Goal: Transaction & Acquisition: Purchase product/service

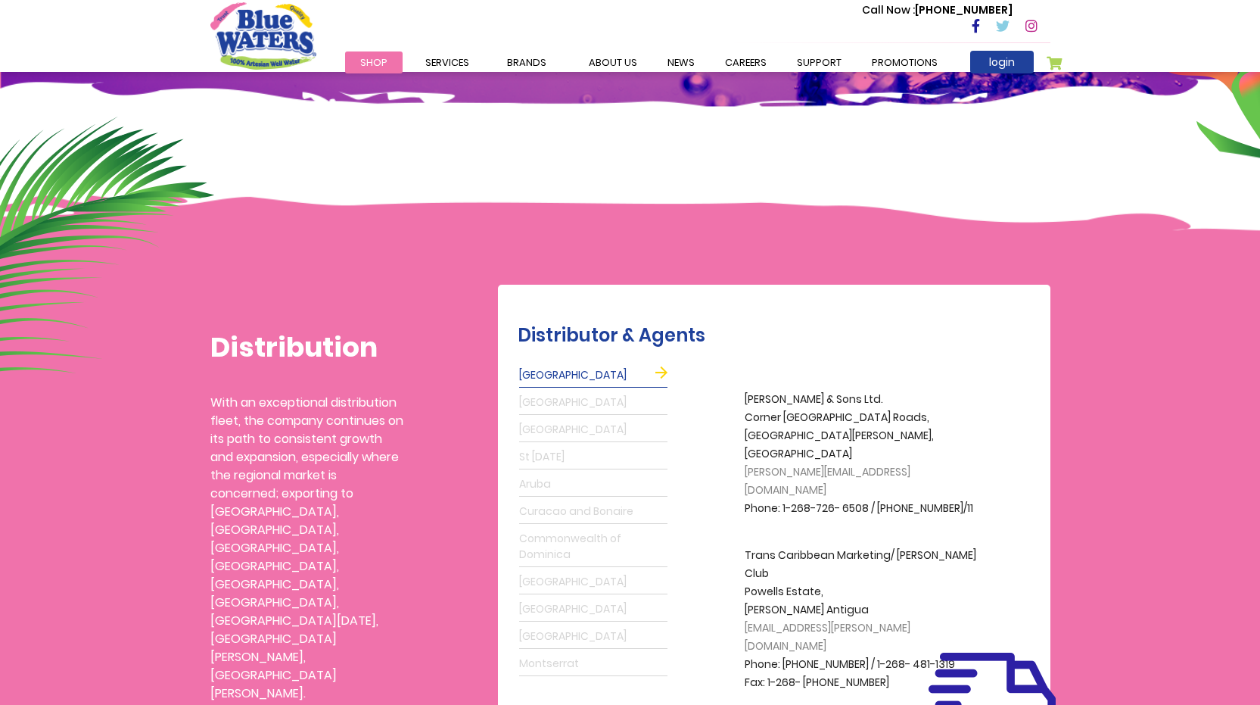
scroll to position [227, 0]
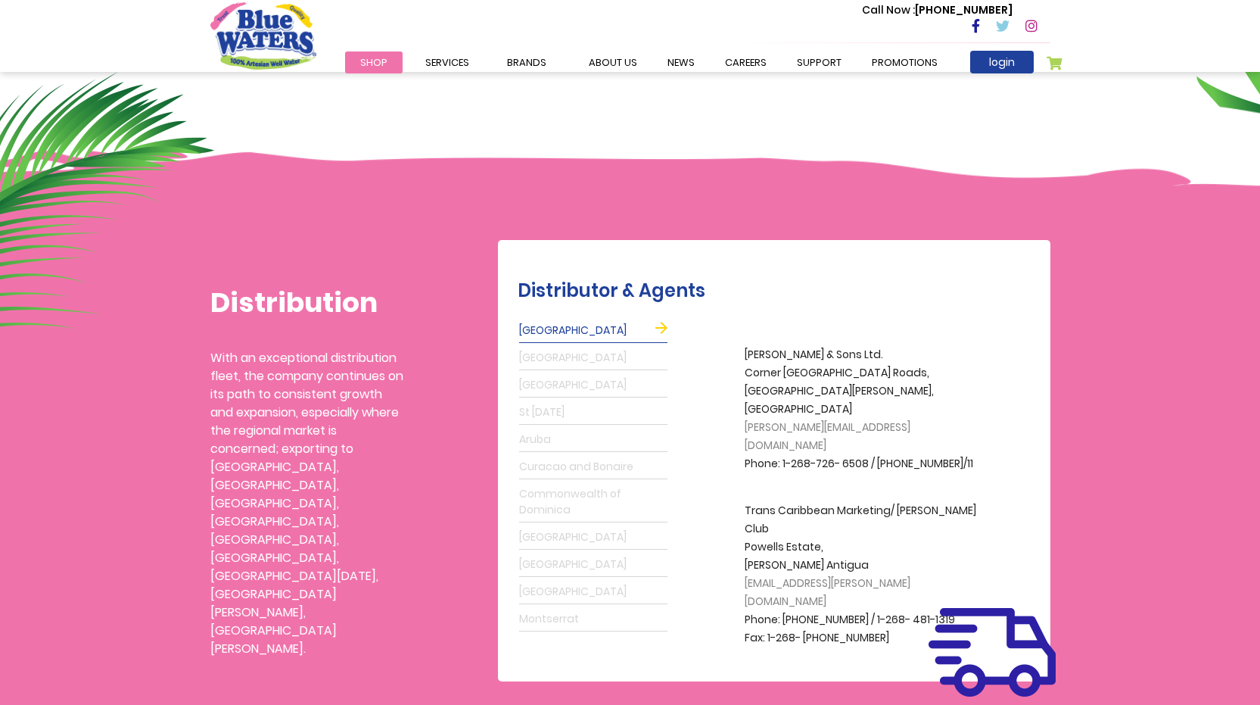
click at [662, 325] on link "Antigua" at bounding box center [593, 331] width 148 height 24
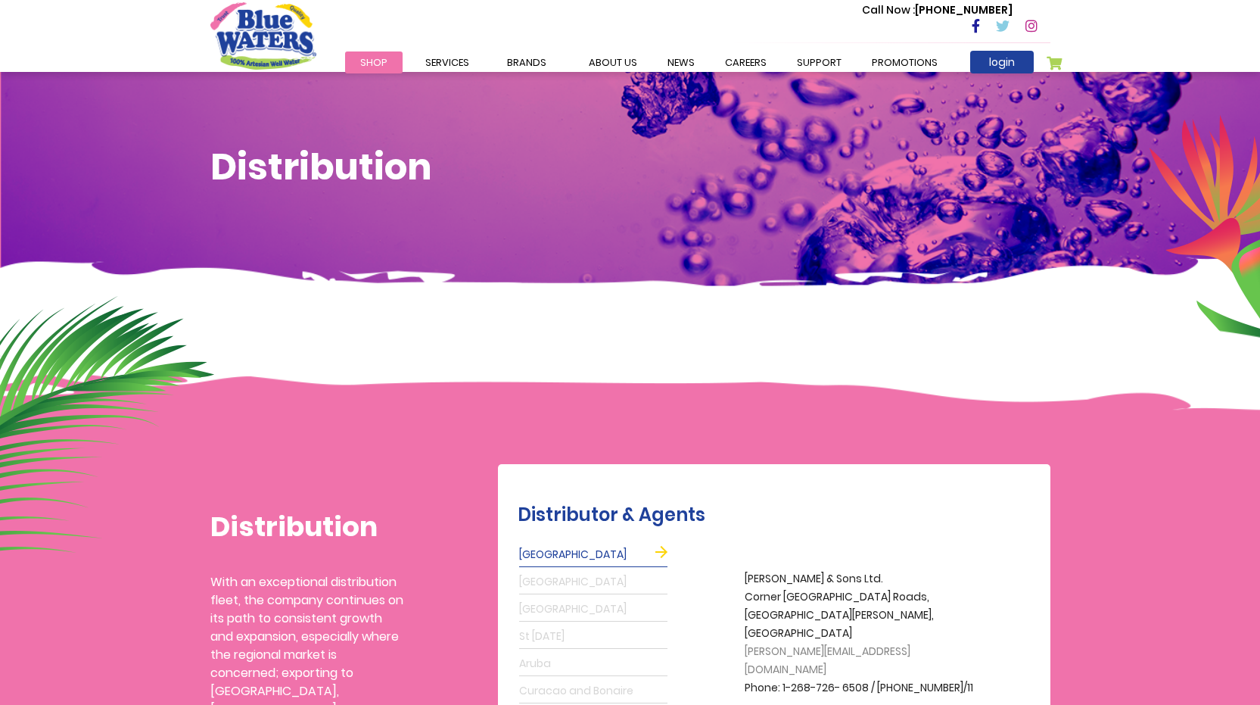
scroll to position [0, 0]
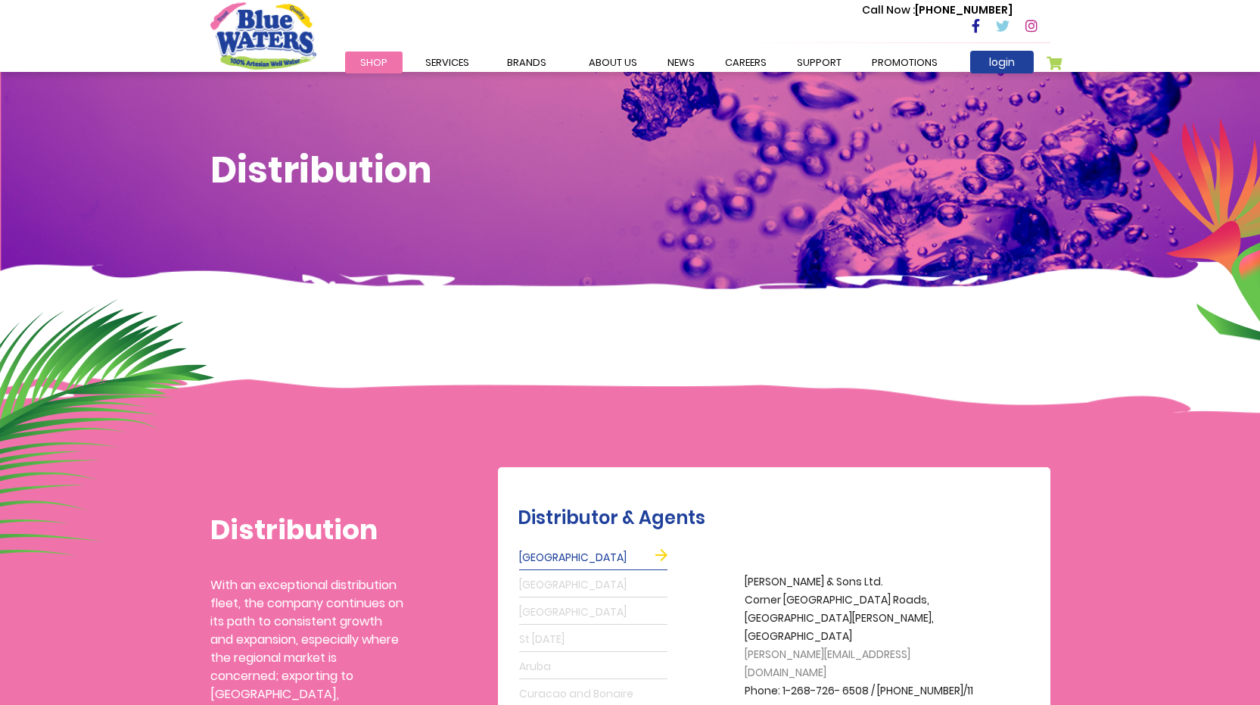
click at [362, 61] on span "Shop" at bounding box center [373, 62] width 27 height 14
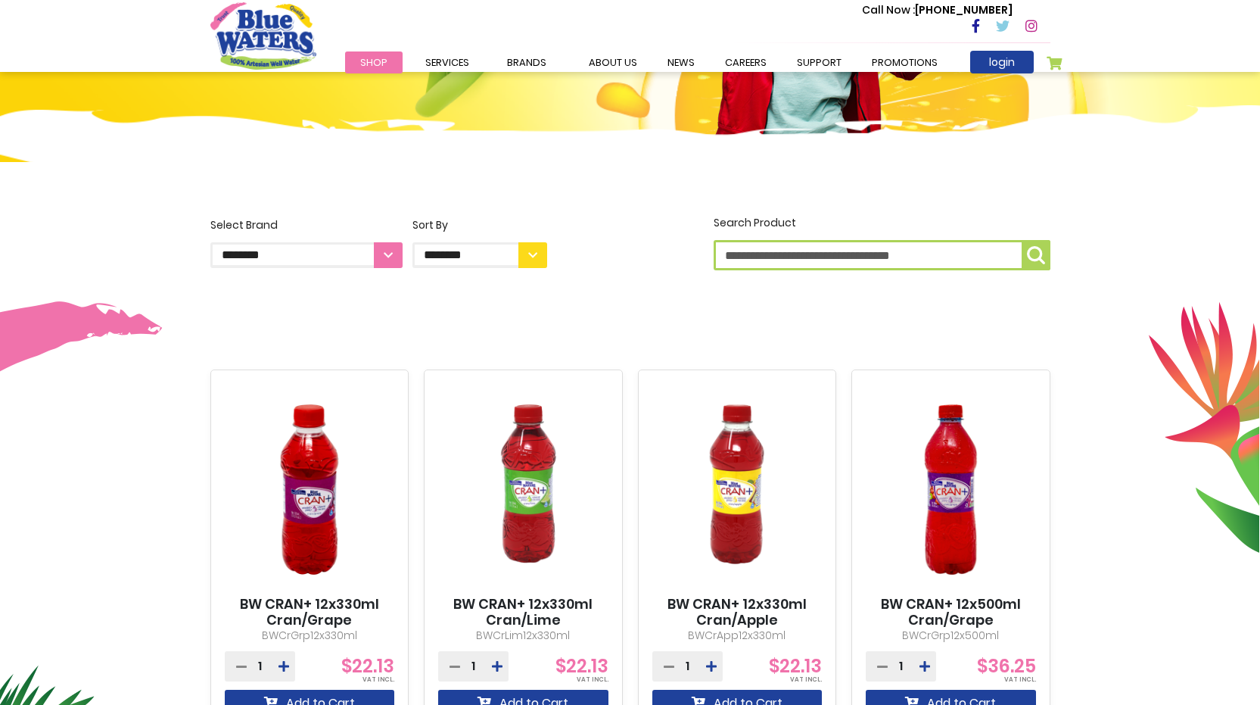
scroll to position [303, 0]
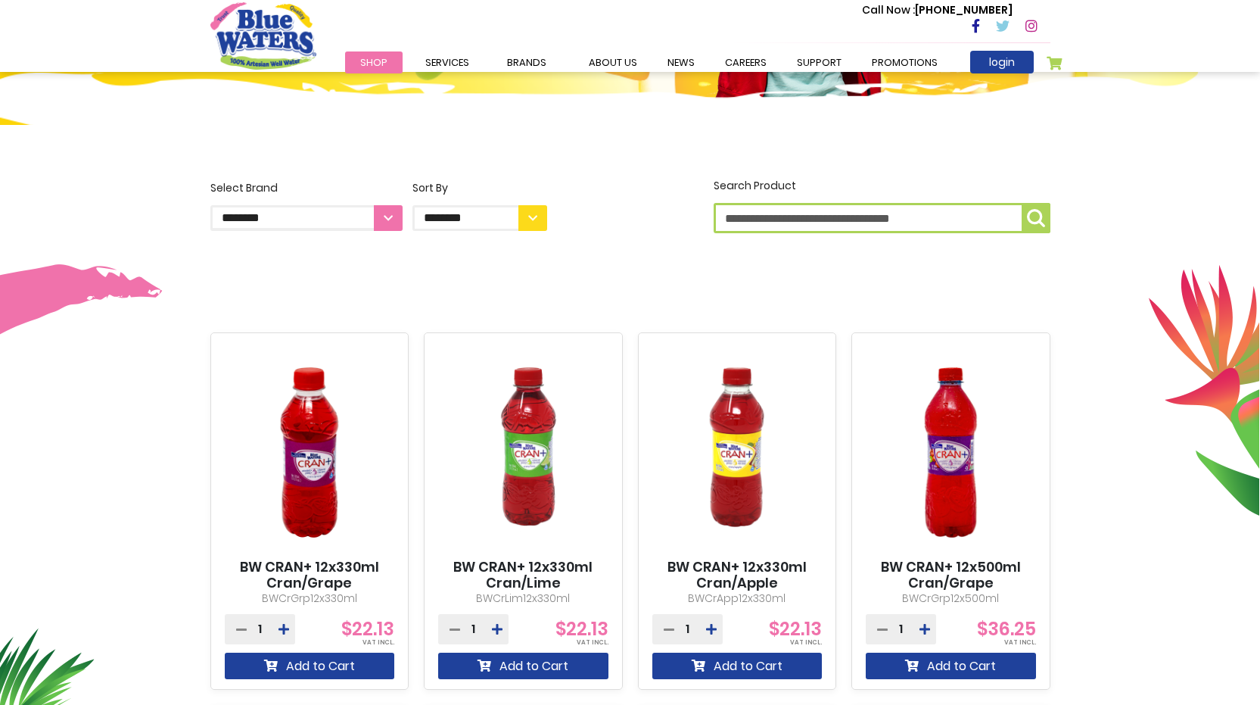
click at [534, 219] on select "**********" at bounding box center [479, 218] width 135 height 26
click at [381, 220] on select "**********" at bounding box center [306, 218] width 192 height 26
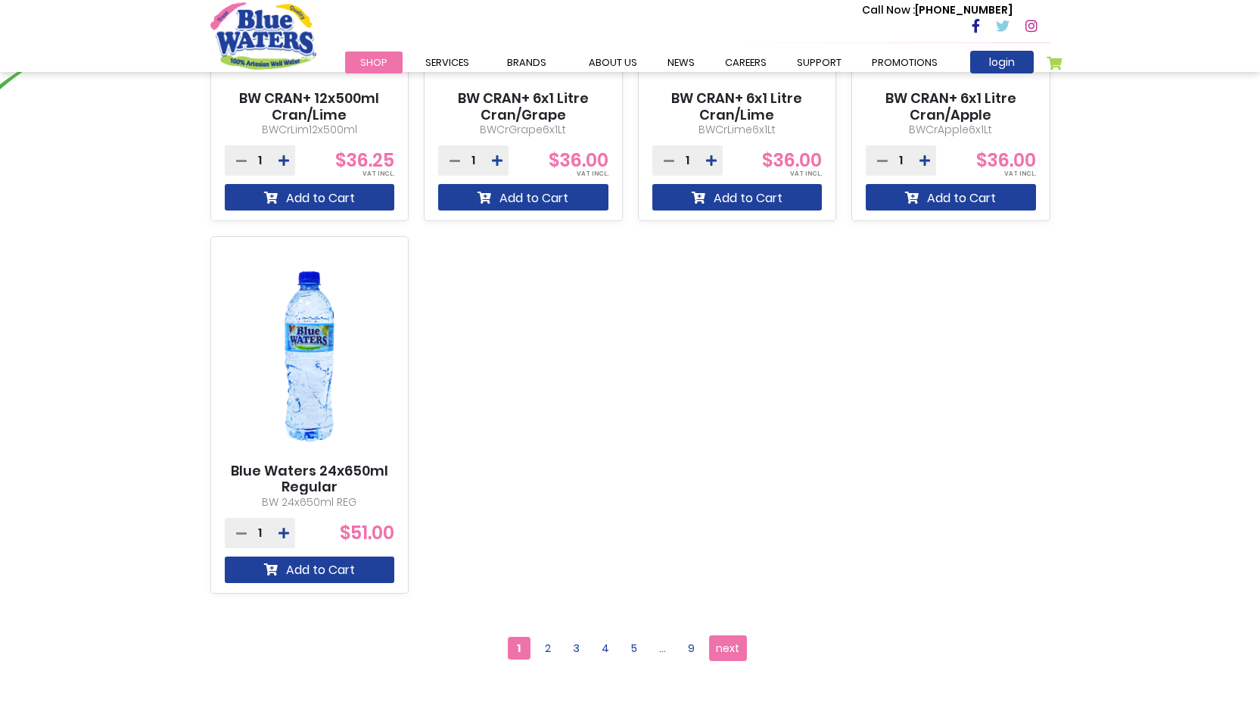
scroll to position [1362, 0]
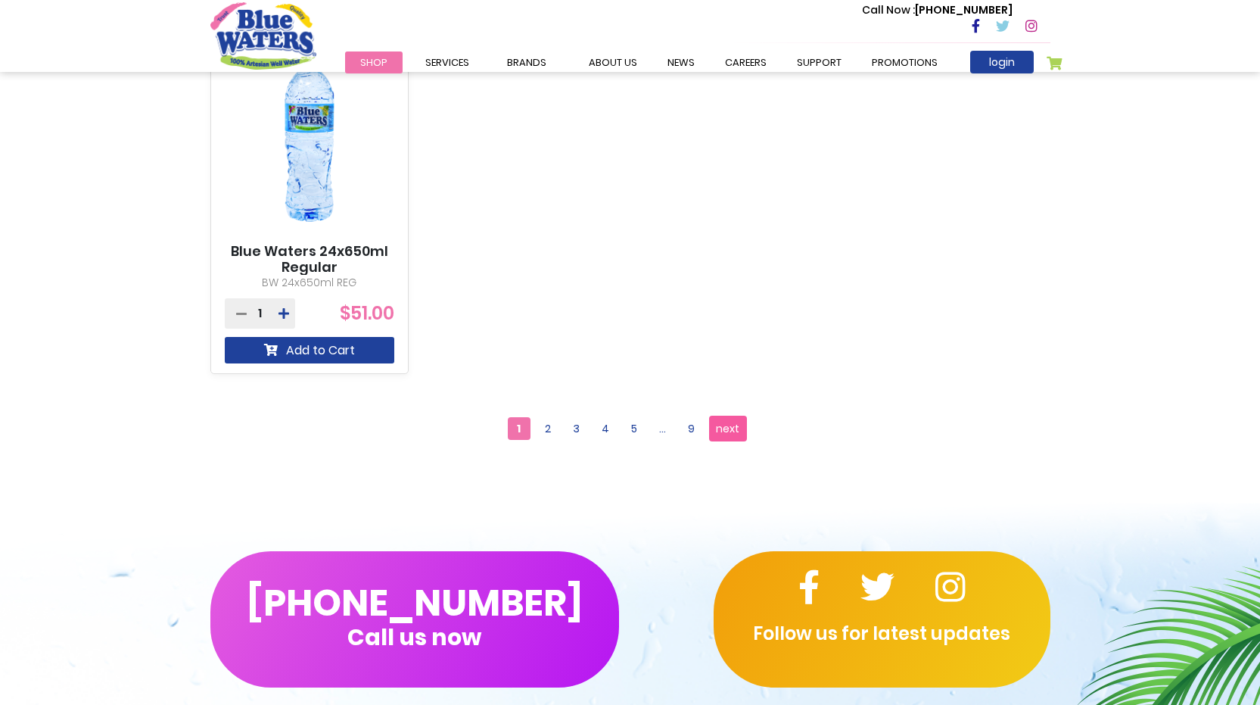
click at [726, 434] on span "next" at bounding box center [727, 428] width 23 height 23
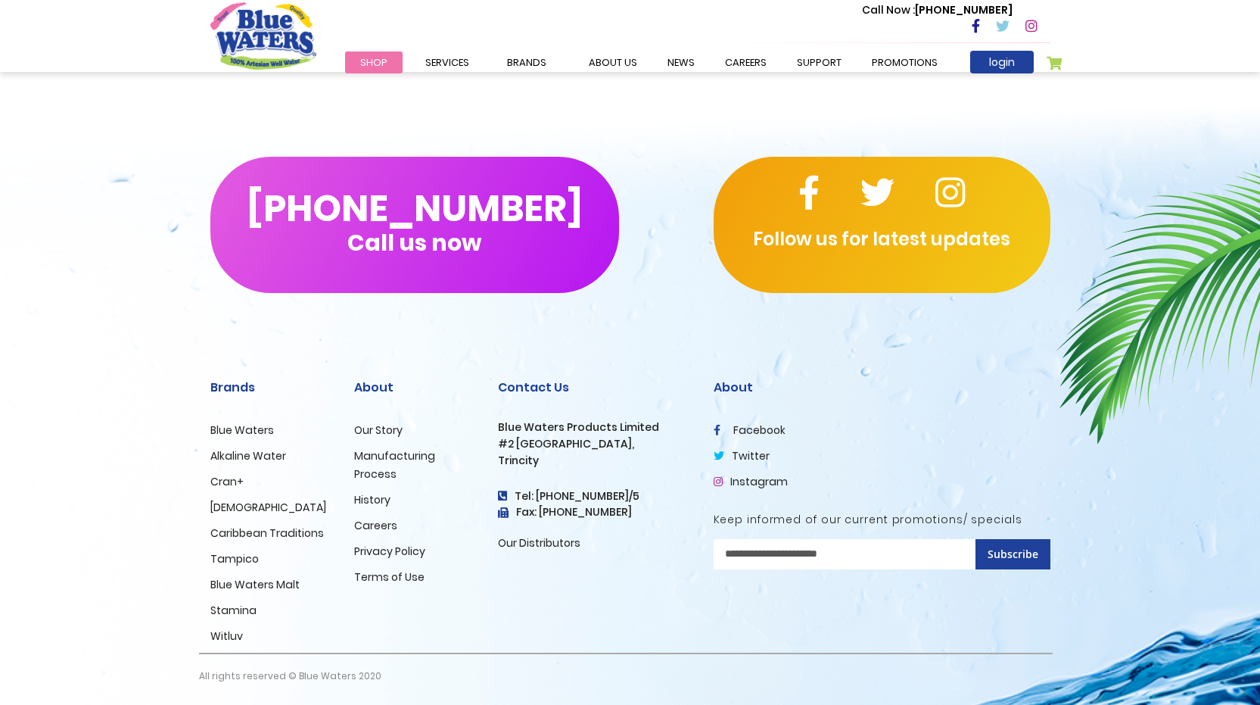
scroll to position [612, 0]
click at [236, 431] on link "Blue Waters" at bounding box center [242, 429] width 64 height 15
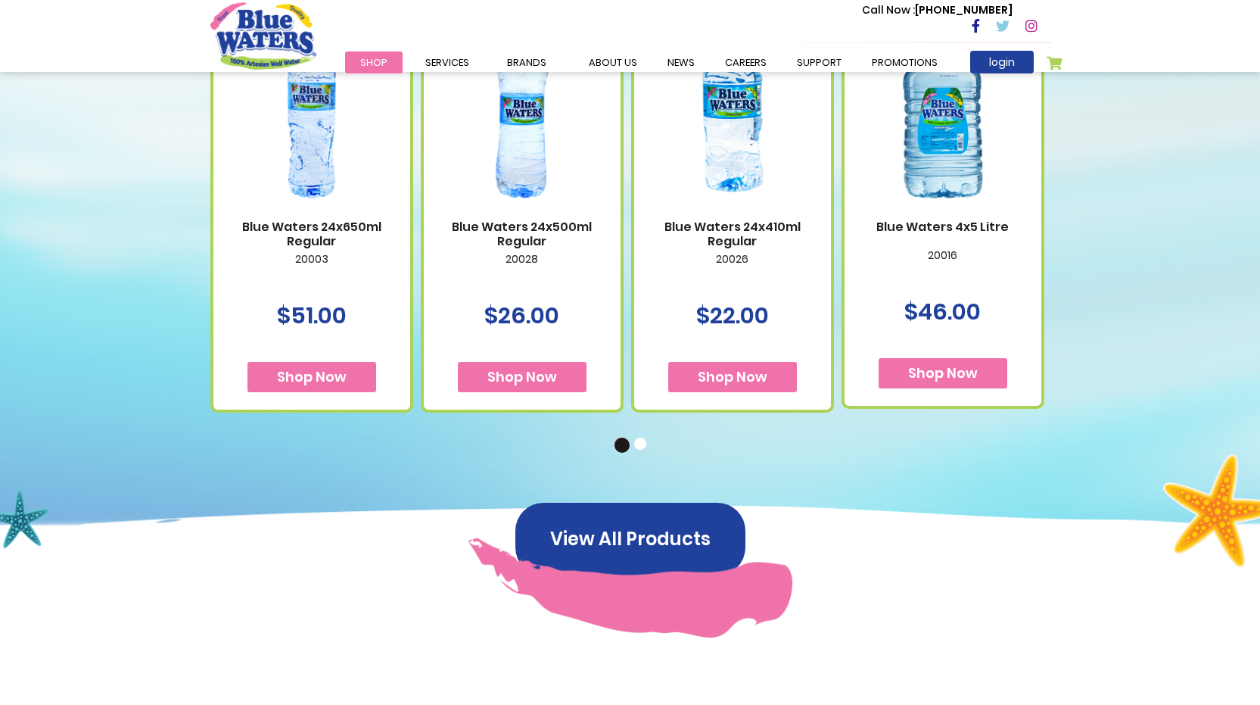
scroll to position [1059, 0]
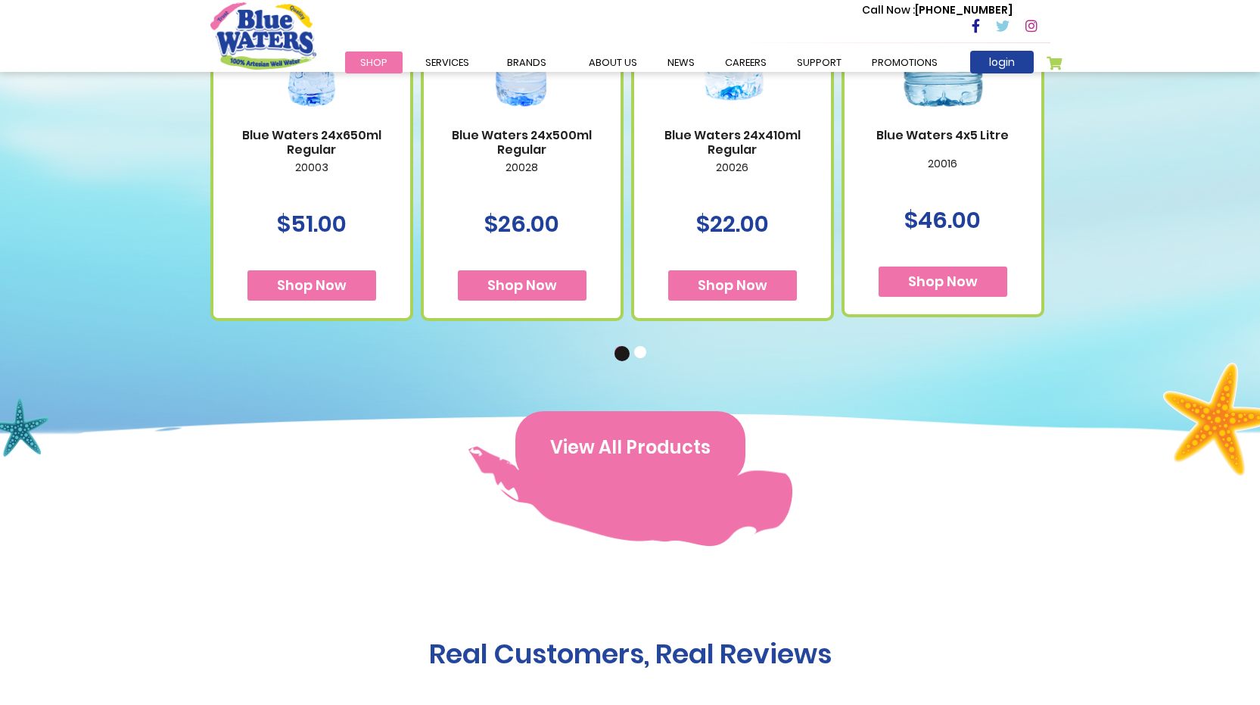
click at [610, 440] on button "View All Products" at bounding box center [630, 447] width 230 height 73
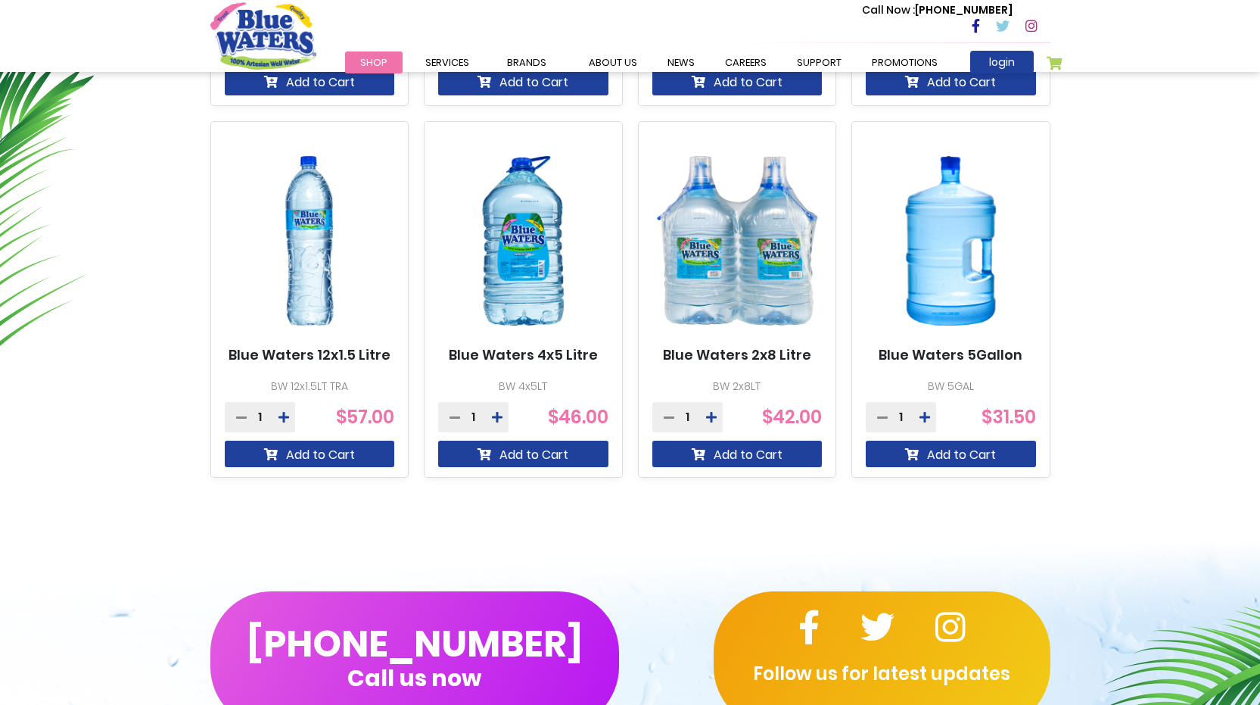
scroll to position [984, 0]
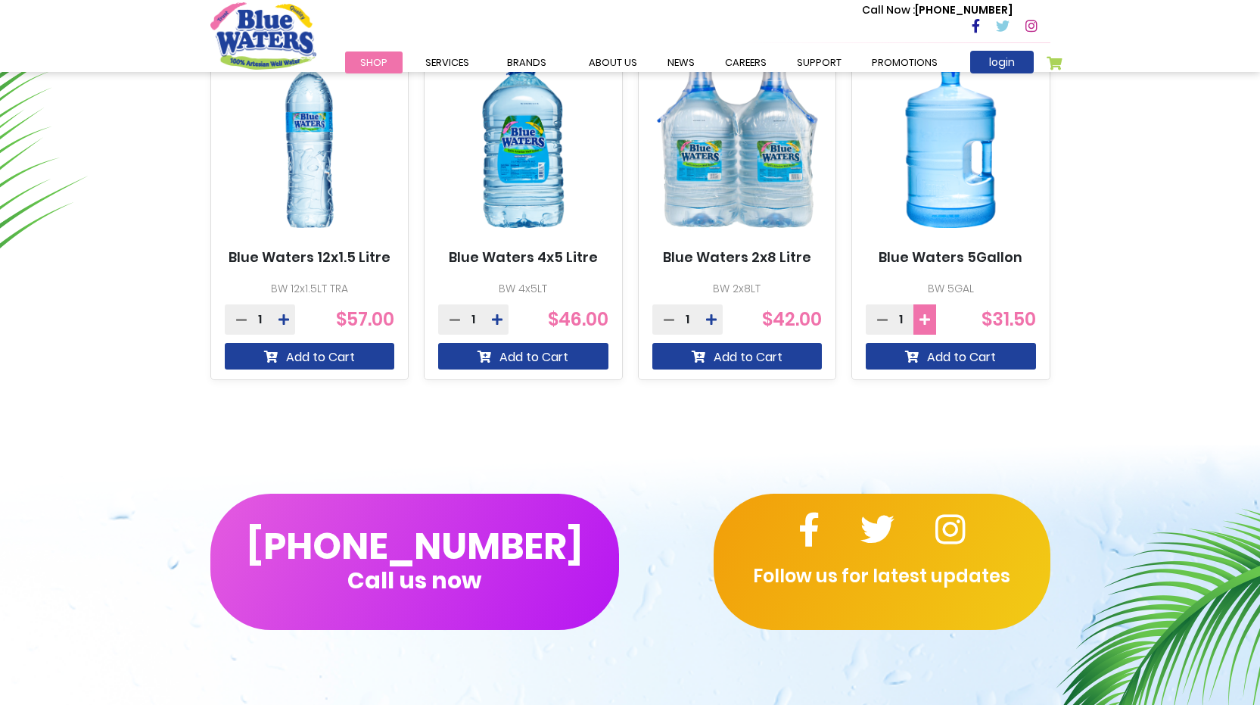
click at [927, 318] on icon at bounding box center [924, 319] width 11 height 12
click at [922, 353] on button "Add to Cart" at bounding box center [951, 356] width 170 height 26
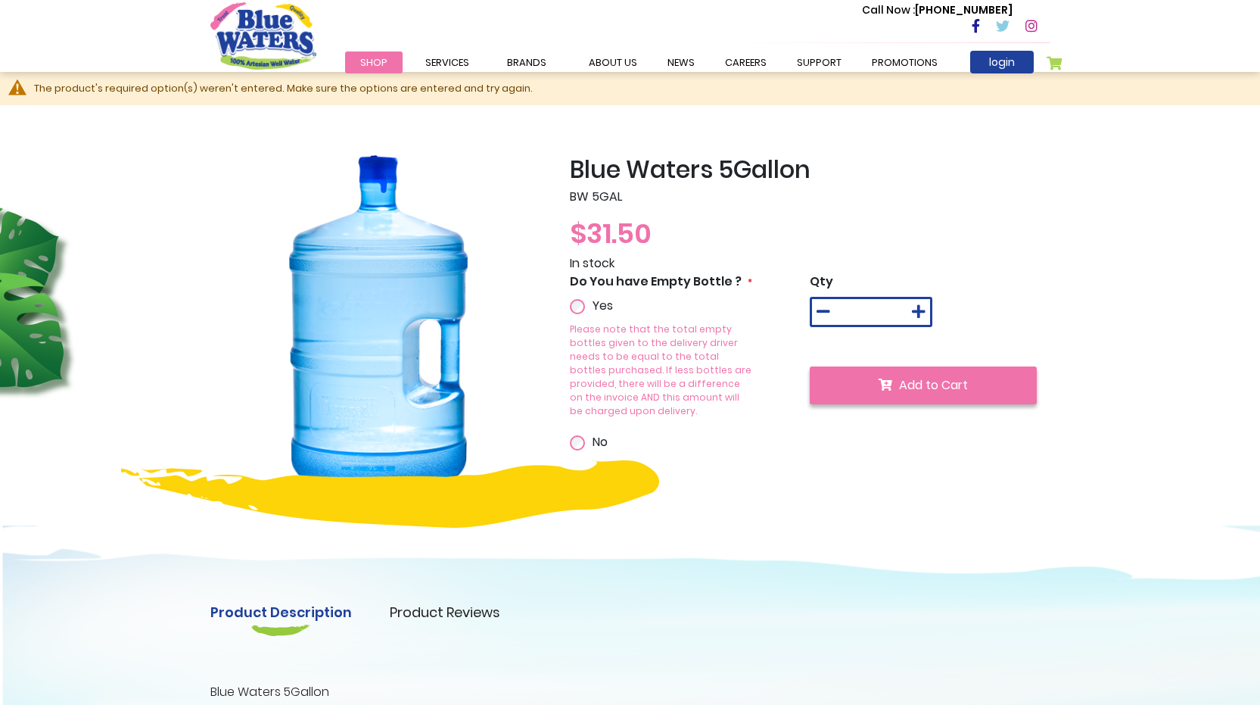
click at [893, 386] on button "Add to Cart" at bounding box center [923, 385] width 227 height 38
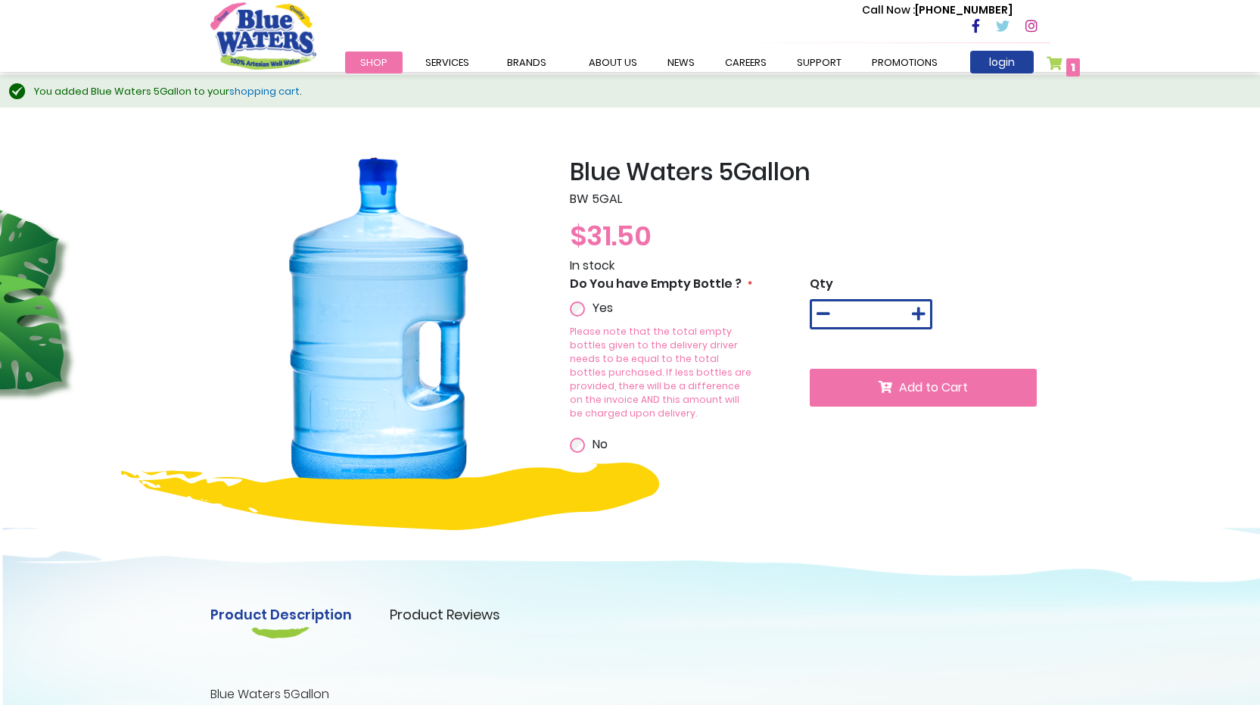
scroll to position [76, 0]
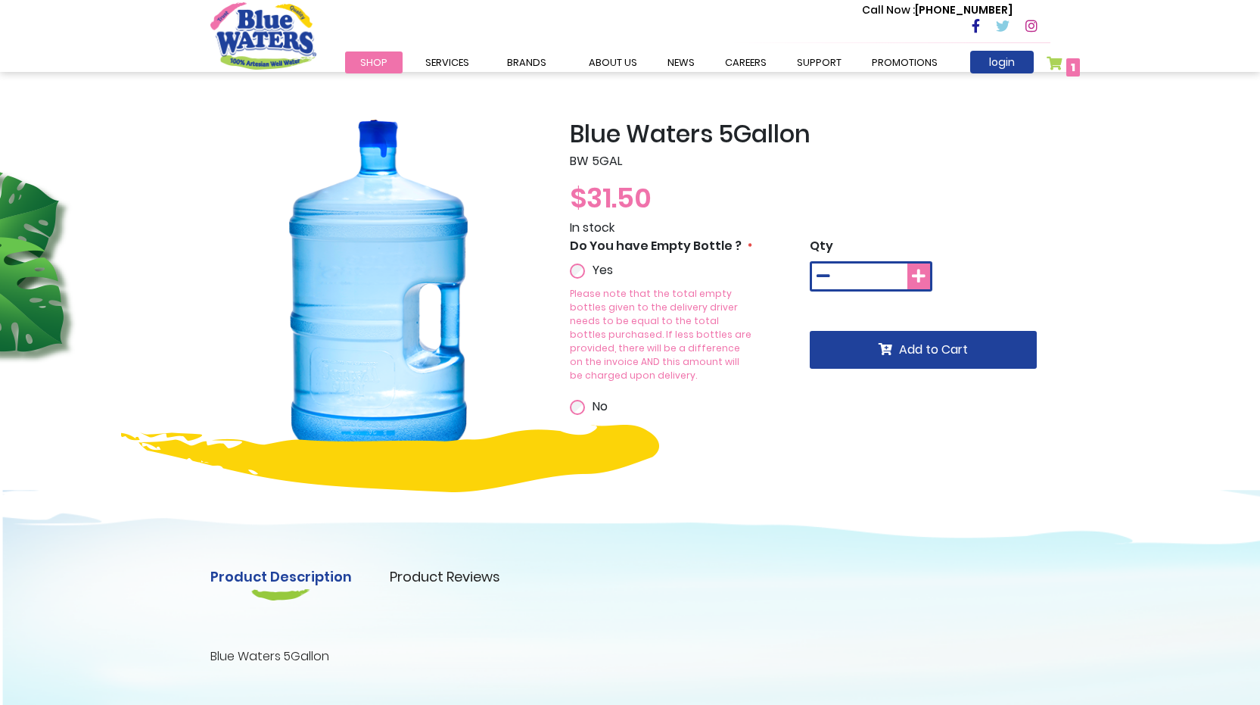
click at [922, 271] on icon at bounding box center [919, 276] width 14 height 15
click at [921, 272] on icon at bounding box center [919, 276] width 14 height 15
type input "*"
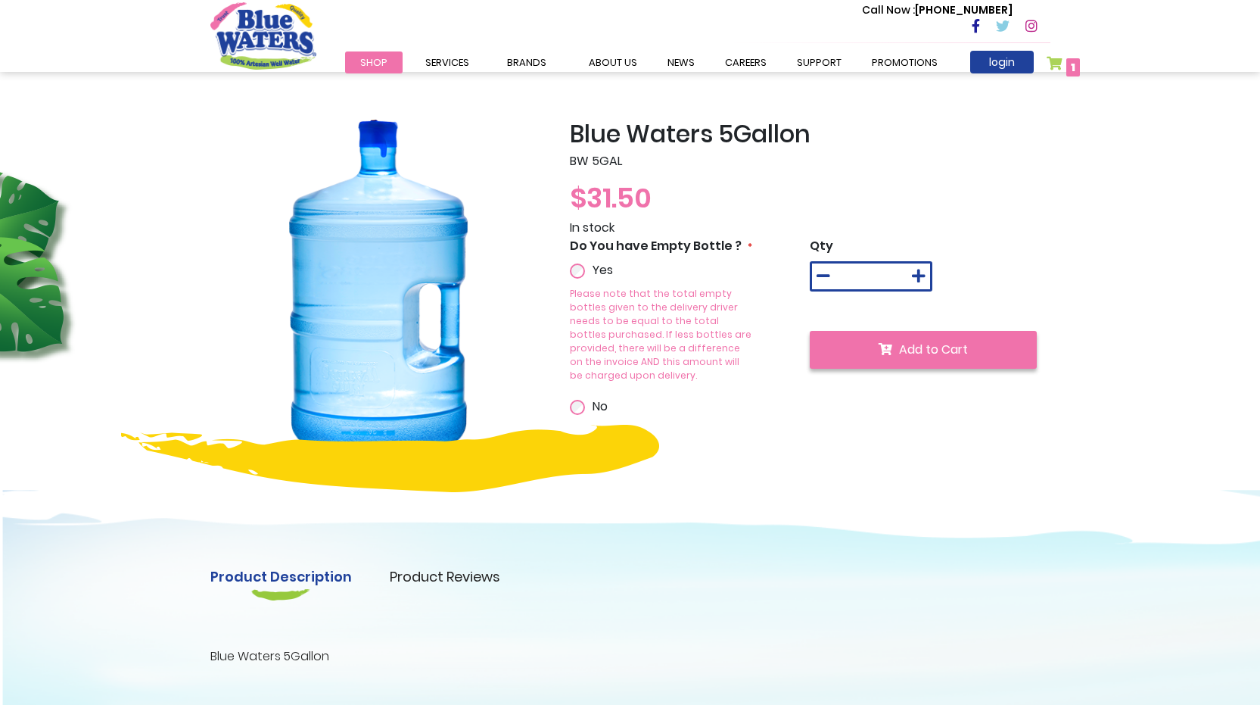
click at [870, 351] on button "Add to Cart" at bounding box center [923, 350] width 227 height 38
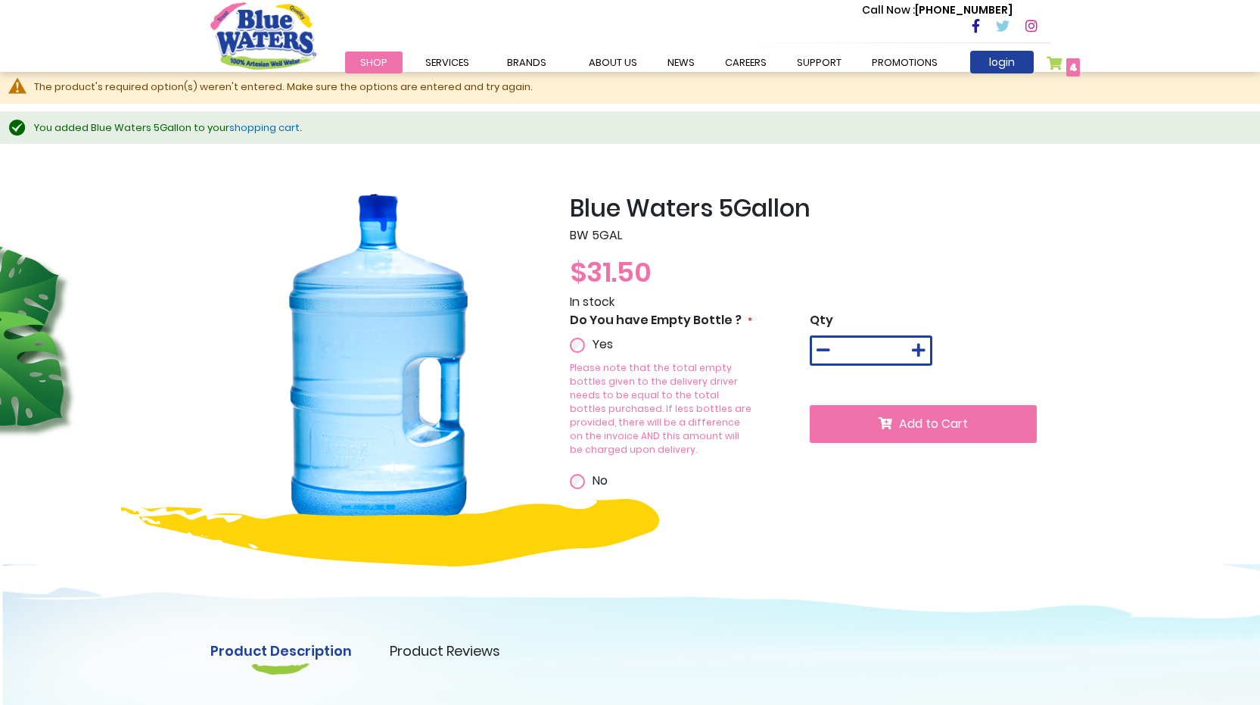
scroll to position [0, 0]
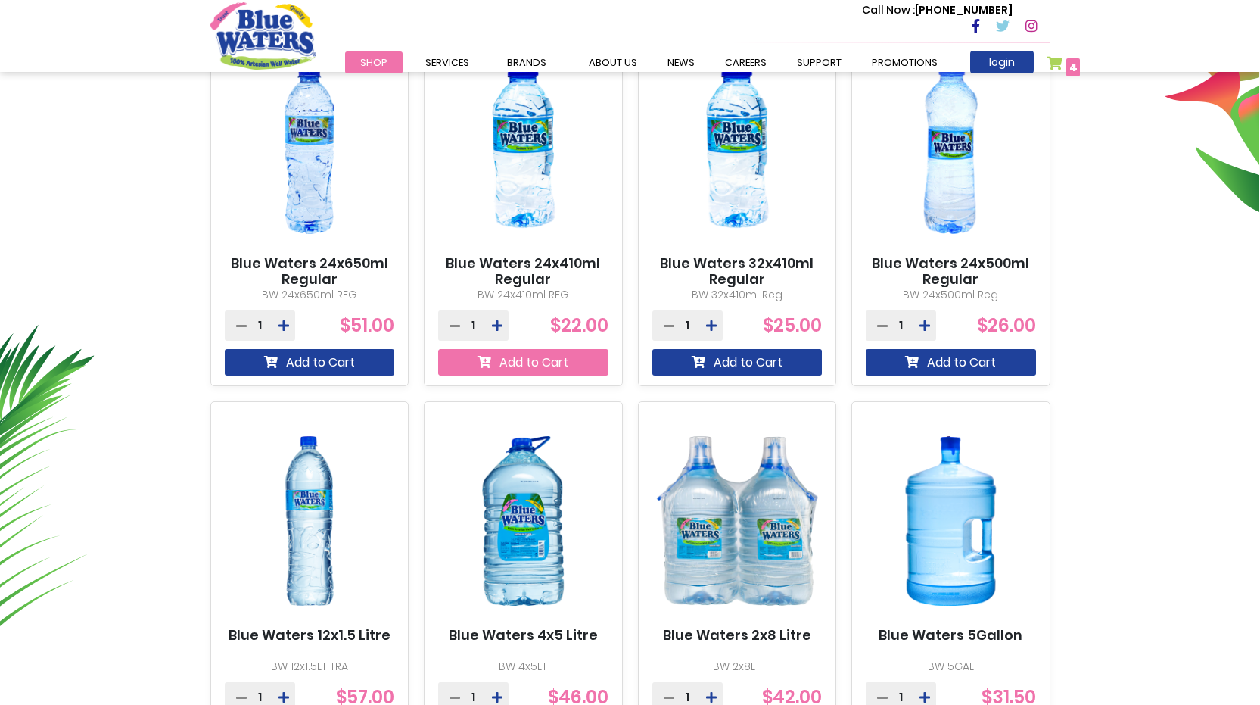
scroll to position [605, 0]
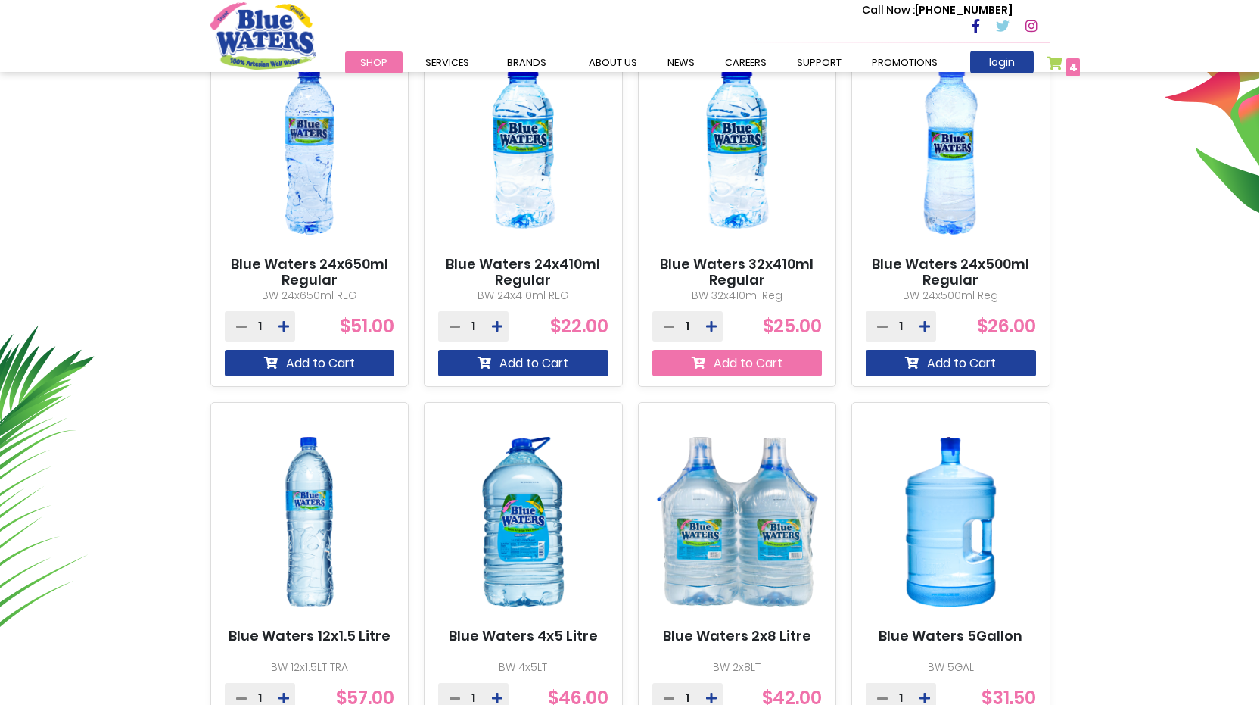
click at [740, 360] on button "Add to Cart" at bounding box center [737, 363] width 170 height 26
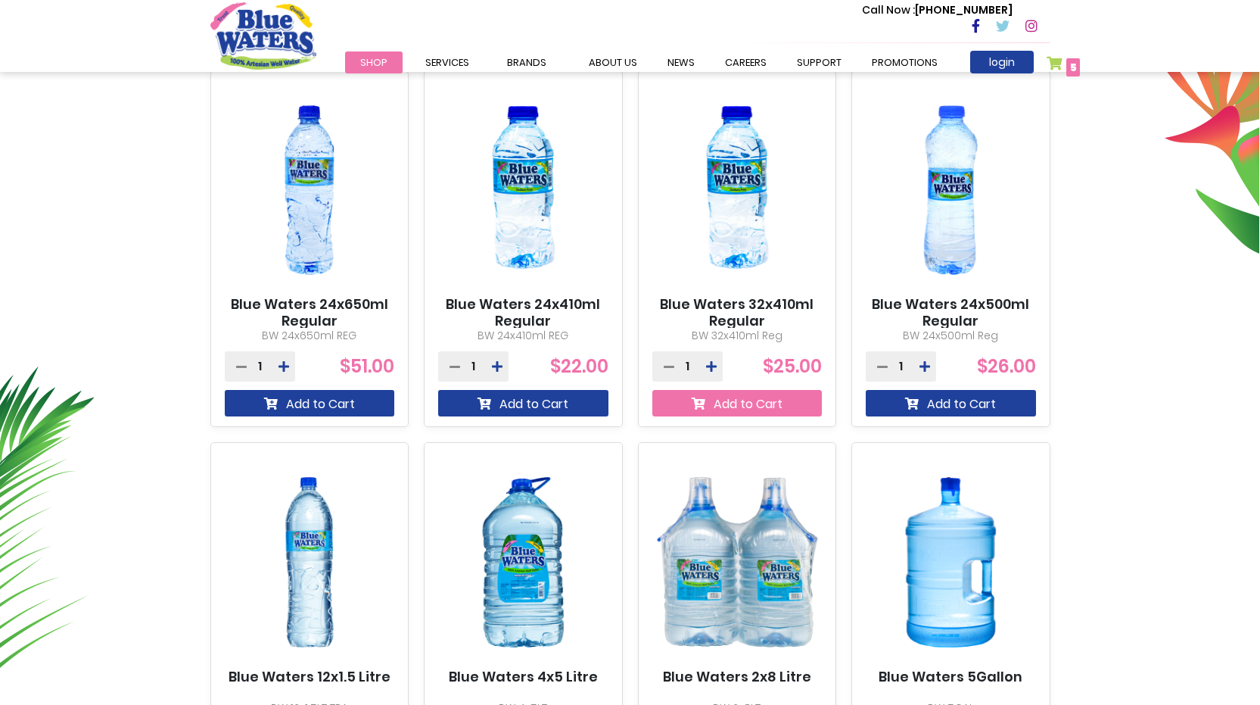
scroll to position [646, 0]
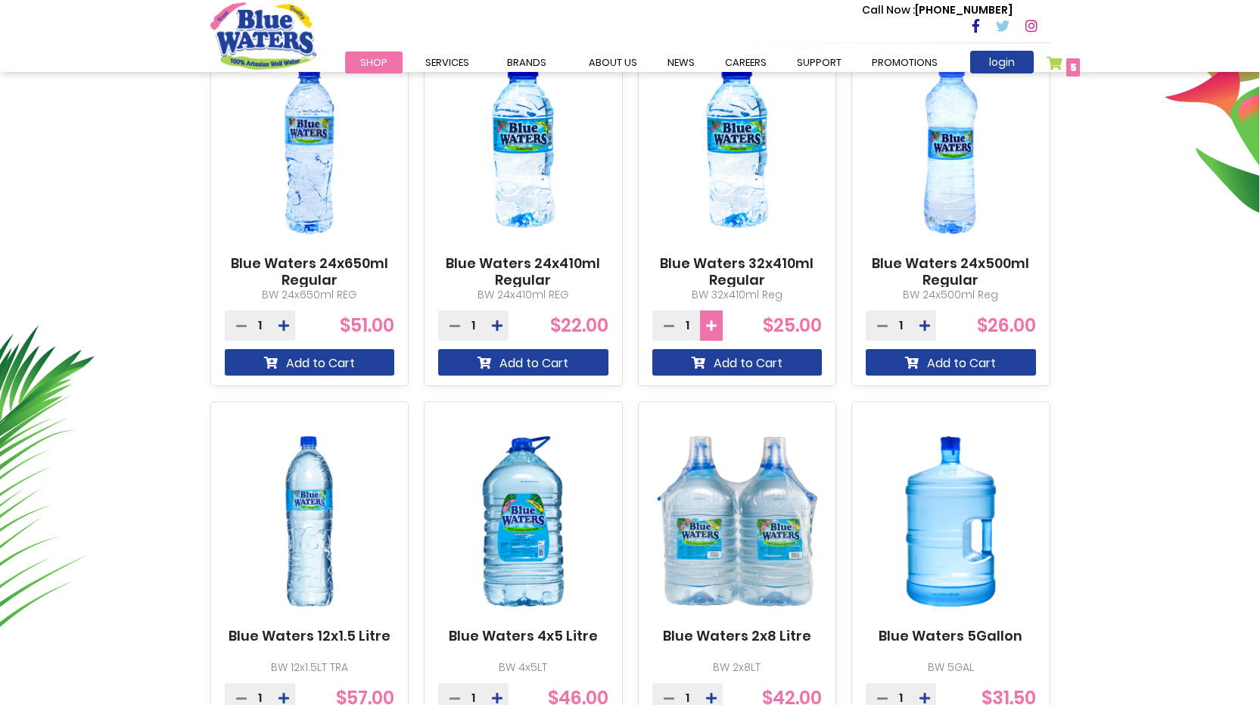
click at [709, 328] on icon at bounding box center [711, 325] width 11 height 12
click at [714, 365] on button "Add to Cart" at bounding box center [737, 362] width 170 height 26
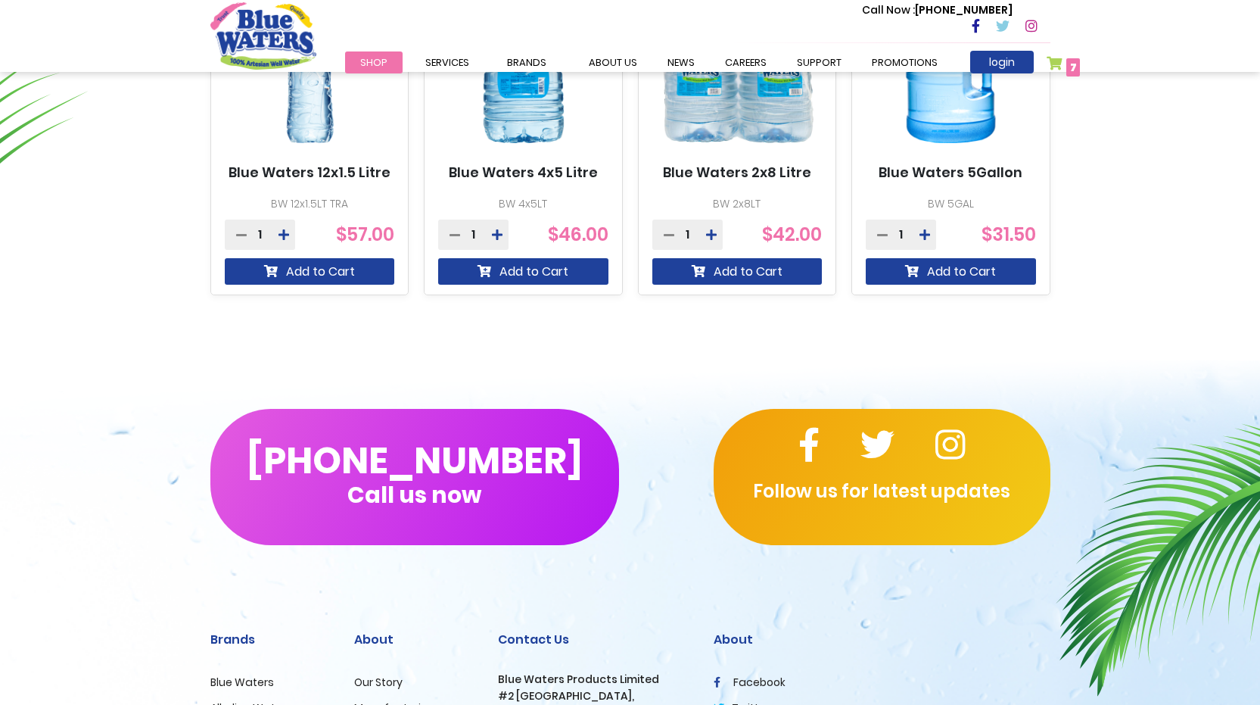
scroll to position [1135, 0]
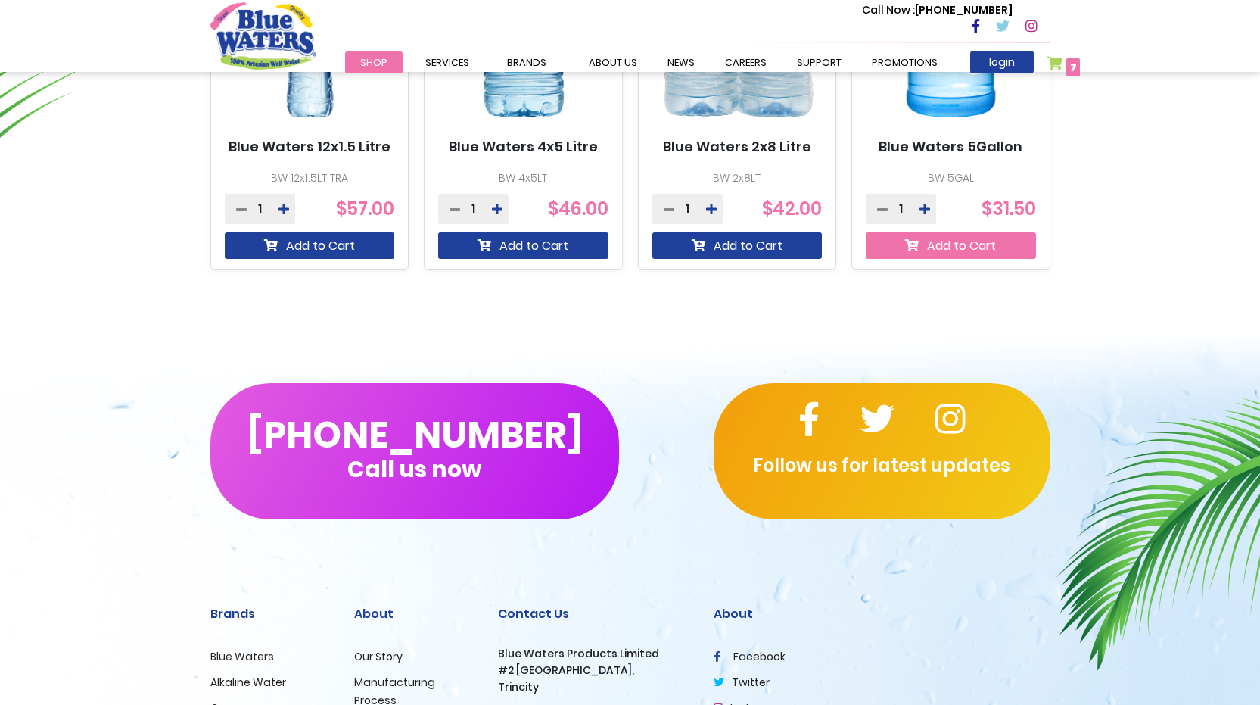
click at [981, 248] on button "Add to Cart" at bounding box center [951, 245] width 170 height 26
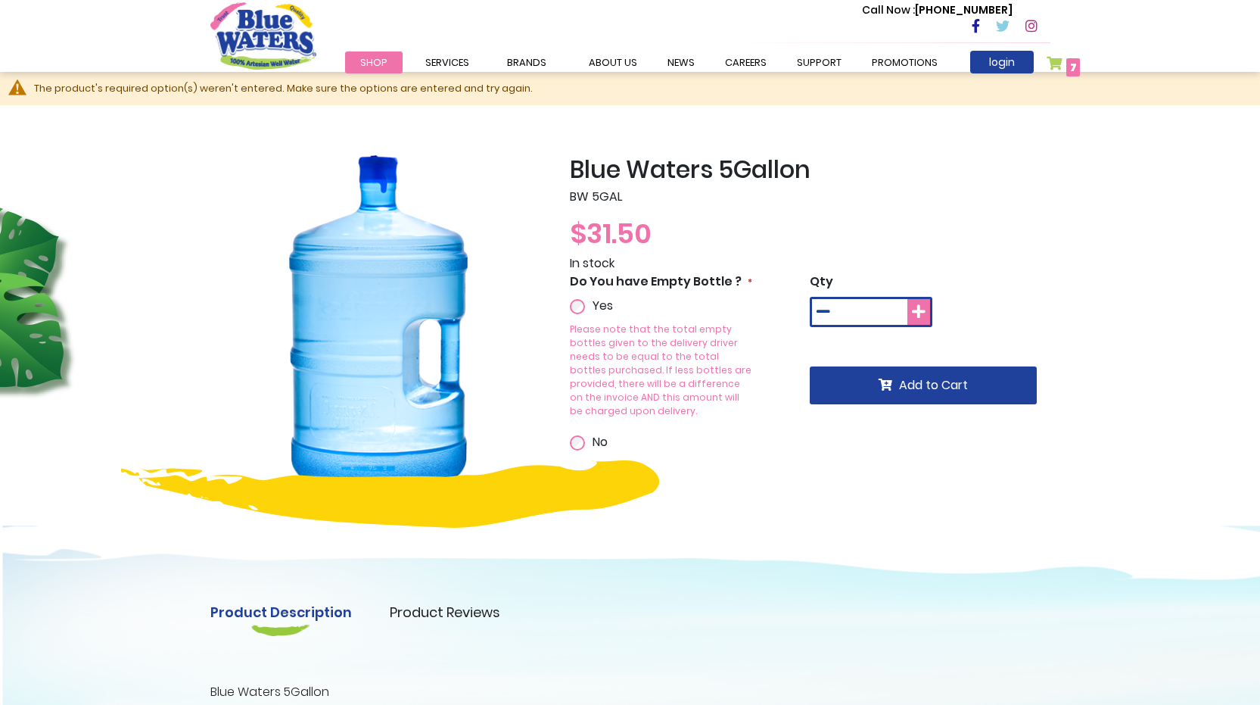
click at [916, 313] on icon at bounding box center [919, 311] width 14 height 15
click at [917, 313] on icon at bounding box center [919, 311] width 14 height 15
type input "*"
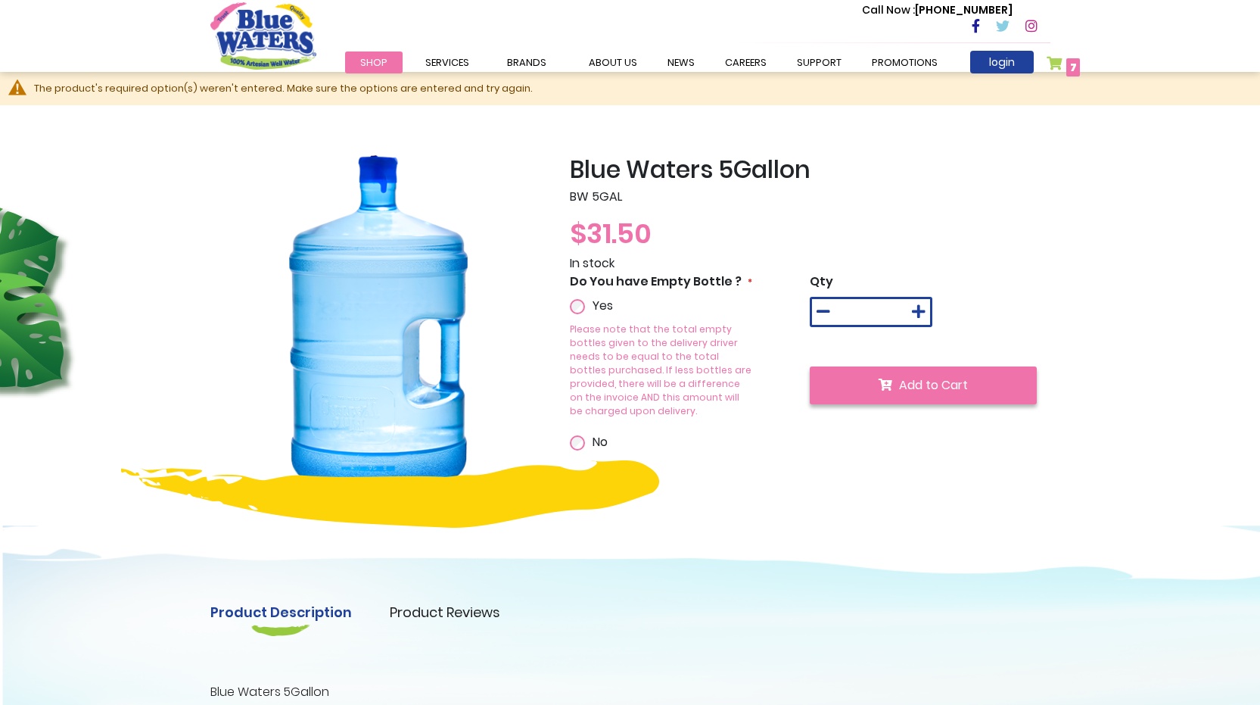
click at [919, 381] on span "Add to Cart" at bounding box center [933, 384] width 69 height 17
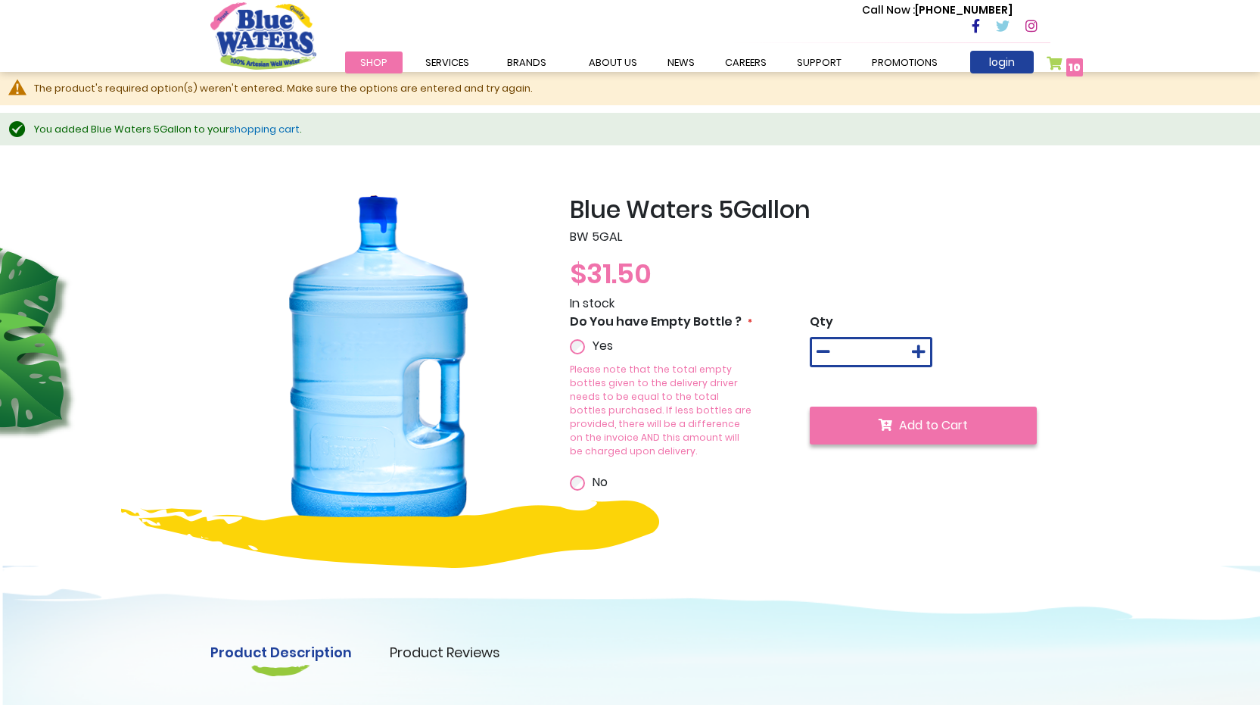
click at [923, 435] on button "Add to Cart" at bounding box center [923, 425] width 227 height 38
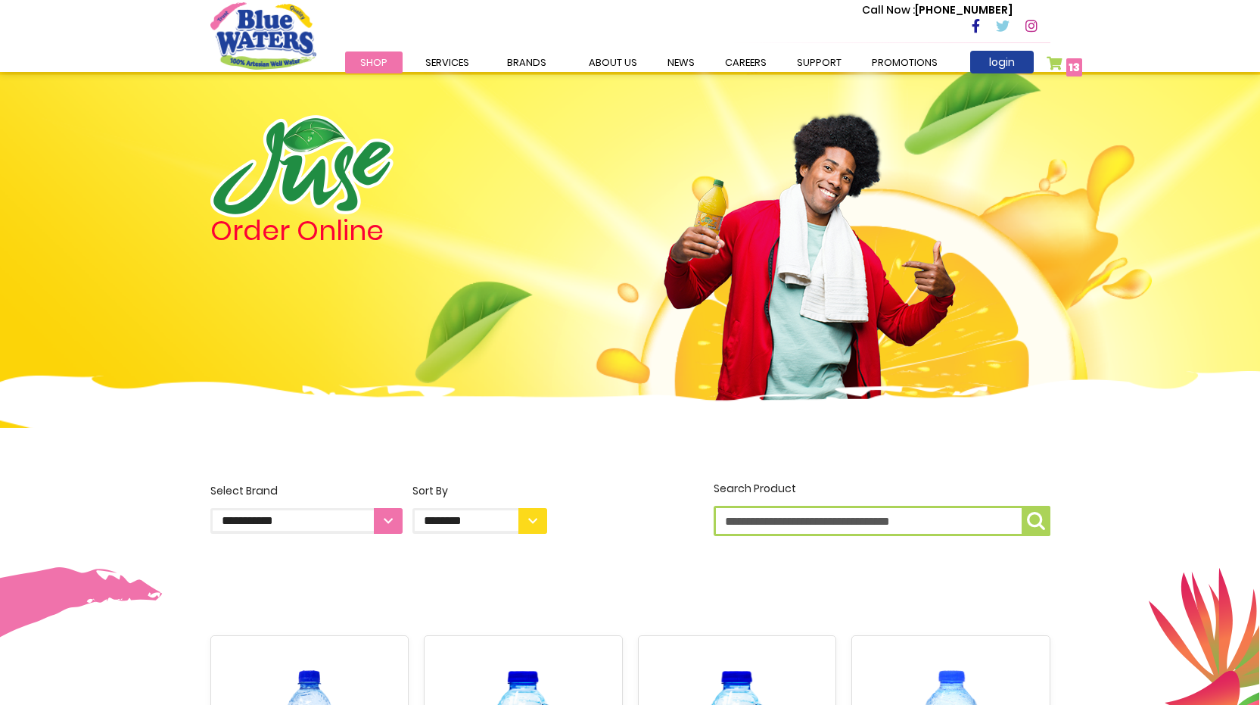
scroll to position [1094, 0]
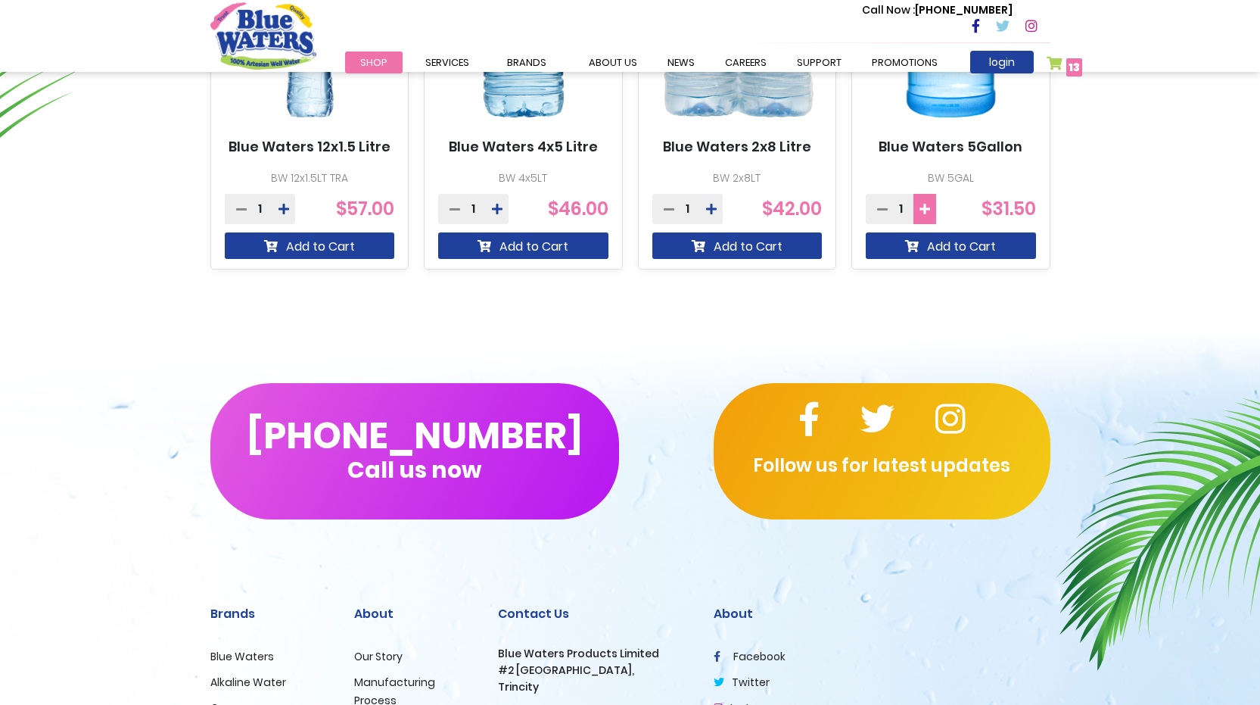
click at [931, 205] on button at bounding box center [924, 209] width 23 height 30
click at [930, 207] on button at bounding box center [924, 209] width 23 height 30
click at [920, 250] on button "Add to Cart" at bounding box center [951, 245] width 170 height 26
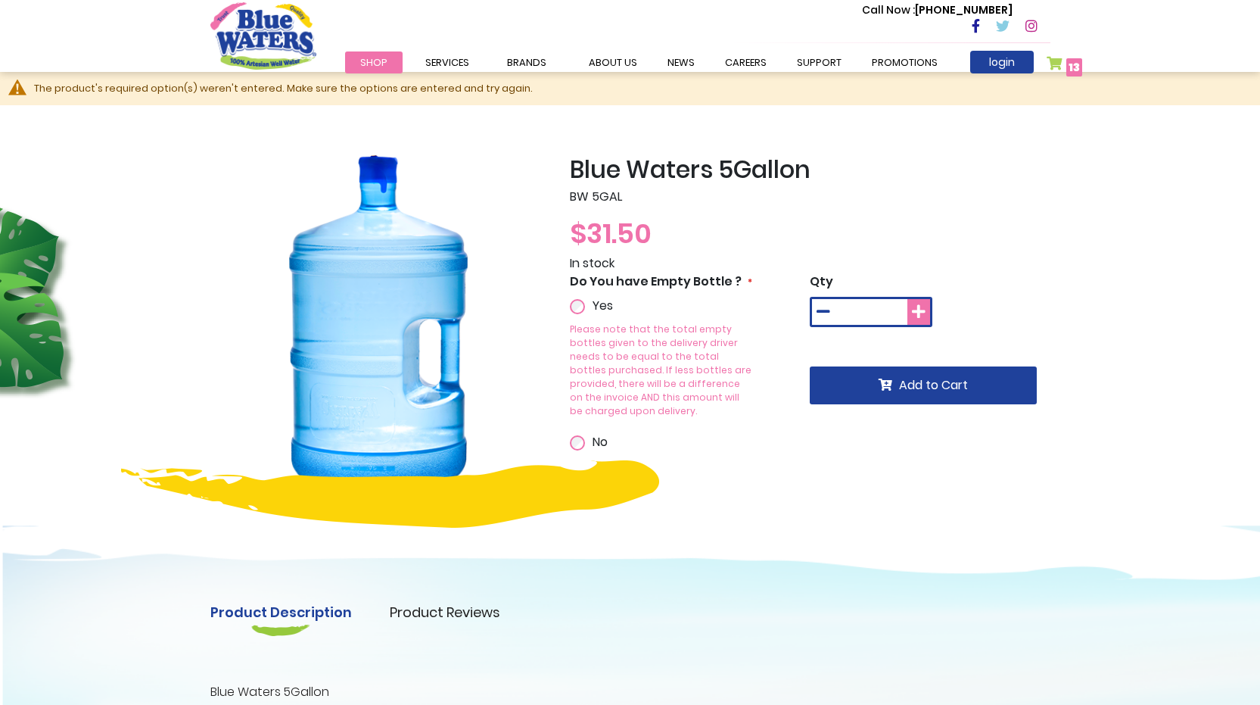
click at [919, 312] on icon at bounding box center [919, 311] width 14 height 15
type input "*"
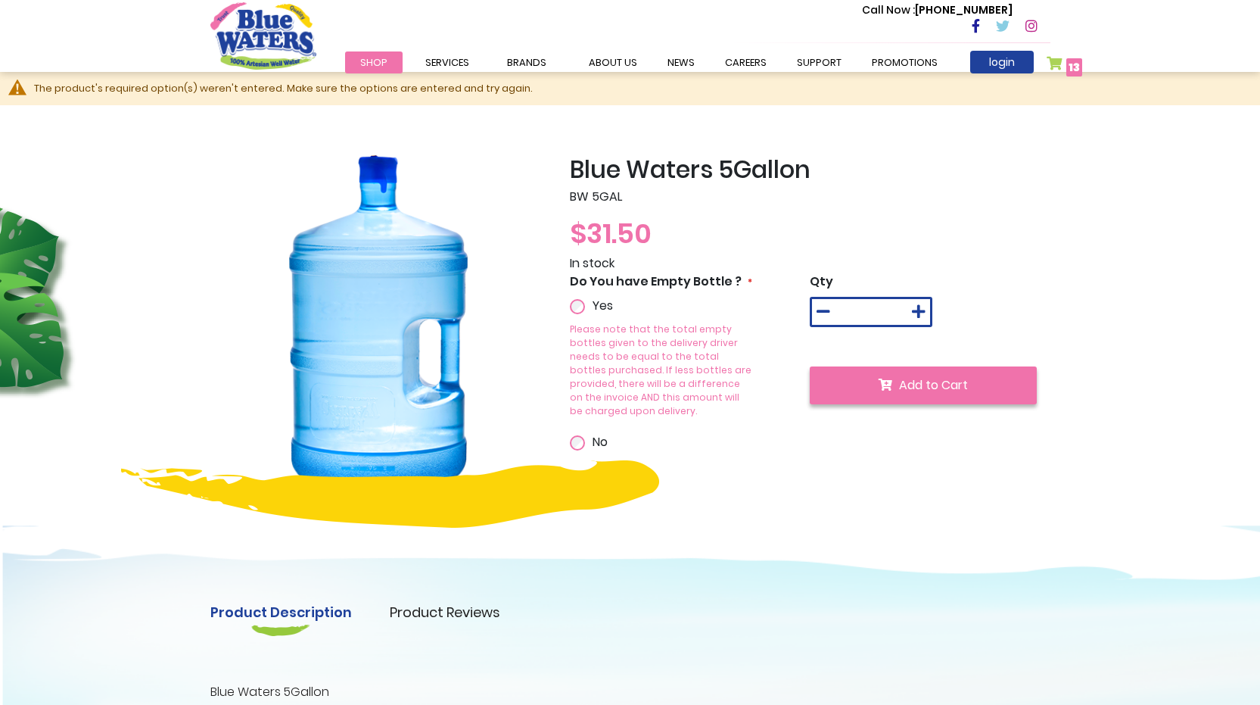
click at [892, 388] on button "Add to Cart" at bounding box center [923, 385] width 227 height 38
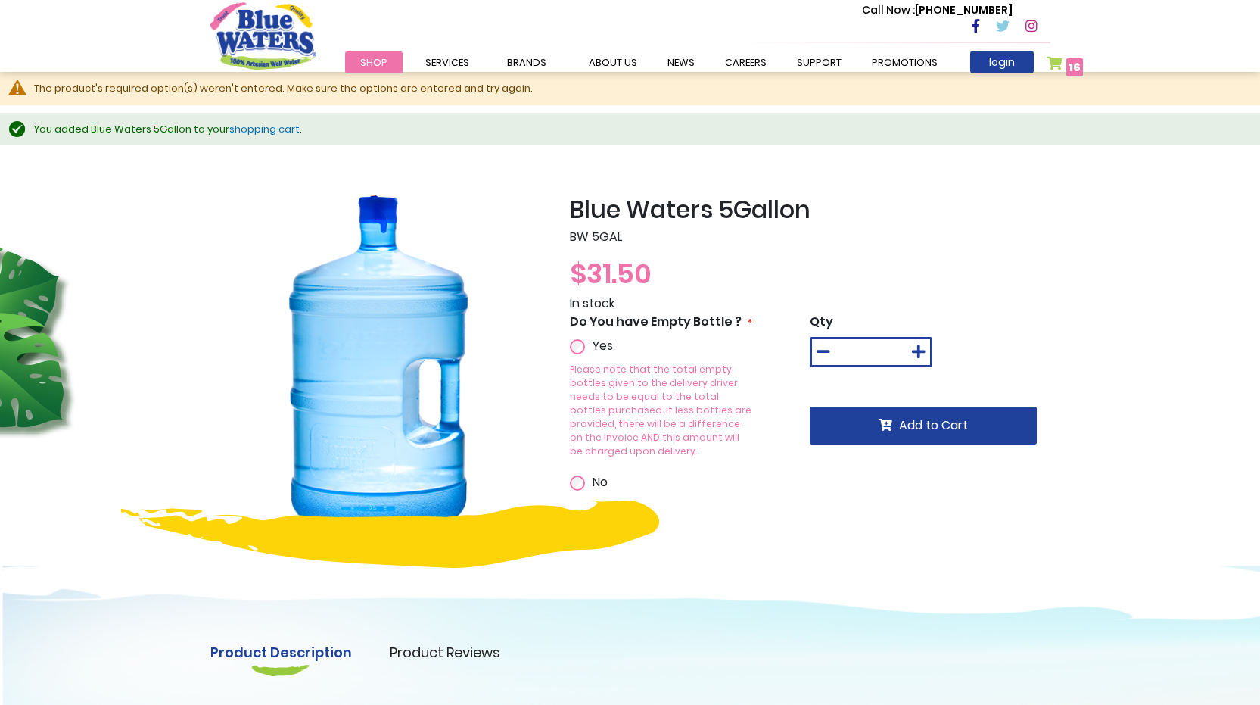
click at [636, 322] on span "Do You have Empty Bottle ?" at bounding box center [656, 321] width 172 height 17
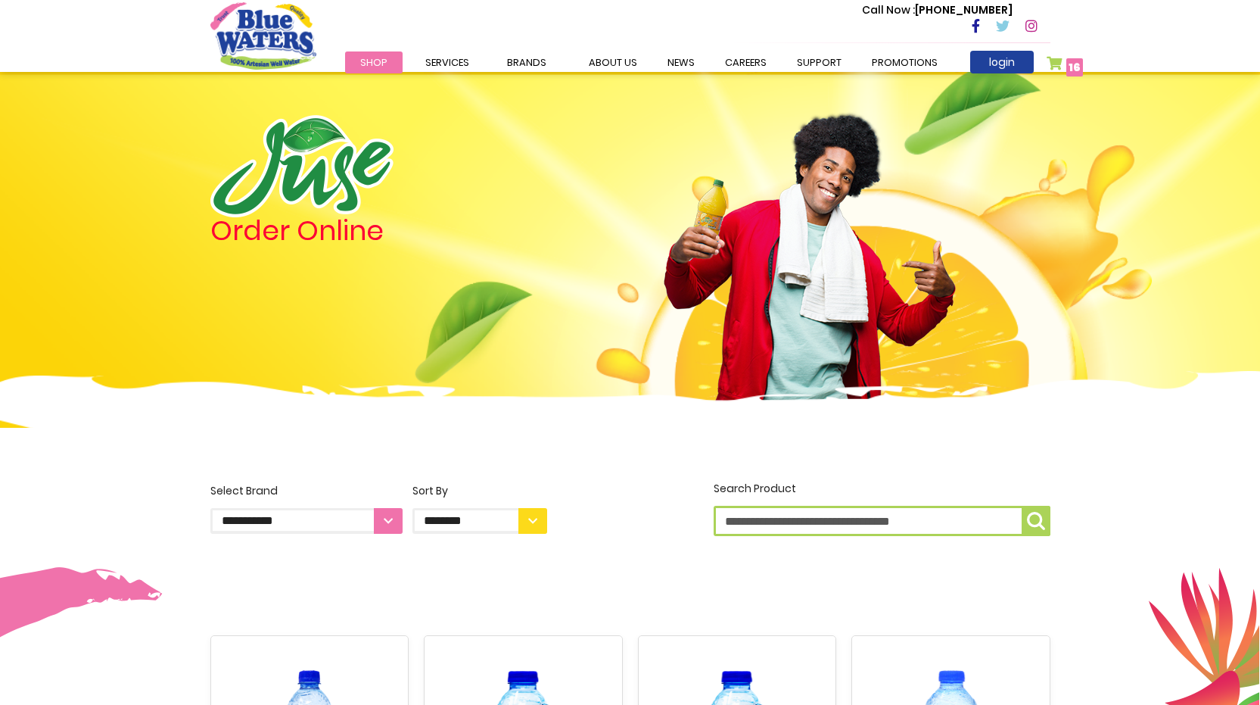
scroll to position [1094, 0]
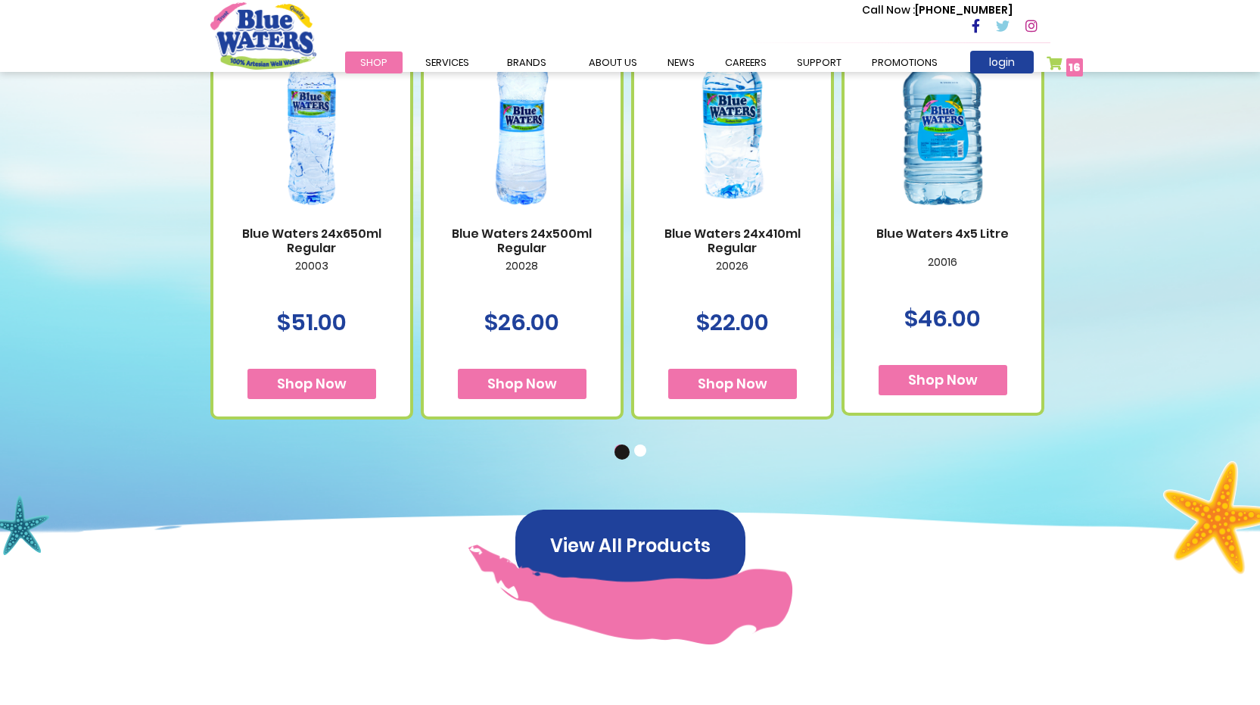
scroll to position [984, 0]
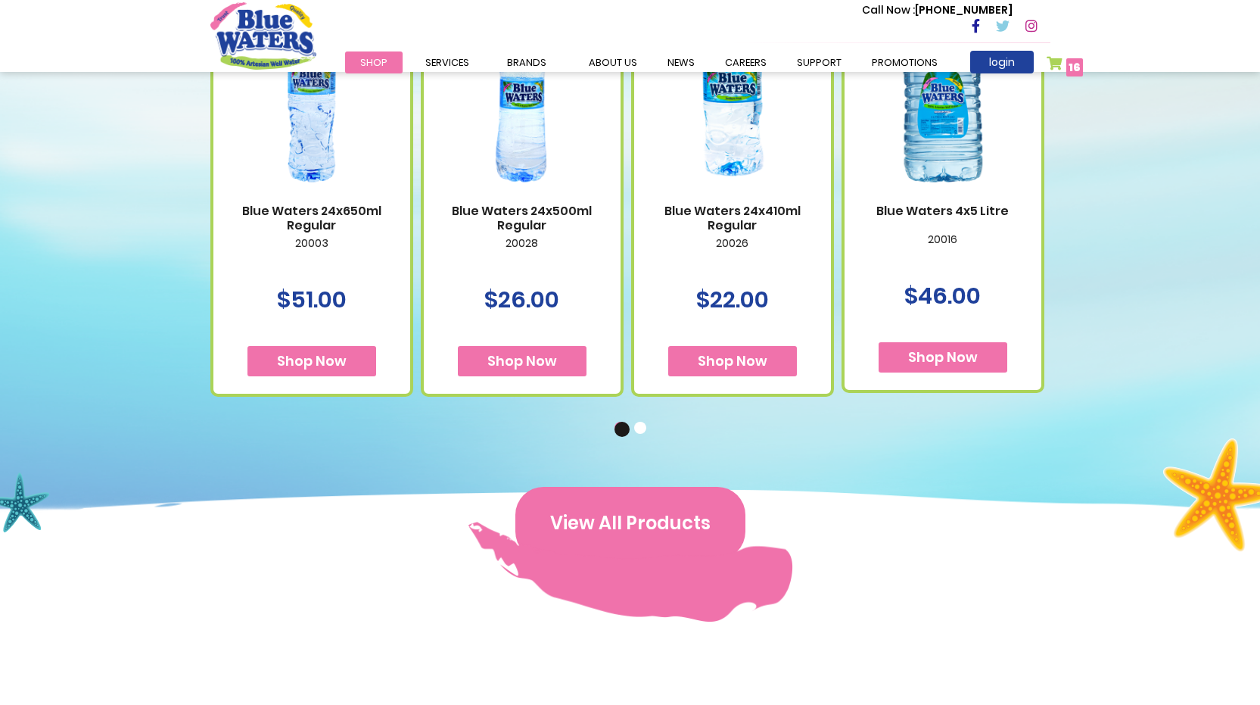
click at [644, 520] on button "View All Products" at bounding box center [630, 523] width 230 height 73
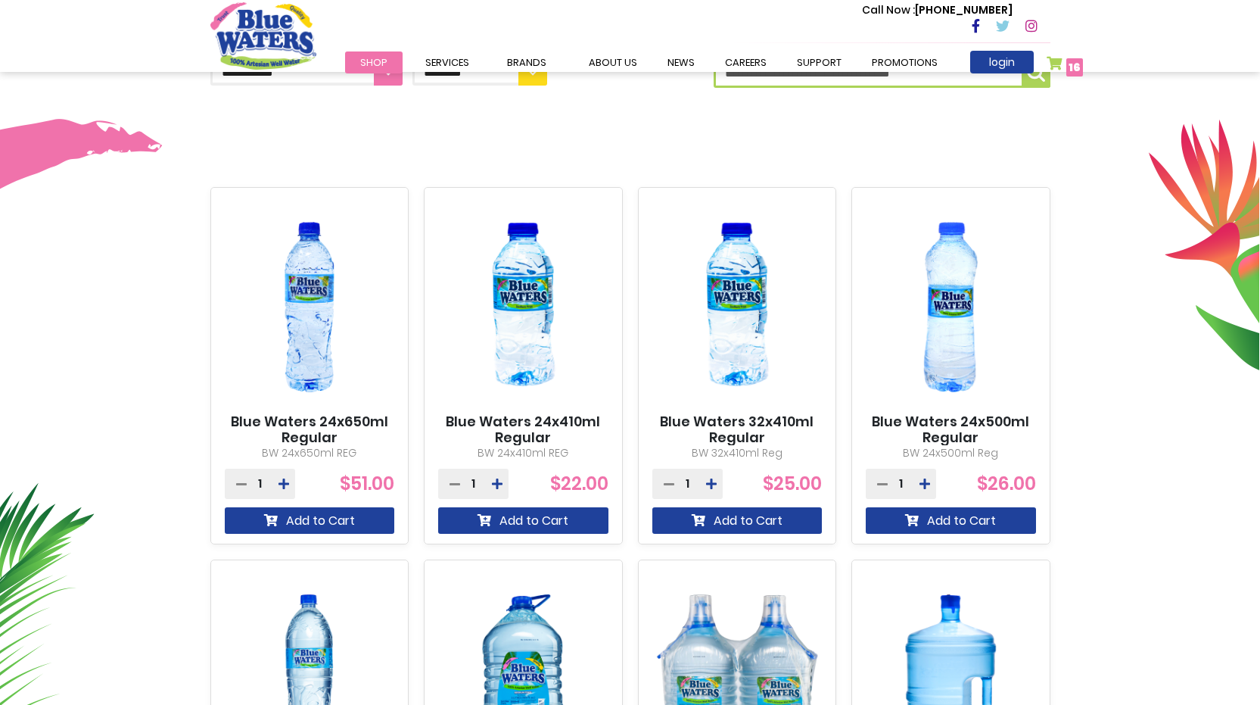
scroll to position [454, 0]
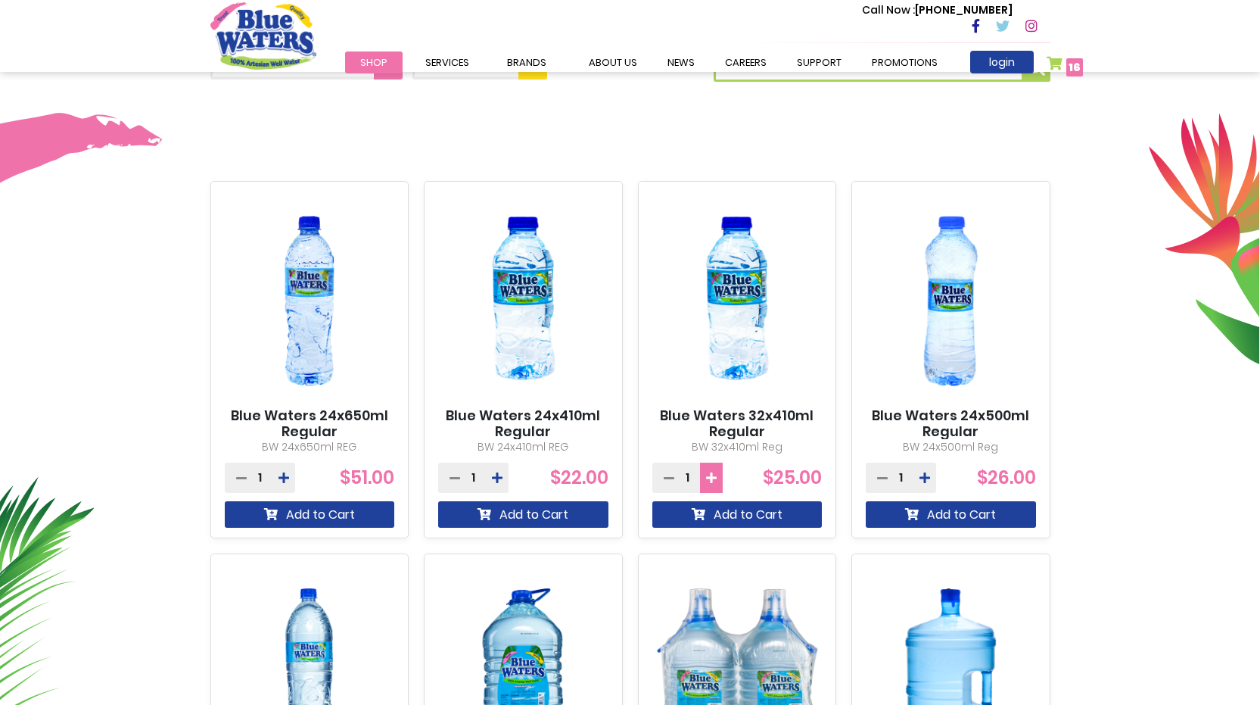
click at [711, 477] on icon at bounding box center [711, 477] width 11 height 12
click at [711, 478] on icon at bounding box center [711, 477] width 11 height 12
click at [666, 478] on icon at bounding box center [669, 477] width 11 height 12
click at [666, 477] on icon at bounding box center [669, 477] width 11 height 12
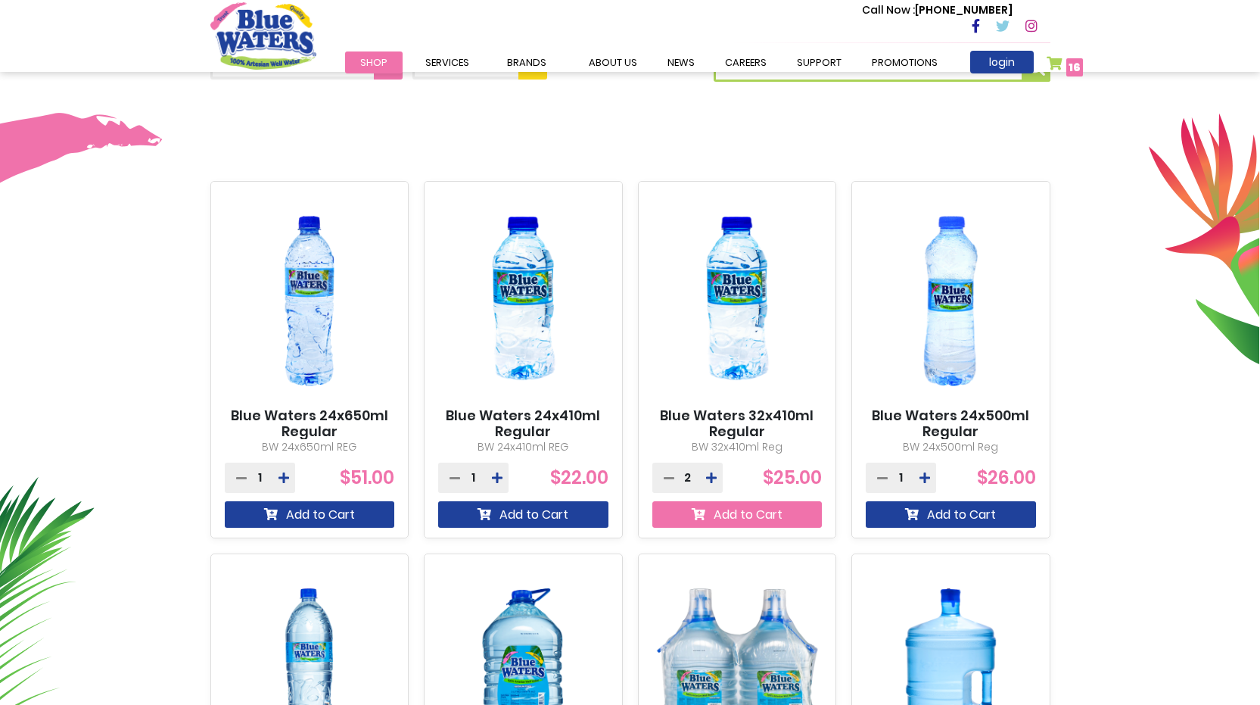
click at [702, 514] on icon "submit" at bounding box center [699, 514] width 14 height 12
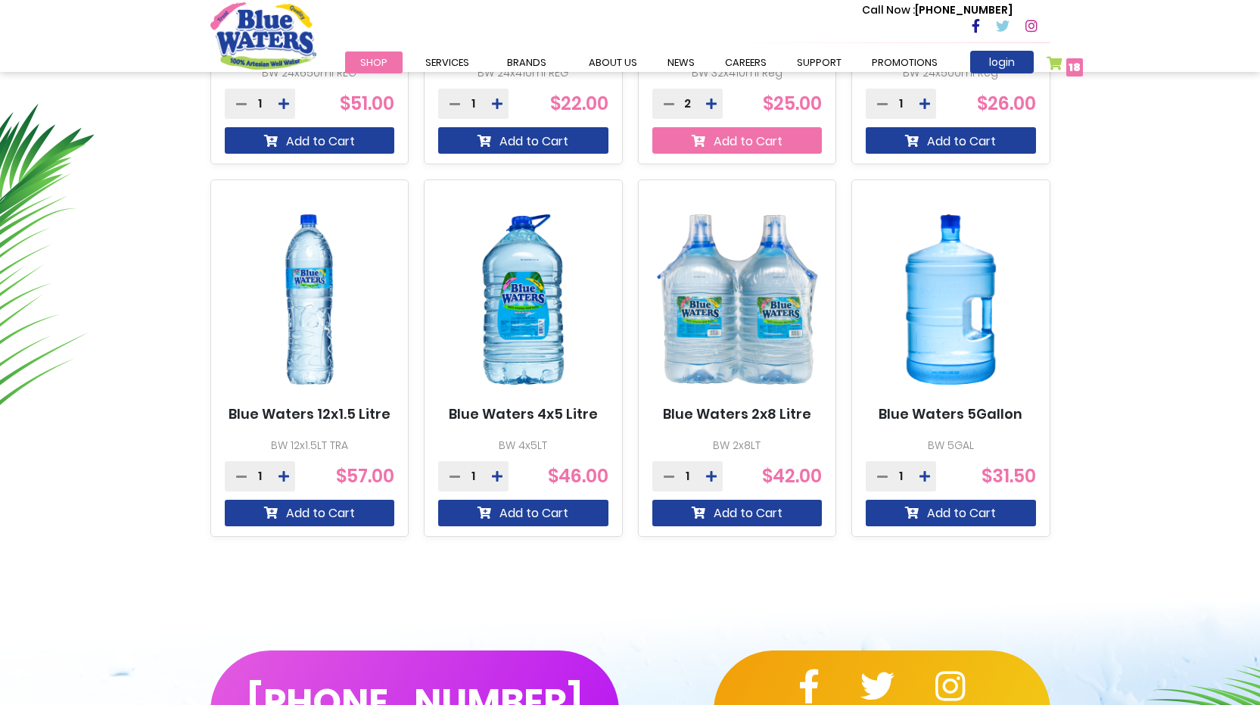
scroll to position [873, 0]
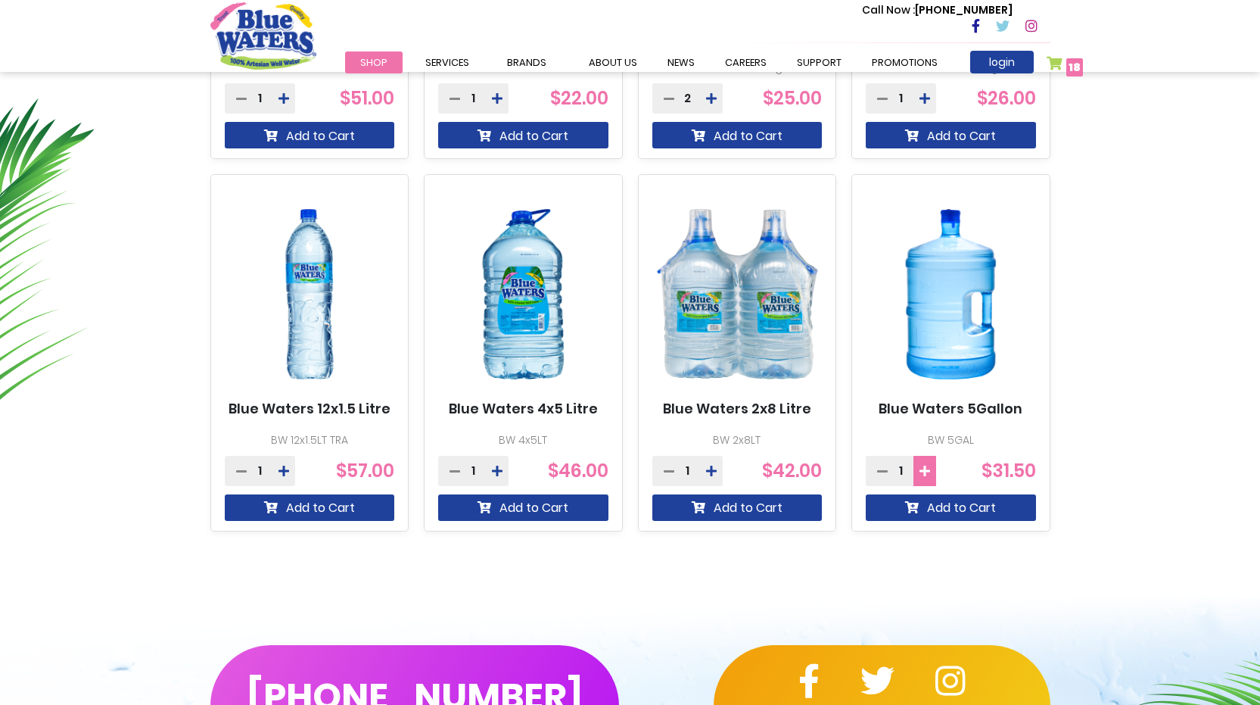
click at [929, 469] on icon at bounding box center [924, 471] width 11 height 12
click at [926, 470] on icon at bounding box center [924, 471] width 11 height 12
click at [925, 506] on button "Add to Cart" at bounding box center [951, 507] width 170 height 26
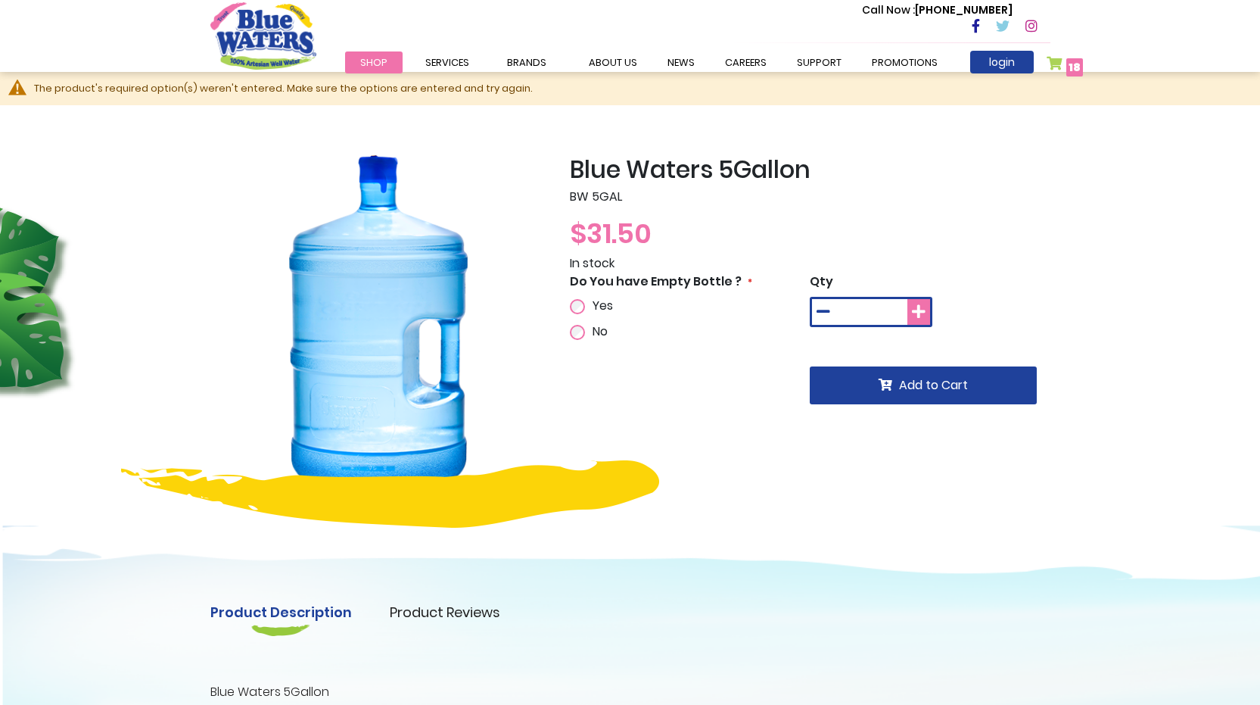
click at [922, 316] on icon at bounding box center [919, 311] width 14 height 15
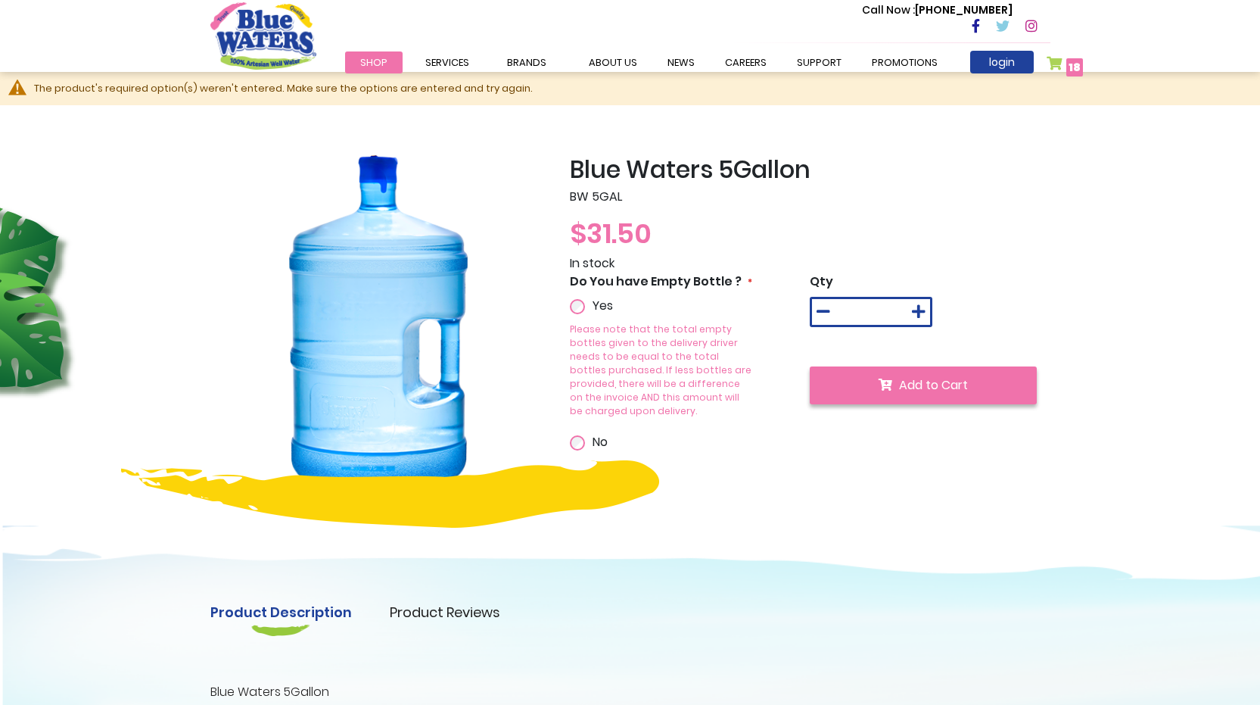
click at [932, 386] on span "Add to Cart" at bounding box center [933, 384] width 69 height 17
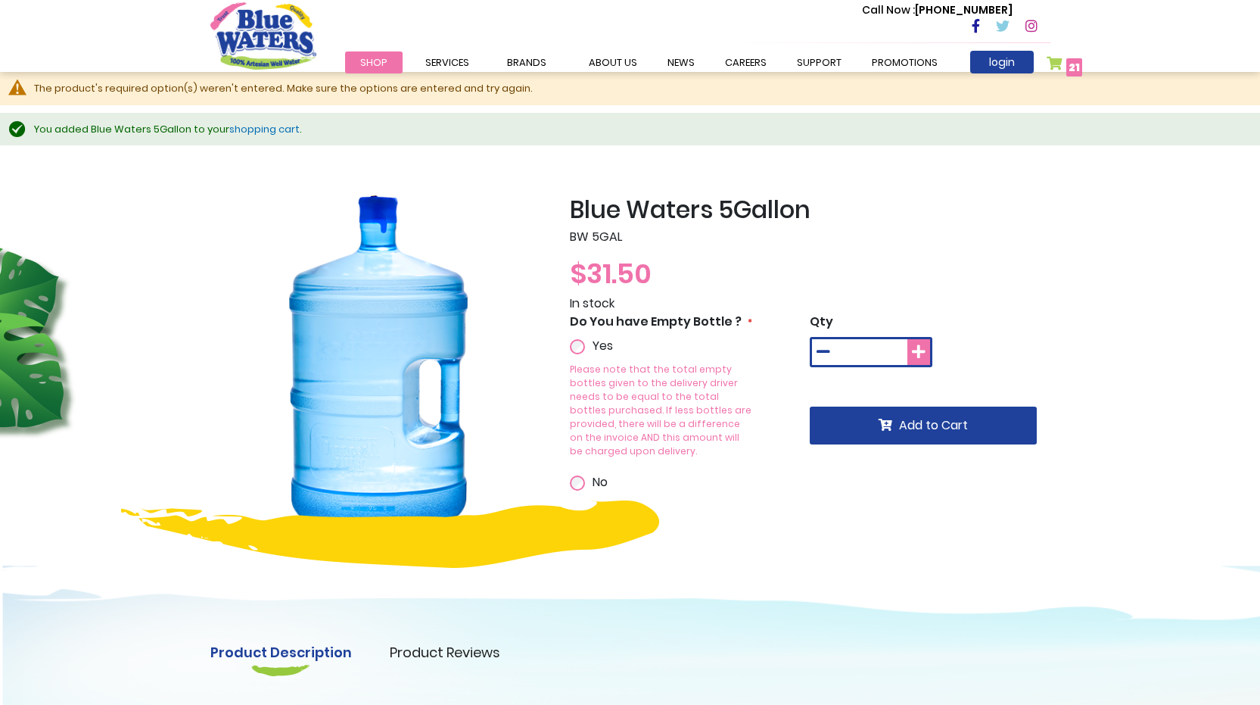
click at [921, 352] on icon at bounding box center [919, 351] width 14 height 15
click at [920, 352] on icon at bounding box center [919, 351] width 14 height 15
click at [813, 347] on button at bounding box center [823, 352] width 23 height 26
click at [814, 348] on button at bounding box center [823, 352] width 23 height 26
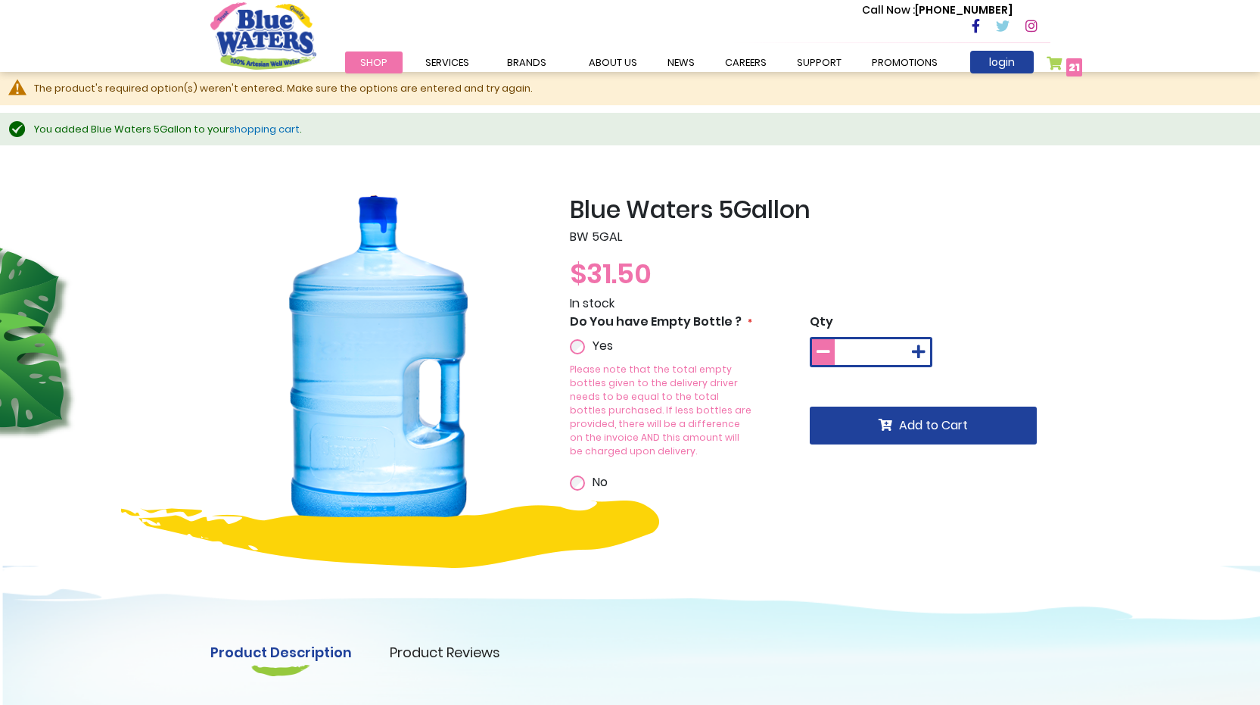
click at [814, 348] on button at bounding box center [823, 352] width 23 height 26
click at [815, 348] on button at bounding box center [823, 352] width 23 height 26
click at [816, 346] on button at bounding box center [823, 352] width 23 height 26
click at [923, 350] on icon at bounding box center [919, 351] width 14 height 15
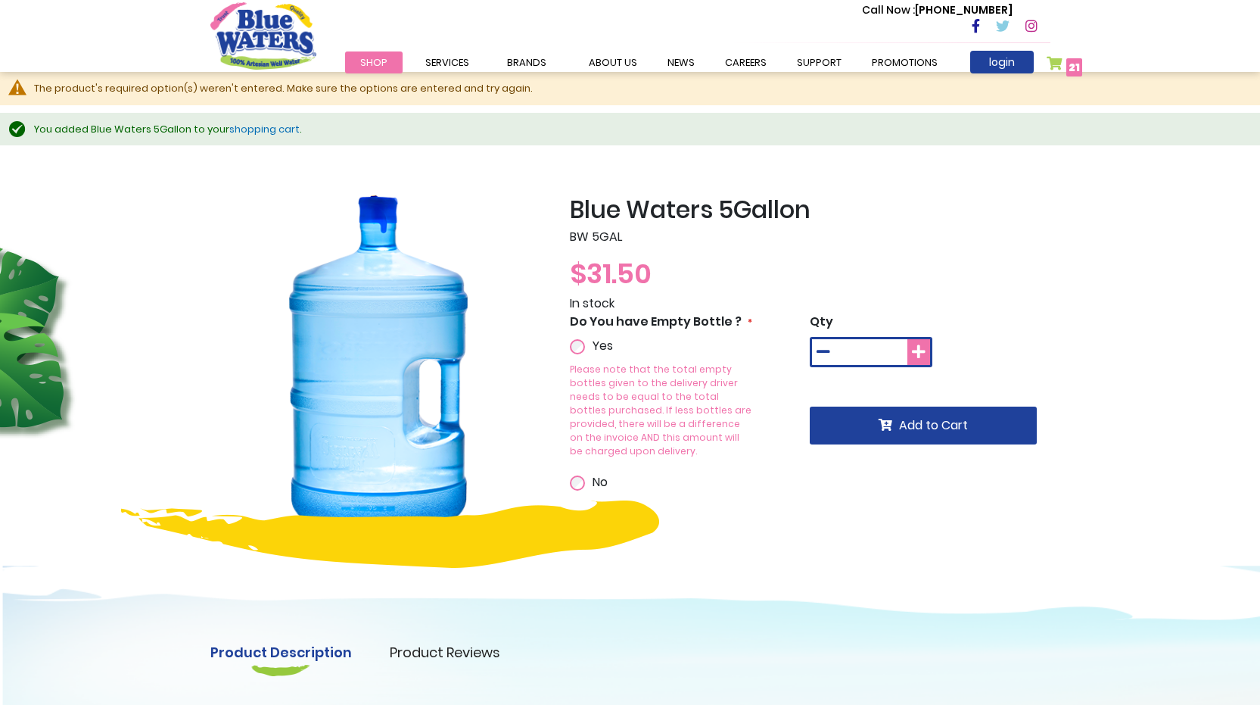
type input "*"
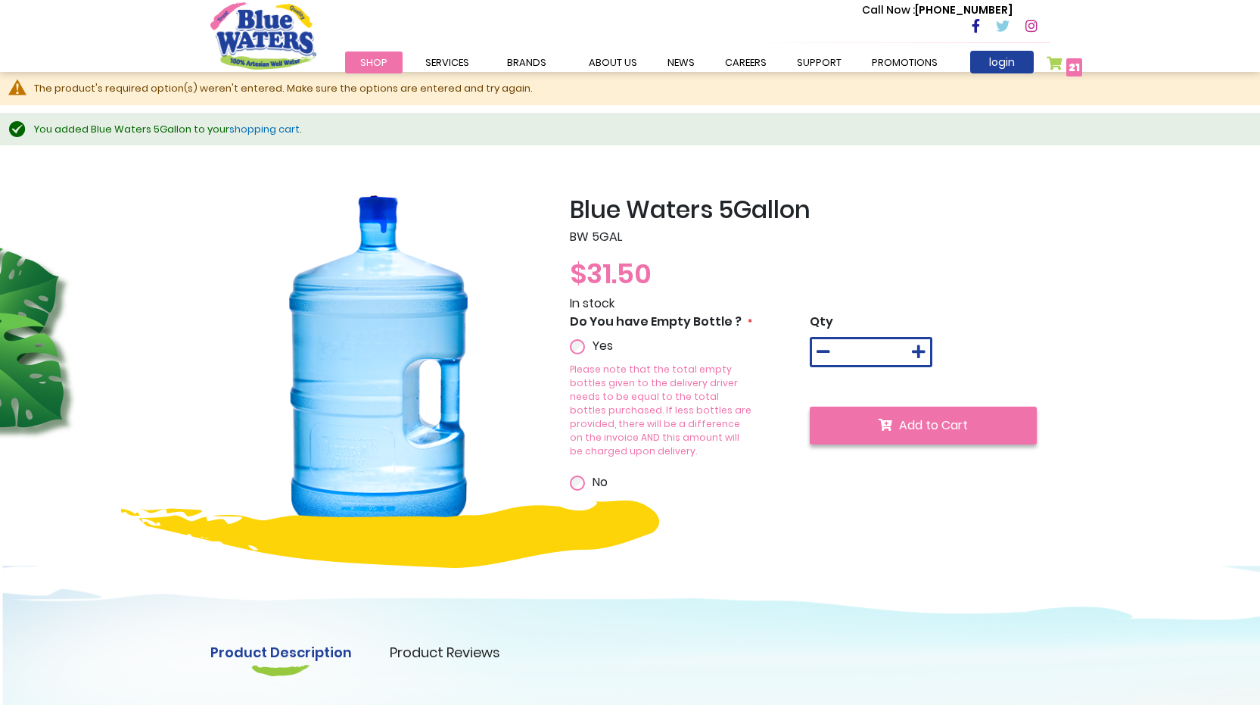
click at [916, 420] on span "Add to Cart" at bounding box center [933, 424] width 69 height 17
click at [901, 434] on button "Add to Cart" at bounding box center [923, 425] width 227 height 38
click at [889, 429] on icon "submit" at bounding box center [886, 424] width 14 height 12
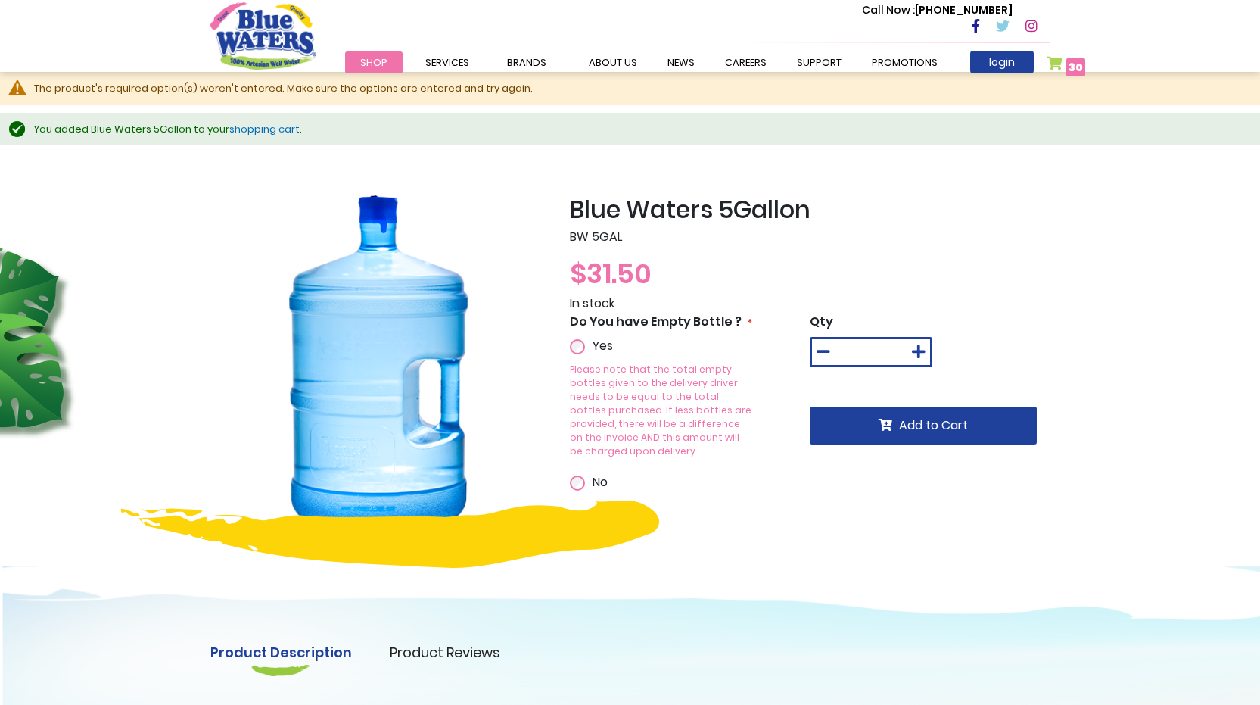
click at [167, 129] on div "You added Blue Waters 5Gallon to your shopping cart ." at bounding box center [639, 129] width 1211 height 15
click at [900, 72] on link "Promotions" at bounding box center [905, 62] width 96 height 22
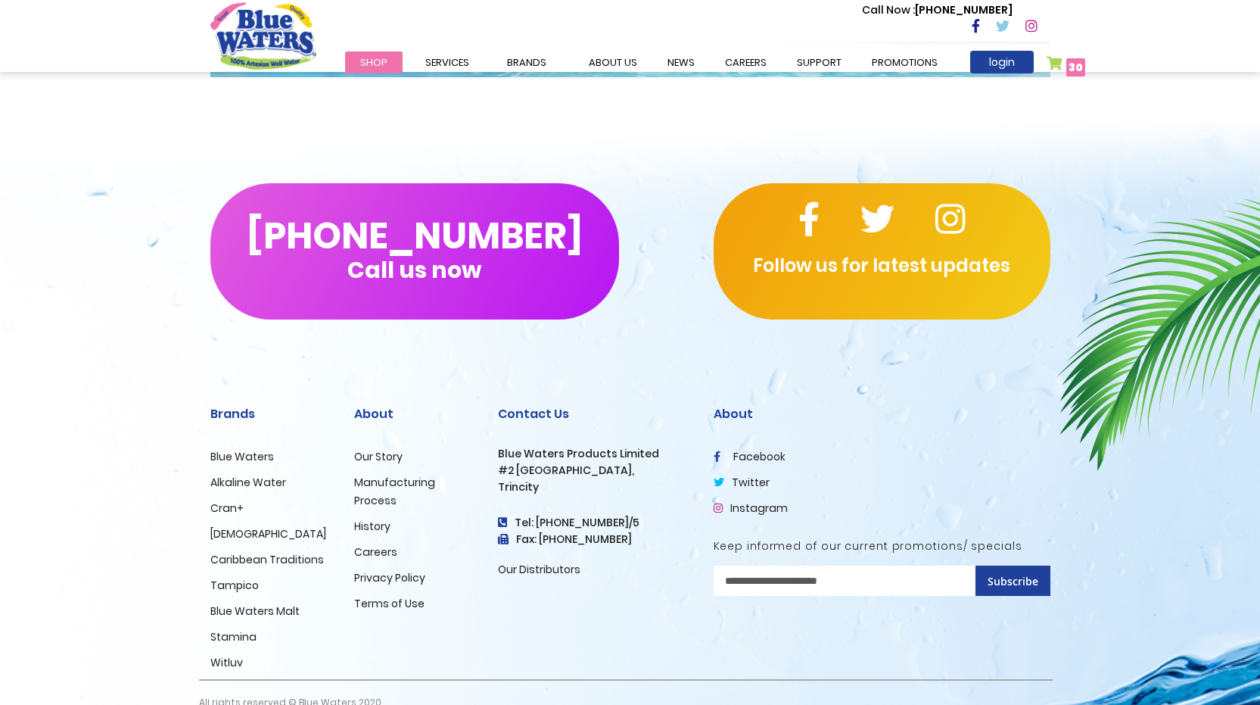
scroll to position [605, 0]
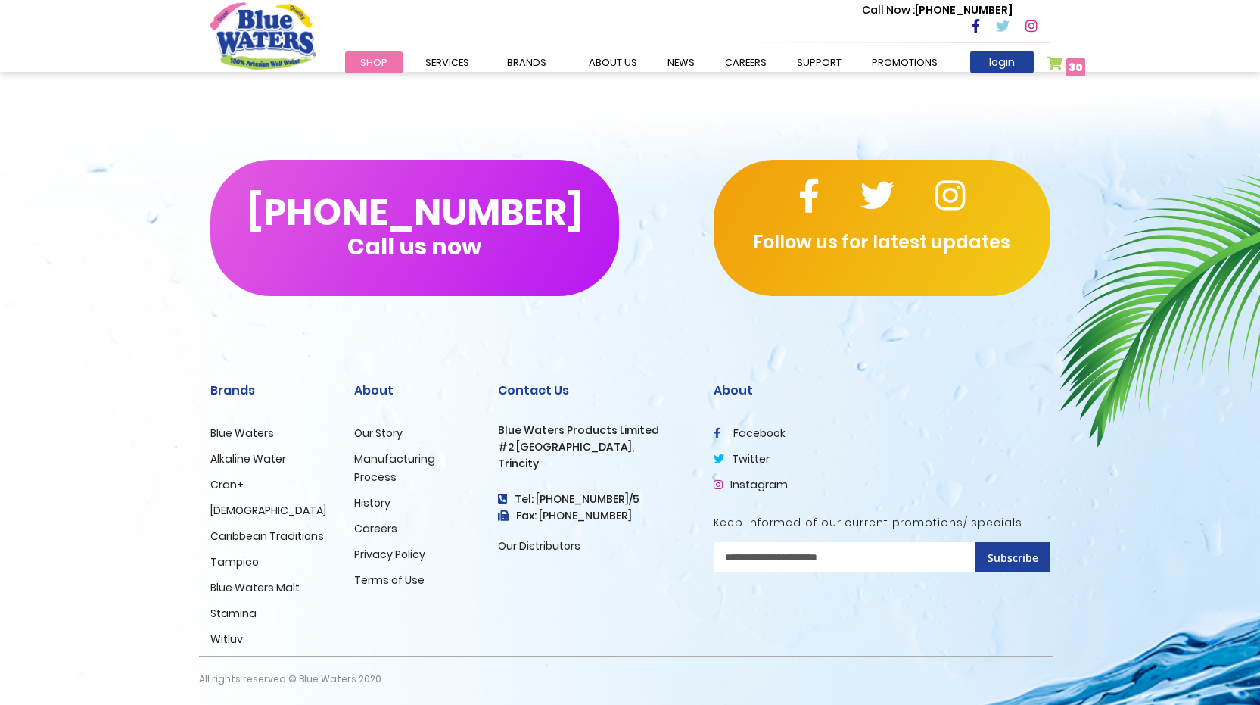
click at [257, 428] on link "Blue Waters" at bounding box center [242, 432] width 64 height 15
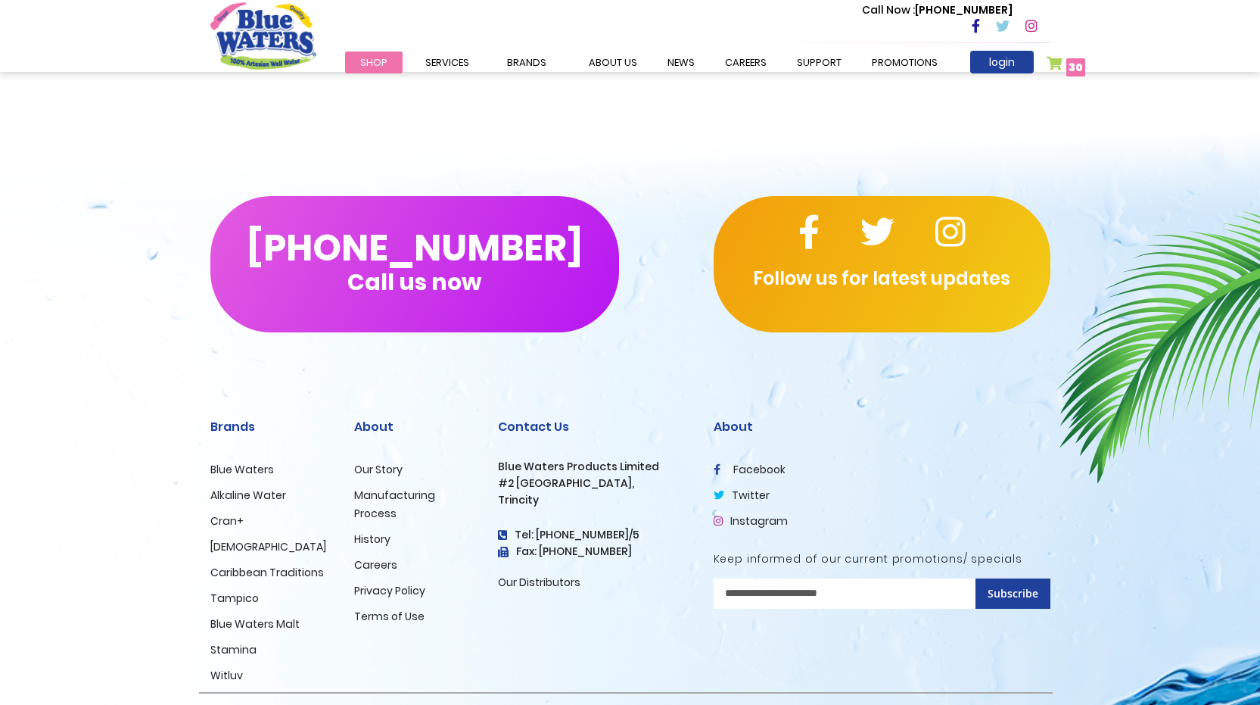
scroll to position [2204, 0]
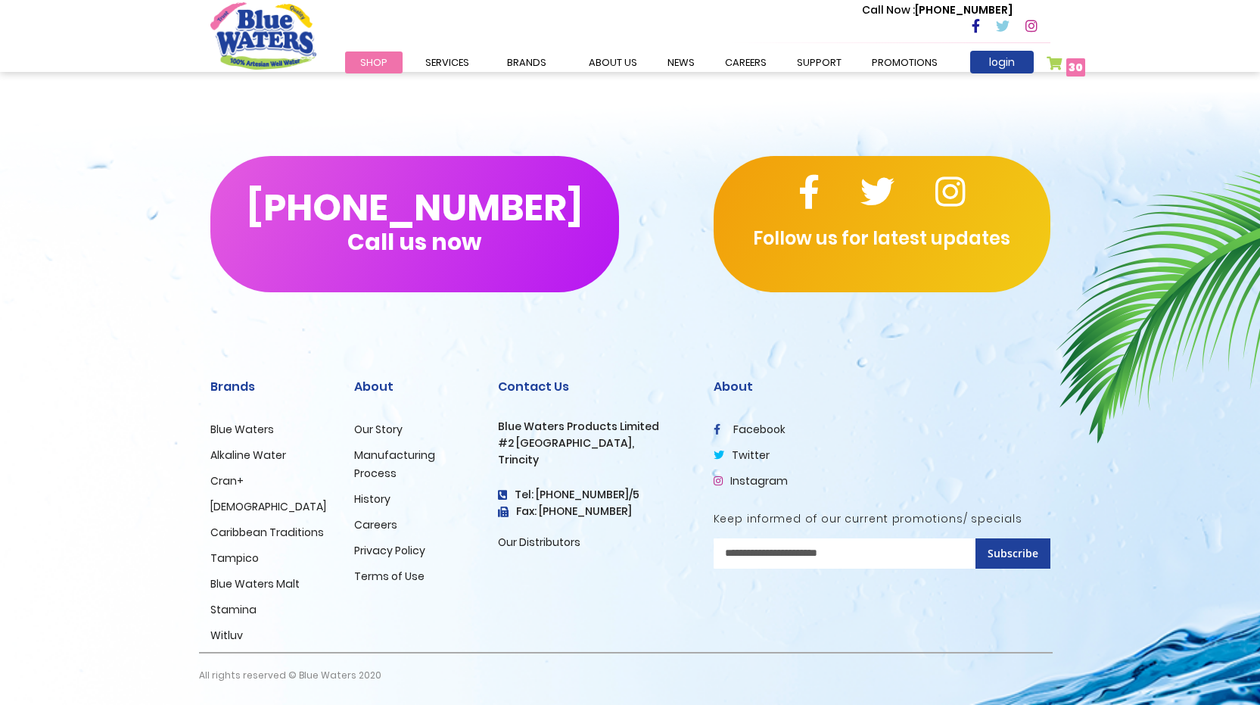
click at [312, 534] on link "Caribbean Traditions" at bounding box center [267, 531] width 114 height 15
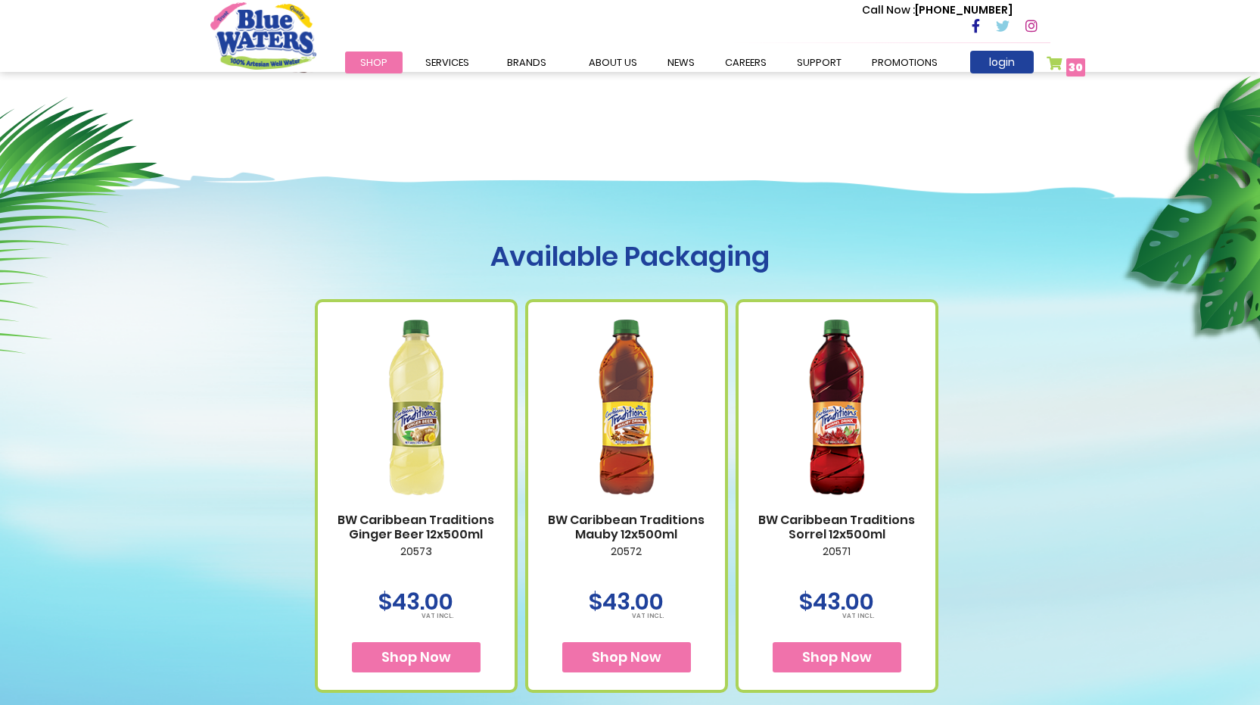
scroll to position [757, 0]
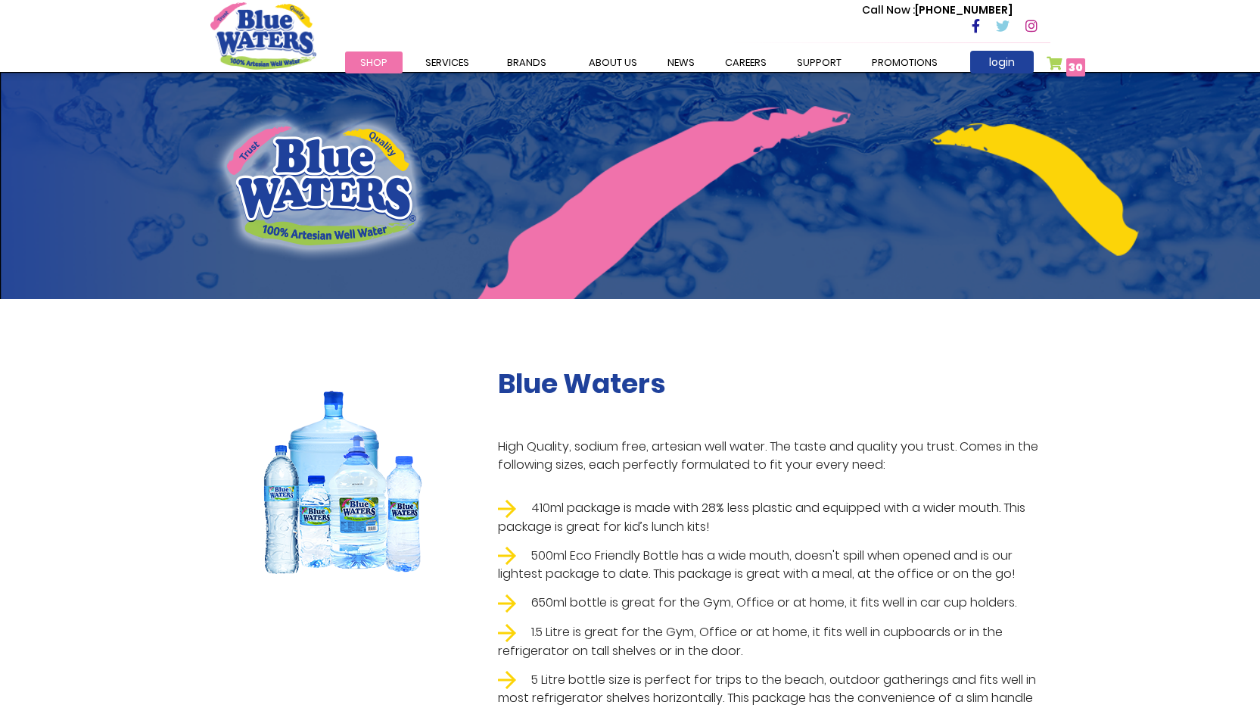
scroll to position [2204, 0]
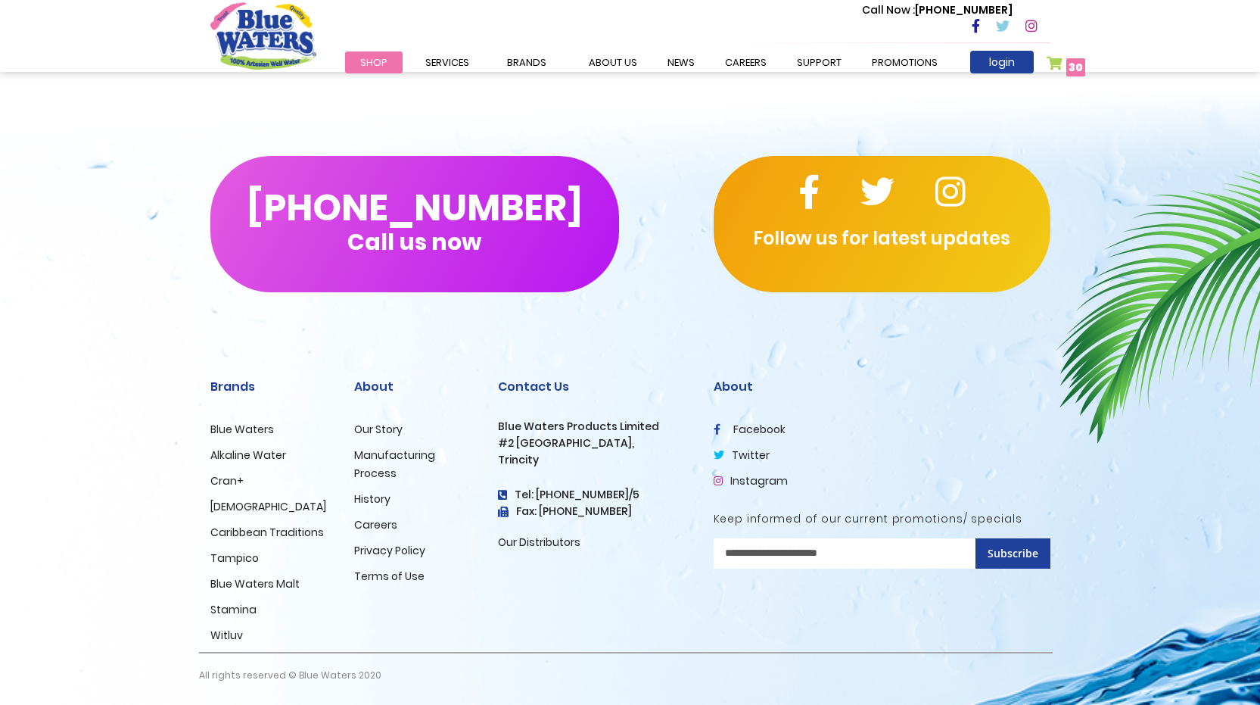
click at [219, 635] on link "Witluv" at bounding box center [226, 634] width 33 height 15
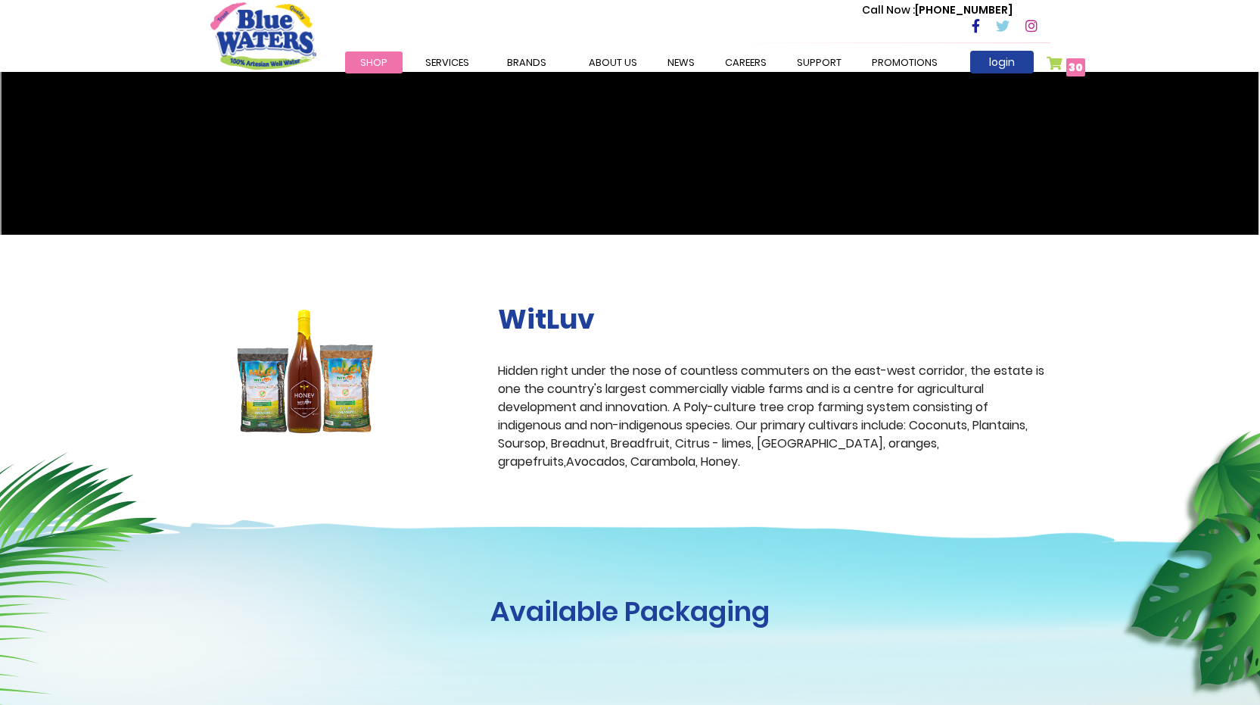
scroll to position [378, 0]
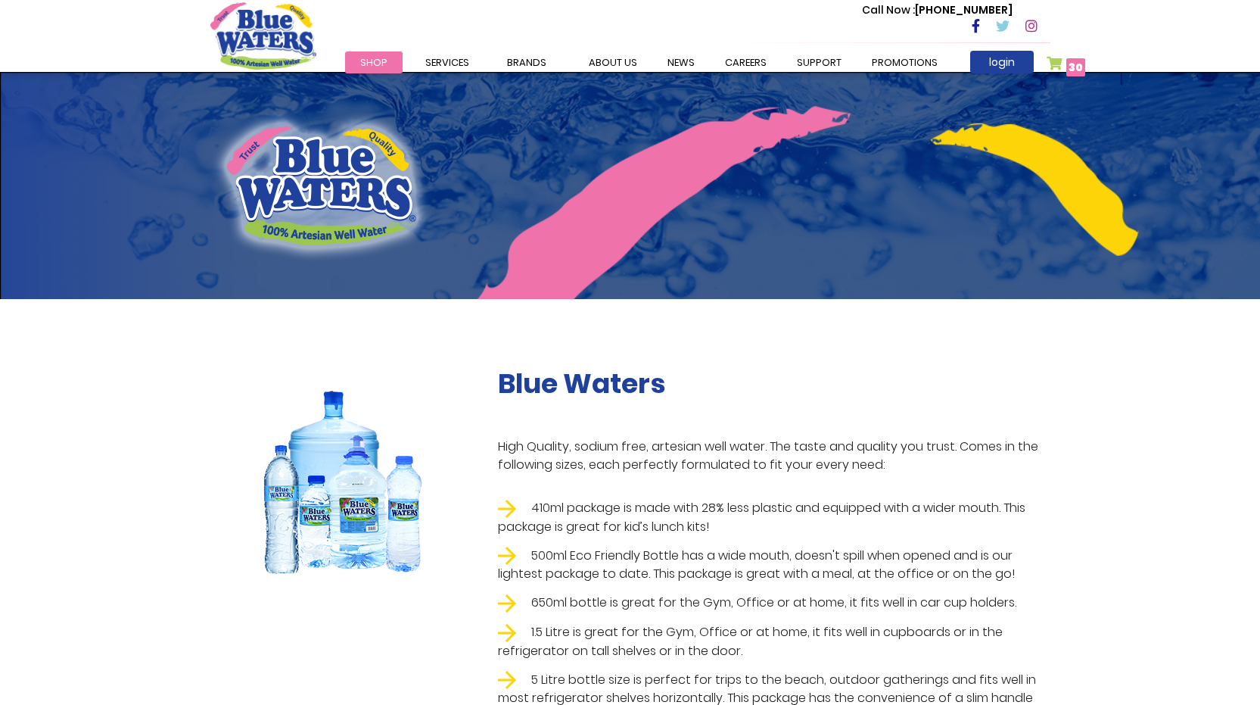
scroll to position [2204, 0]
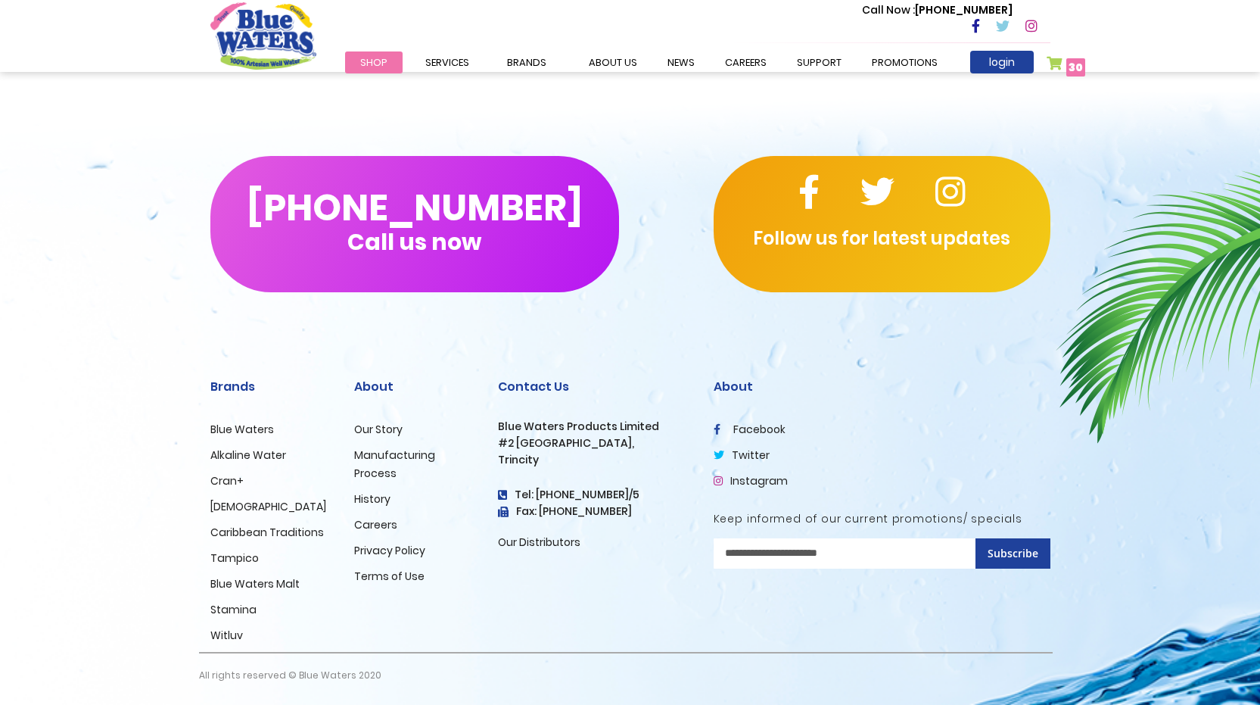
click at [262, 454] on link "Alkaline Water" at bounding box center [248, 454] width 76 height 15
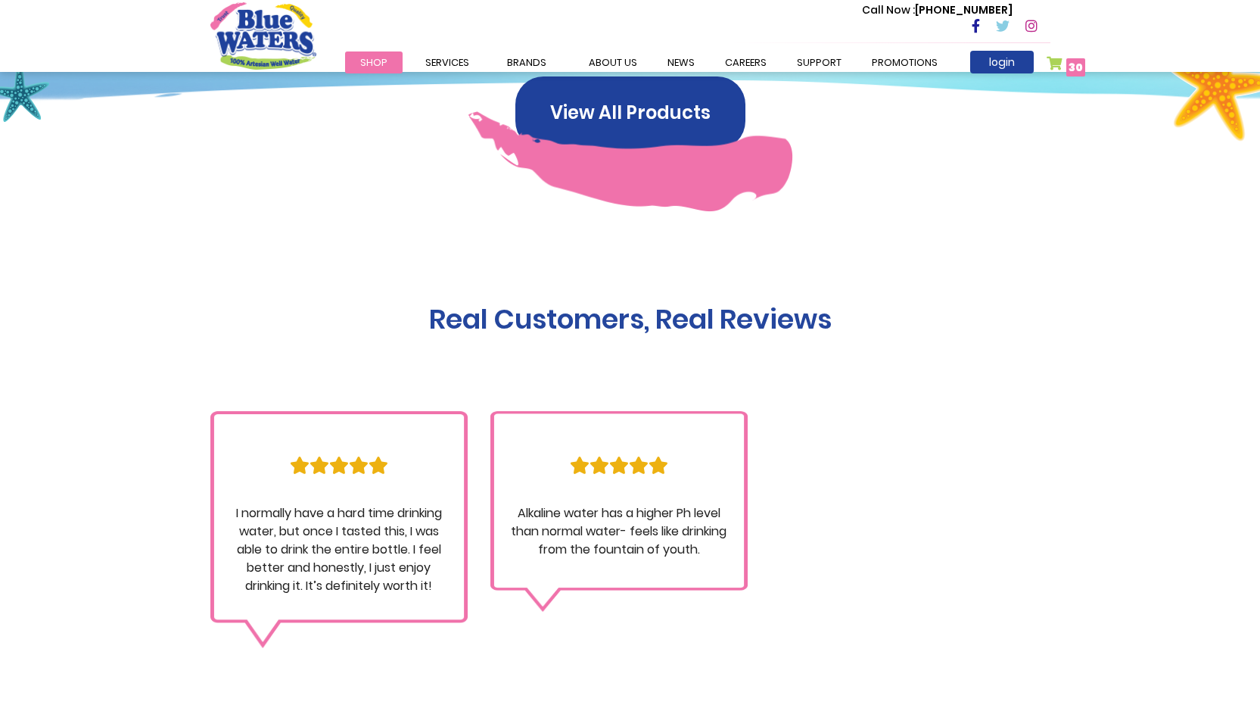
scroll to position [1135, 0]
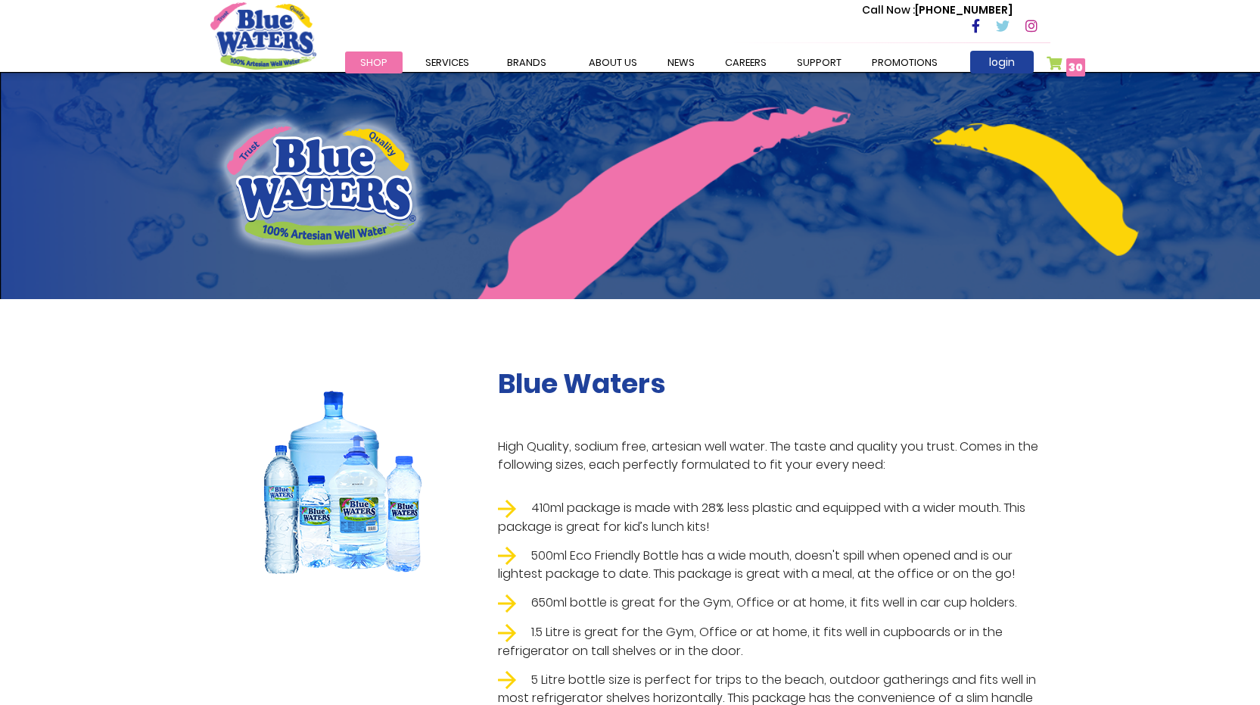
scroll to position [2204, 0]
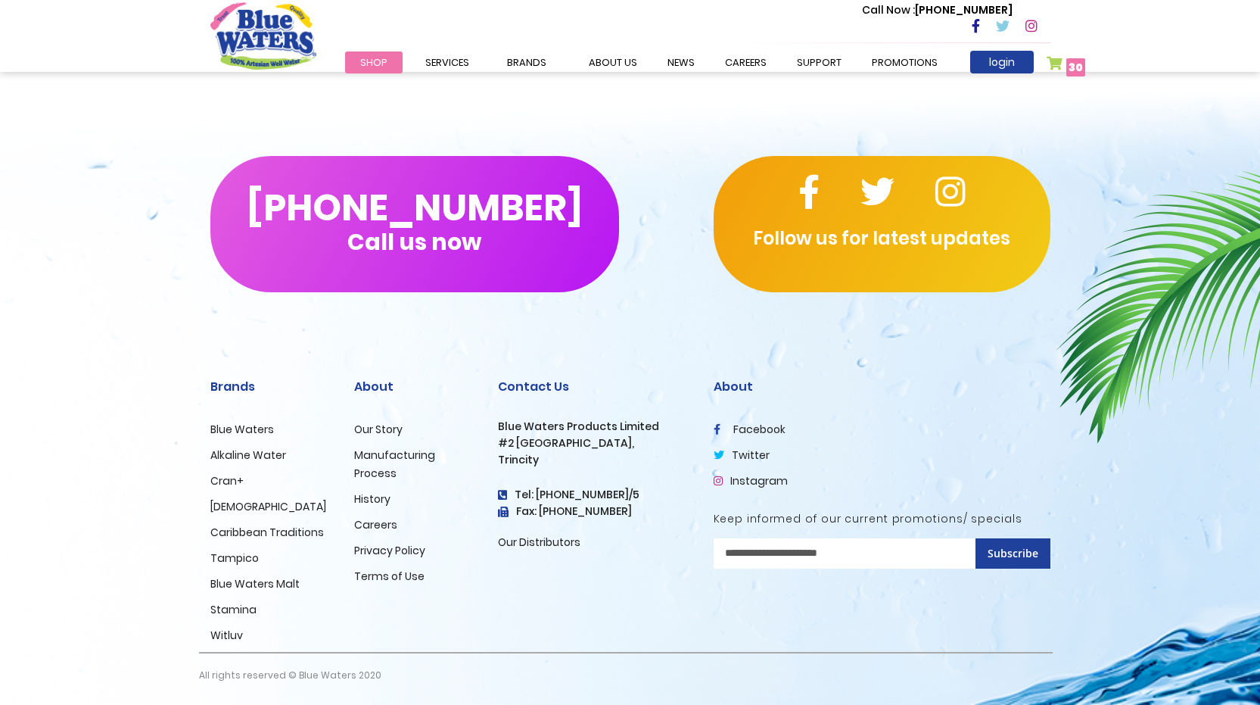
click at [256, 583] on link "Blue Waters Malt" at bounding box center [254, 583] width 89 height 15
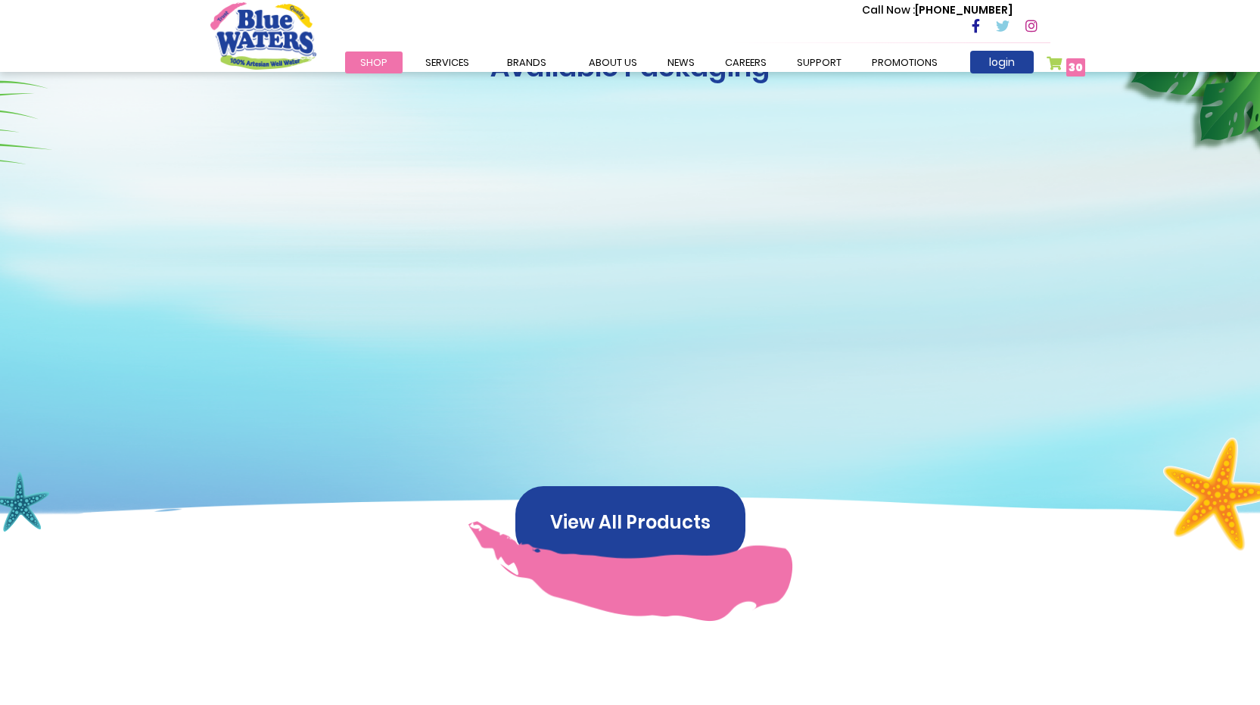
scroll to position [605, 0]
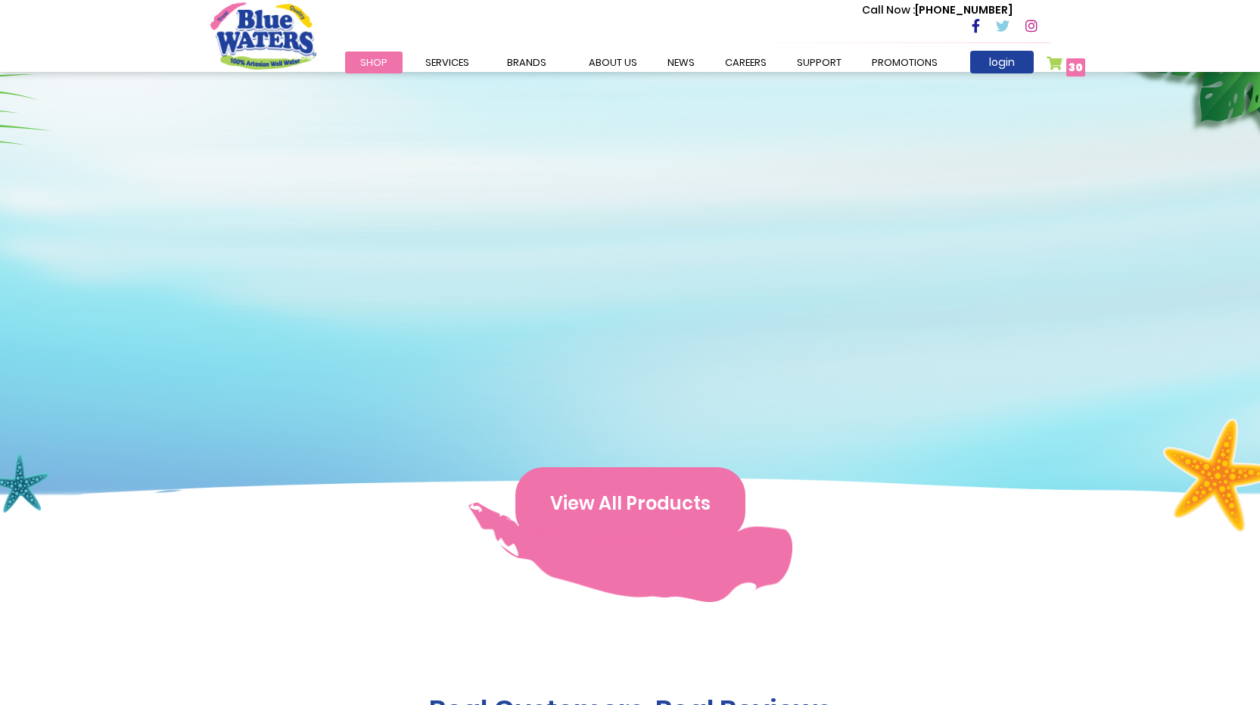
click at [661, 498] on button "View All Products" at bounding box center [630, 503] width 230 height 73
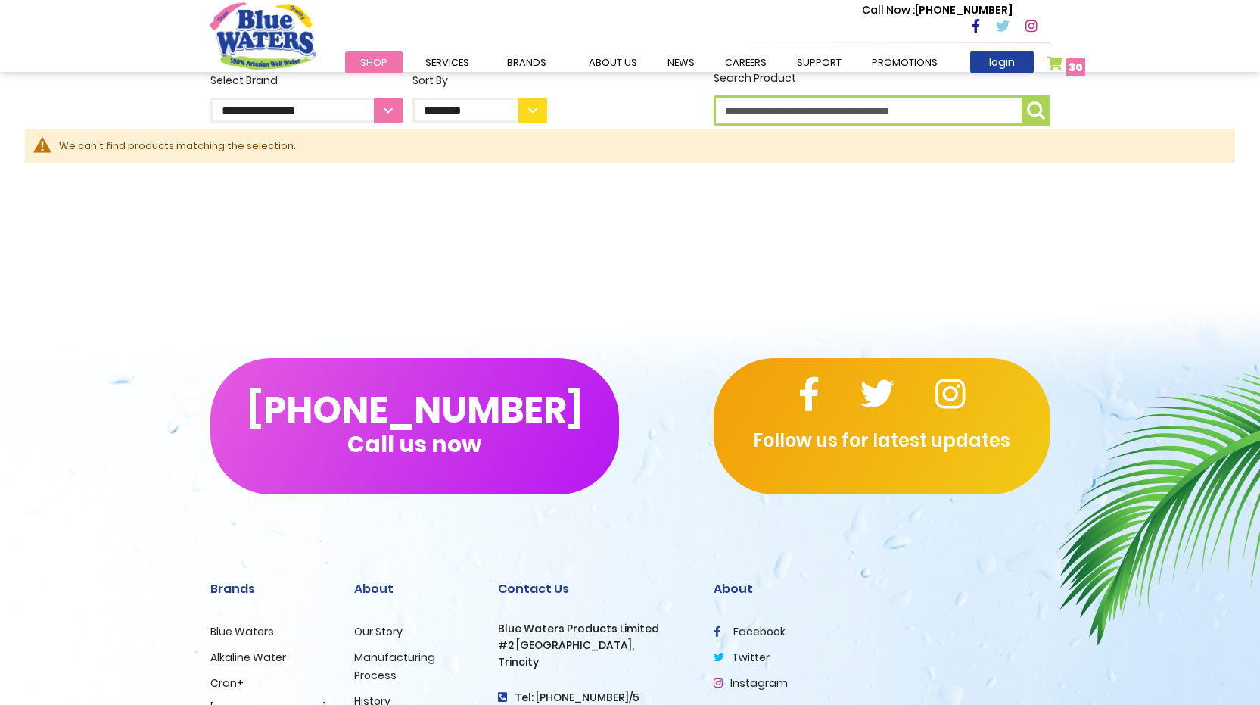
scroll to position [612, 0]
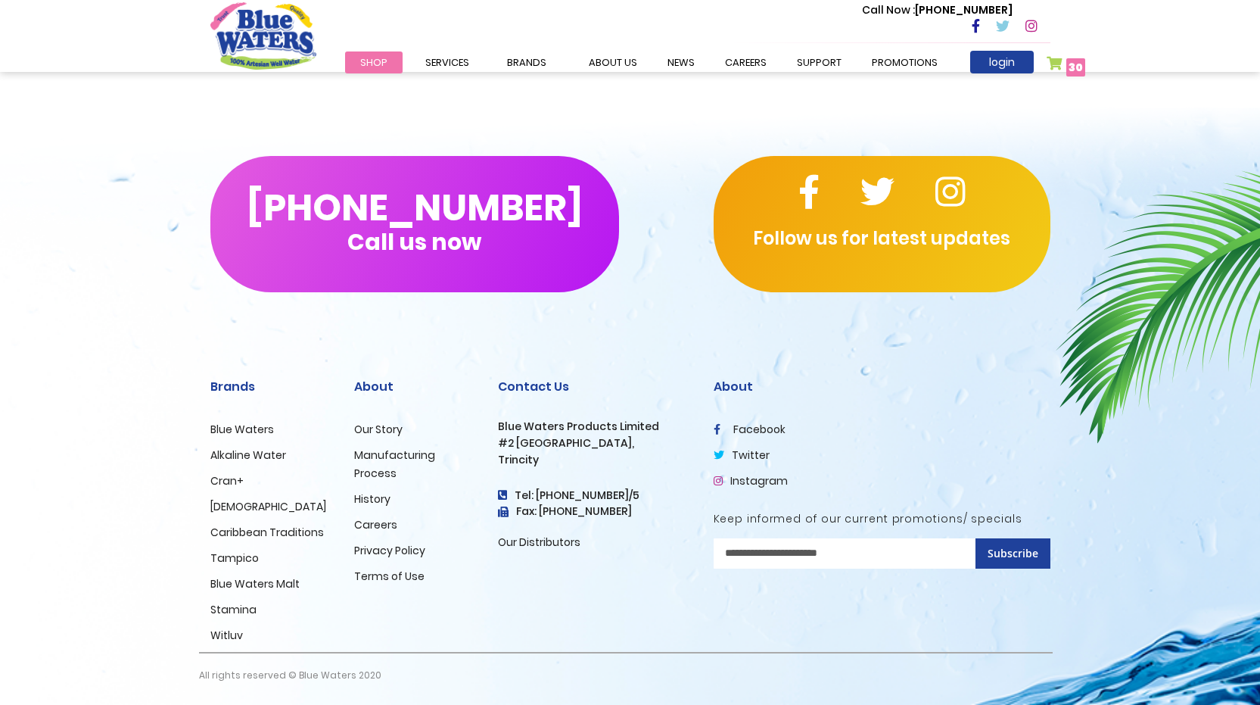
click at [254, 586] on link "Blue Waters Malt" at bounding box center [254, 583] width 89 height 15
click at [254, 583] on link "Blue Waters Malt" at bounding box center [254, 583] width 89 height 15
click at [266, 579] on link "Blue Waters Malt" at bounding box center [254, 583] width 89 height 15
click at [220, 578] on link "Blue Waters Malt" at bounding box center [254, 583] width 89 height 15
click at [219, 580] on link "Blue Waters Malt" at bounding box center [254, 583] width 89 height 15
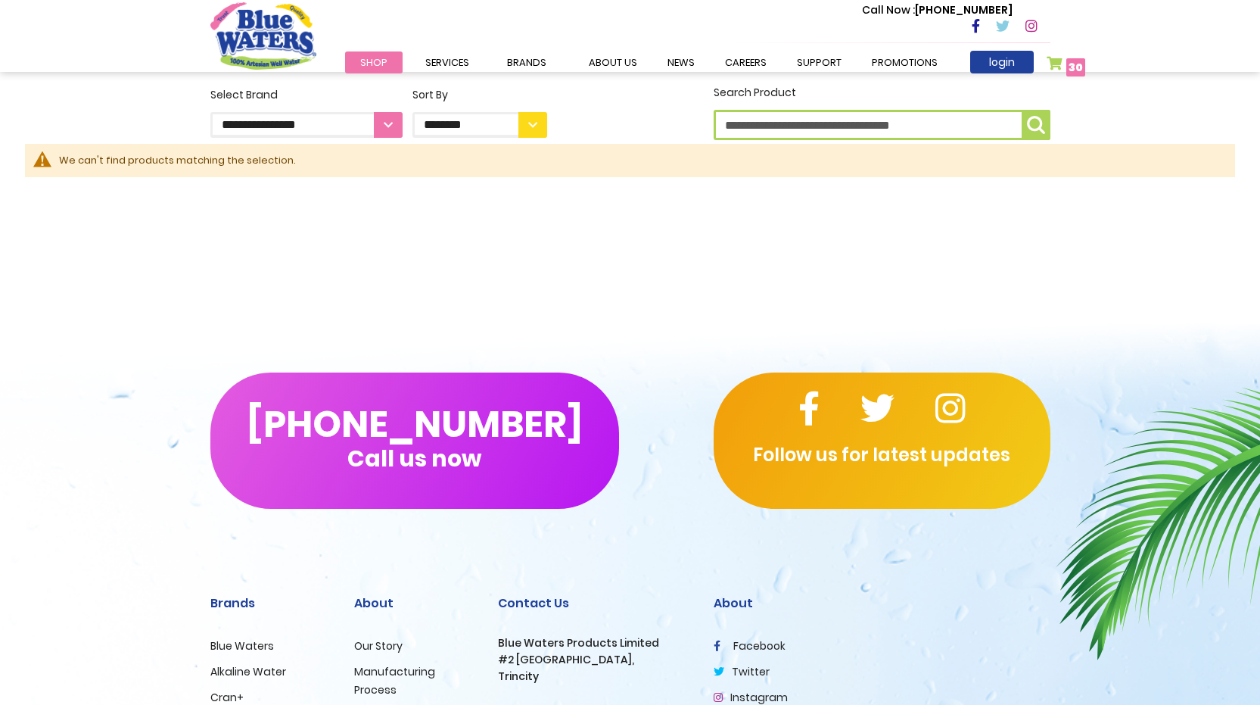
scroll to position [605, 0]
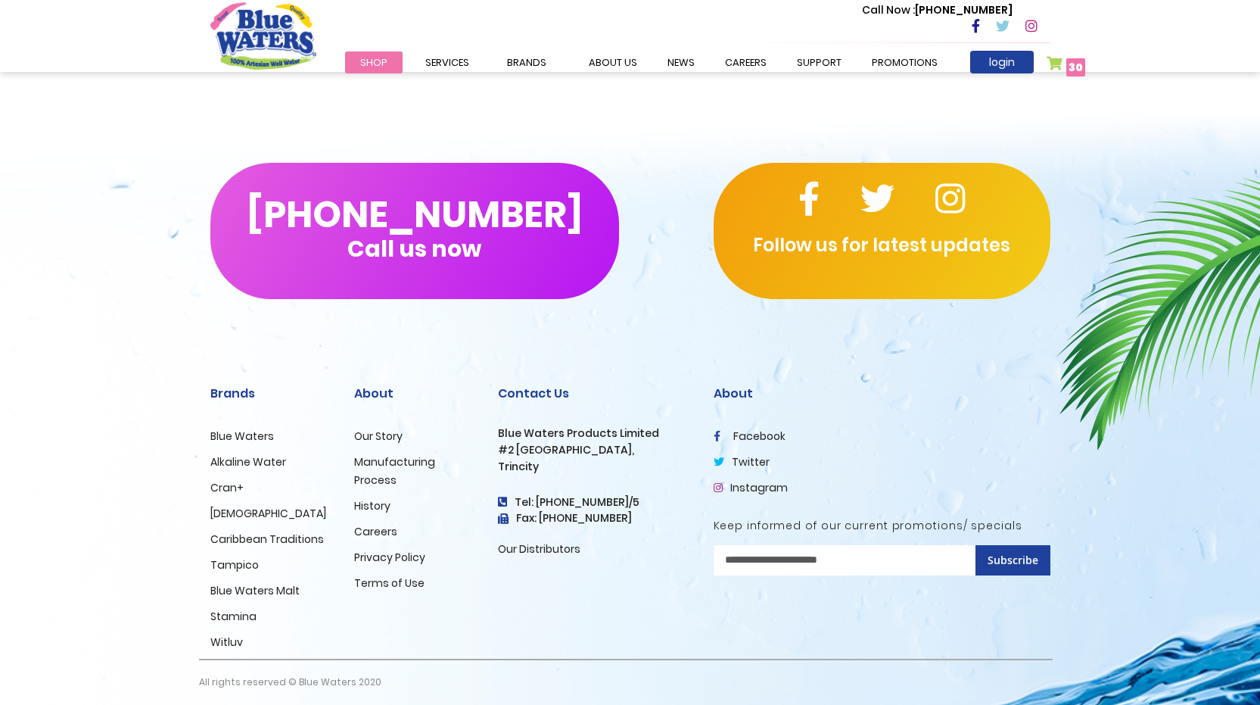
click at [213, 592] on link "Blue Waters Malt" at bounding box center [254, 590] width 89 height 15
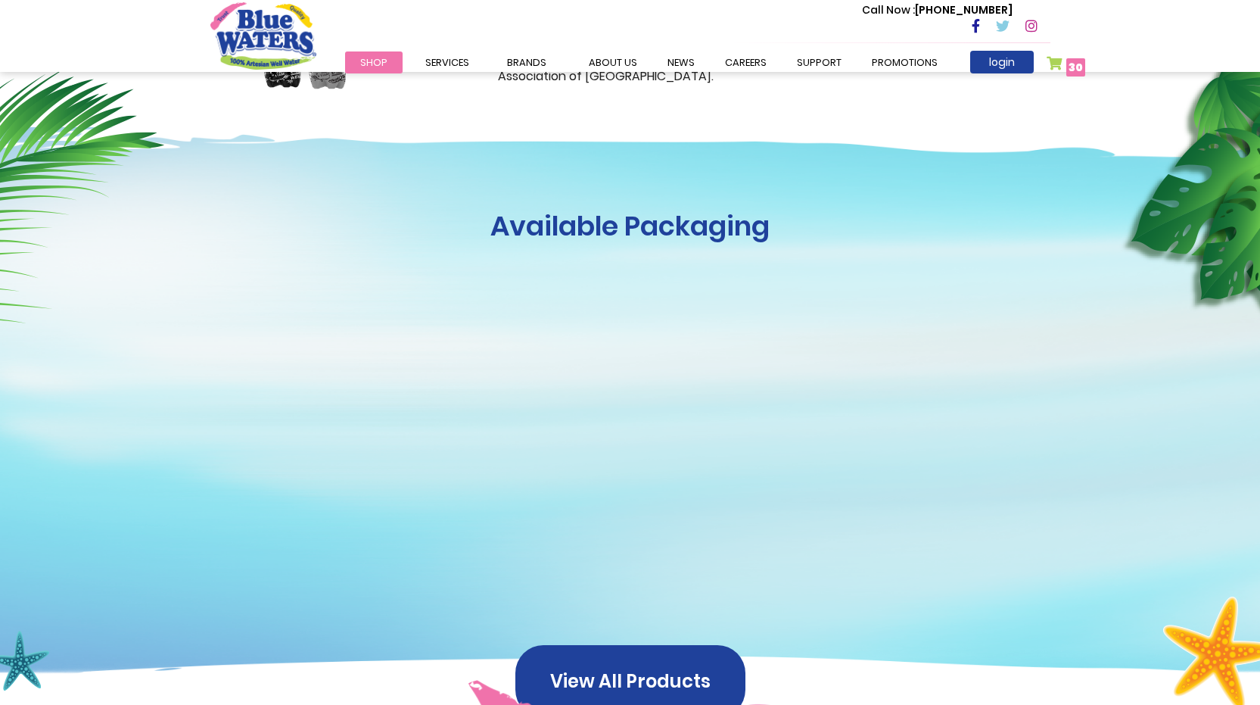
scroll to position [605, 0]
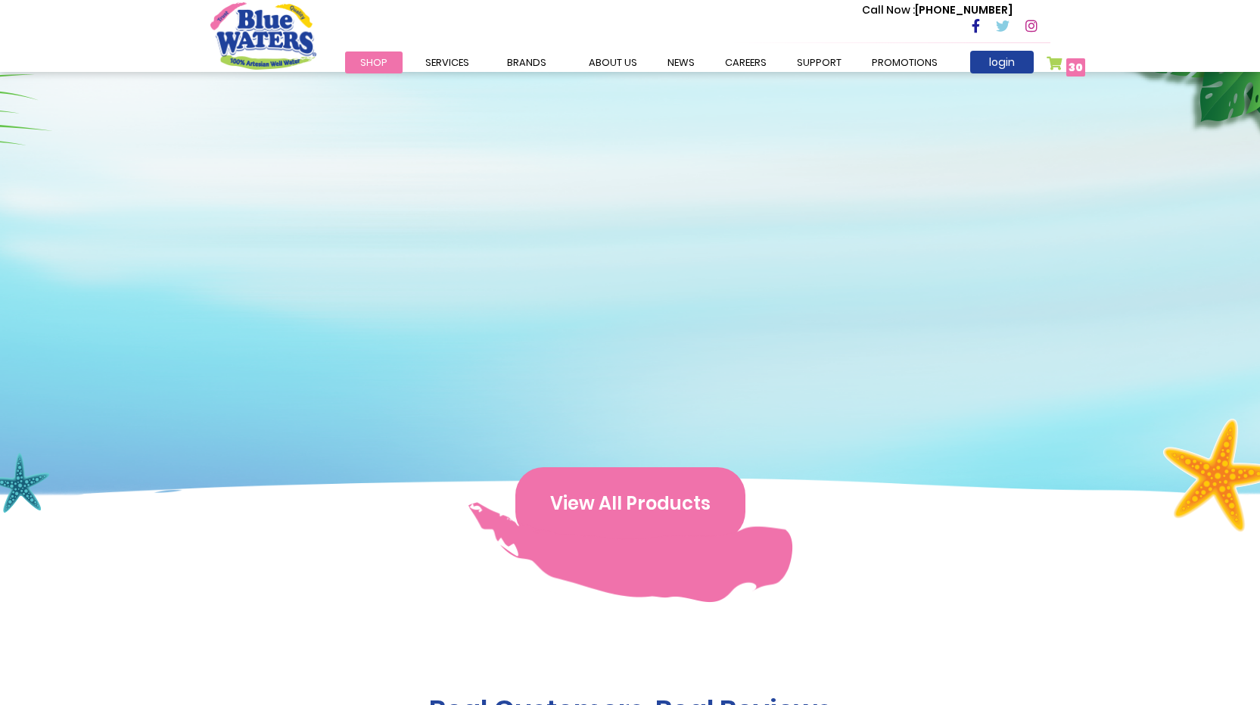
click at [604, 496] on button "View All Products" at bounding box center [630, 503] width 230 height 73
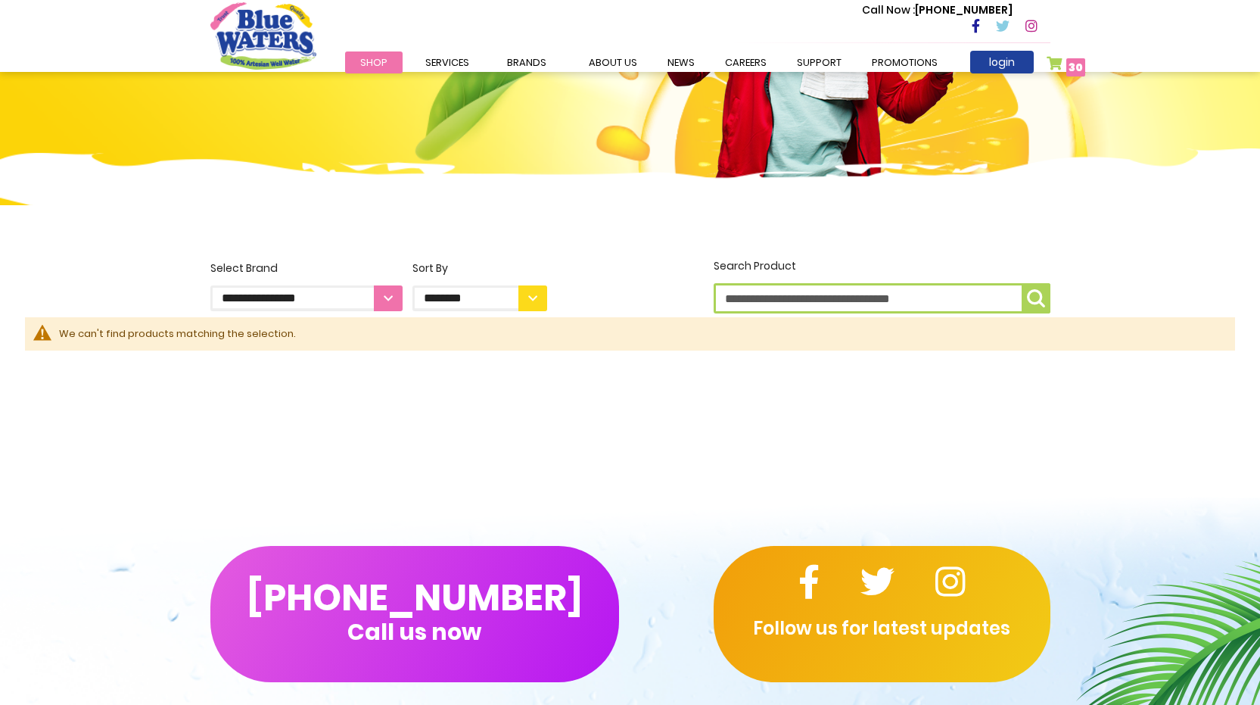
scroll to position [303, 0]
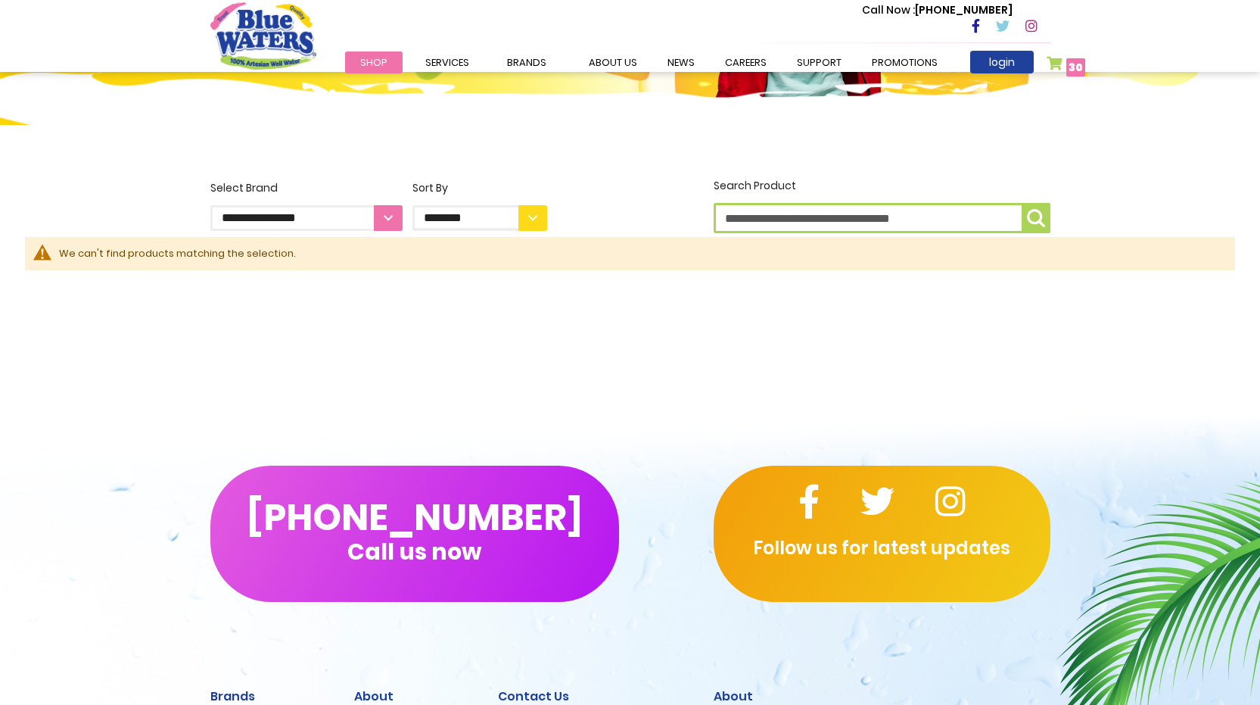
click at [390, 213] on select "**********" at bounding box center [306, 218] width 192 height 26
click at [210, 205] on select "**********" at bounding box center [306, 218] width 192 height 26
click at [542, 219] on select "**********" at bounding box center [479, 218] width 135 height 26
select select "****"
click at [412, 205] on select "**********" at bounding box center [479, 218] width 135 height 26
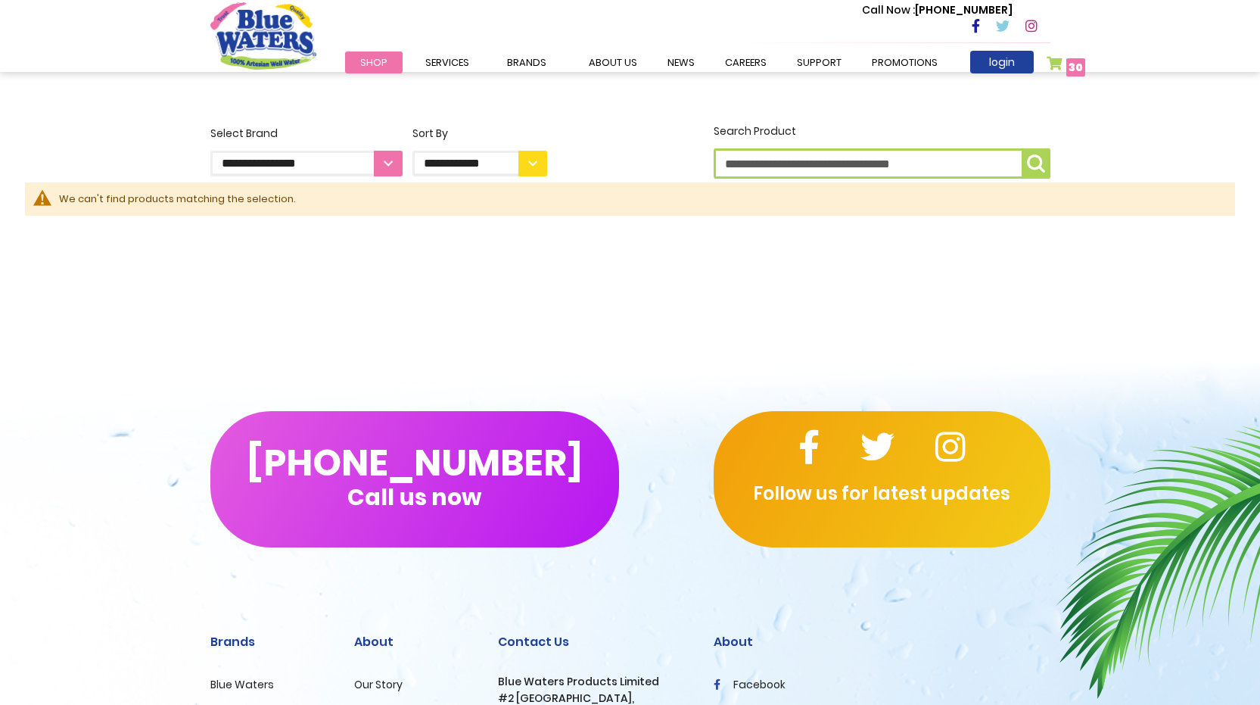
scroll to position [378, 0]
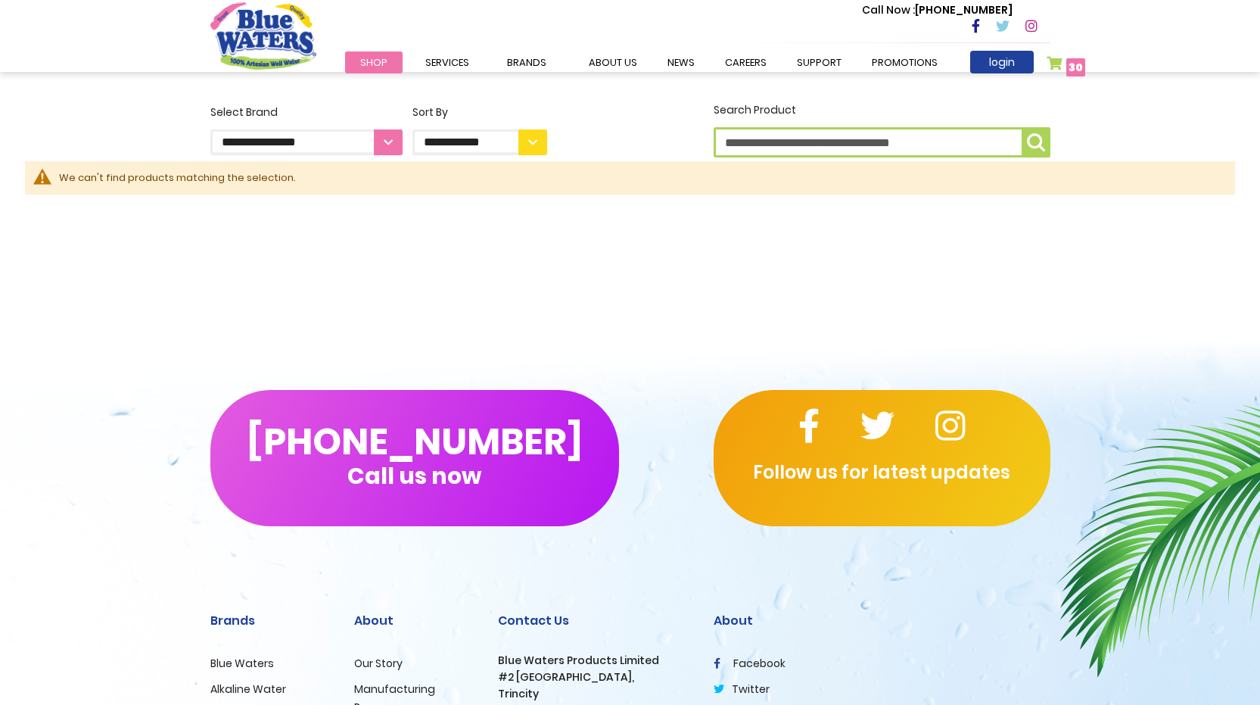
click at [376, 61] on span "Shop" at bounding box center [373, 62] width 27 height 14
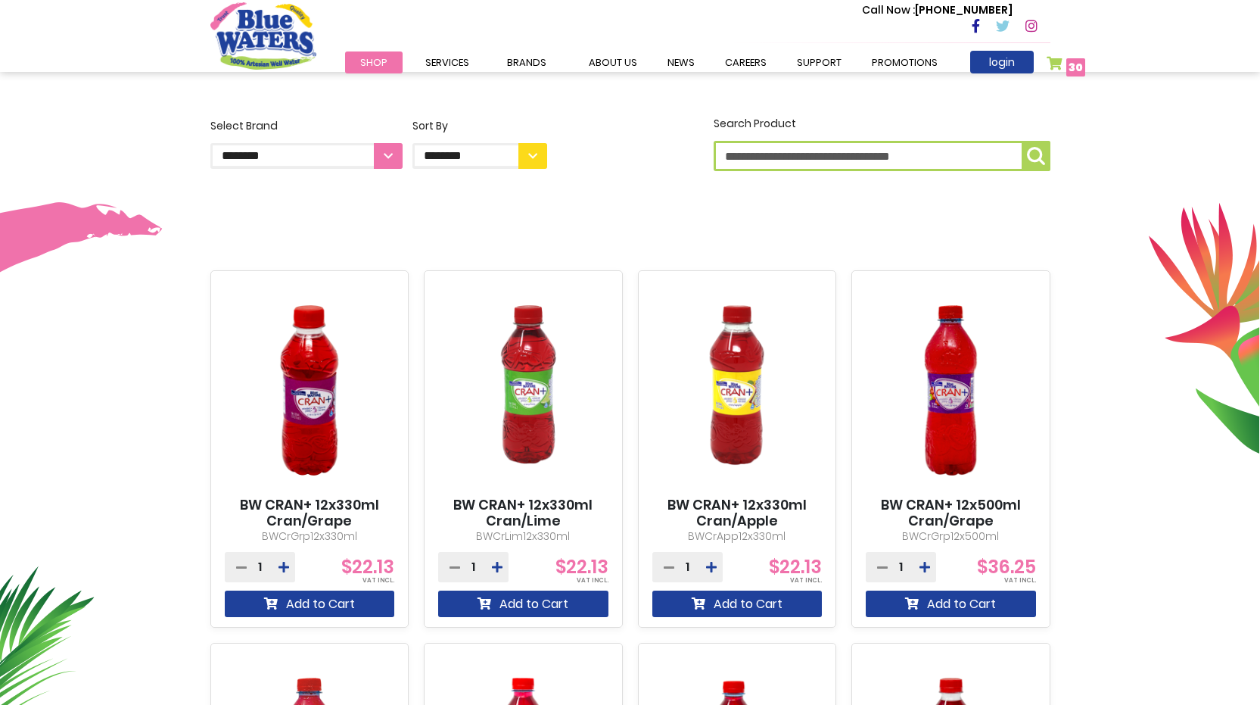
scroll to position [378, 0]
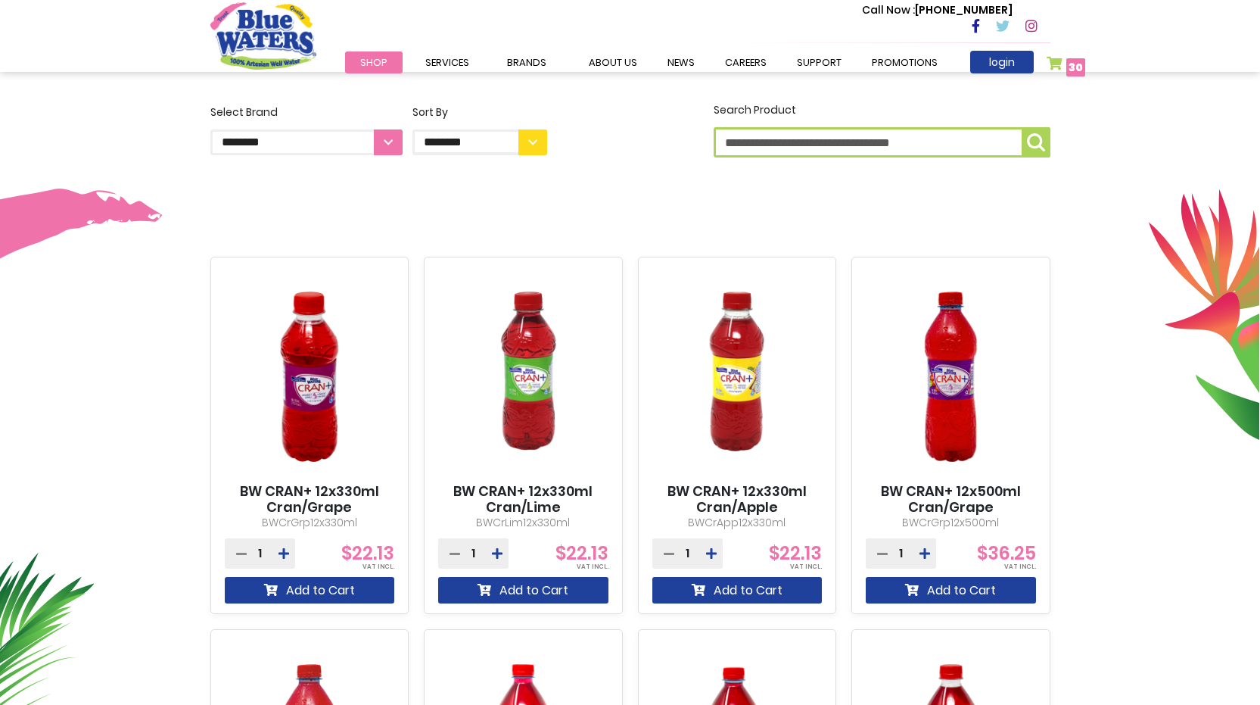
click at [385, 143] on select "**********" at bounding box center [306, 142] width 192 height 26
select select "**********"
click at [210, 129] on select "**********" at bounding box center [306, 142] width 192 height 26
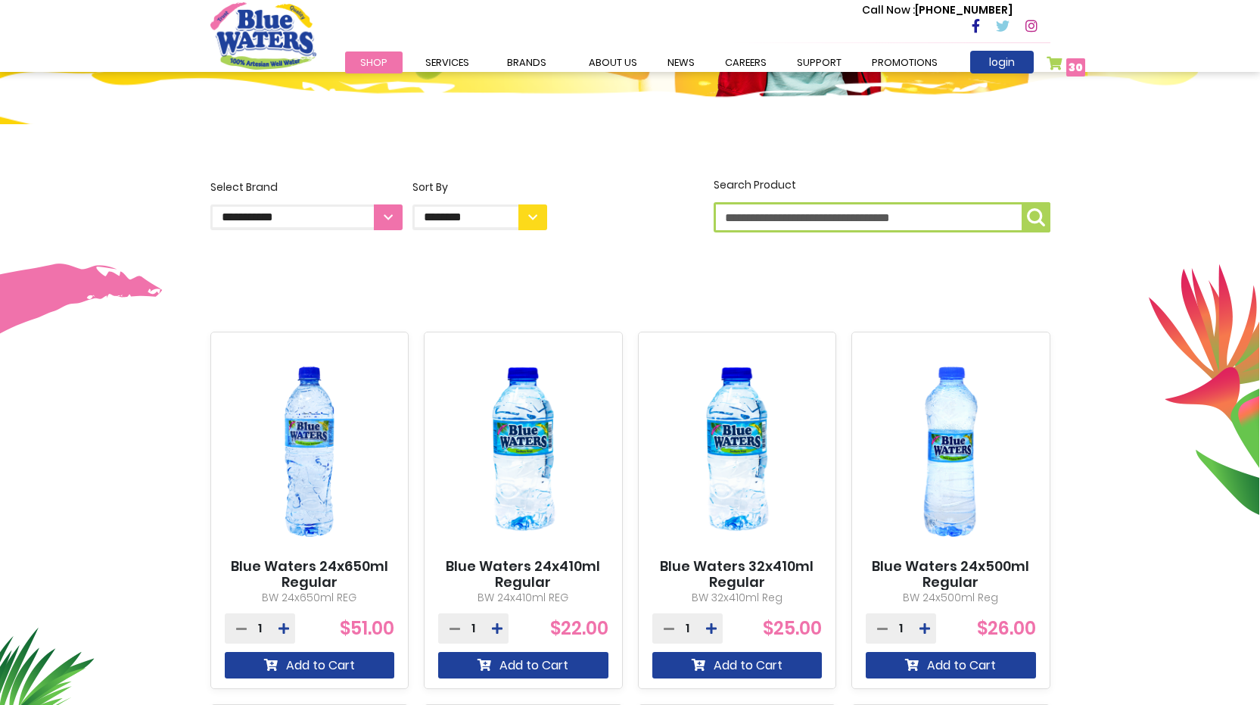
scroll to position [378, 0]
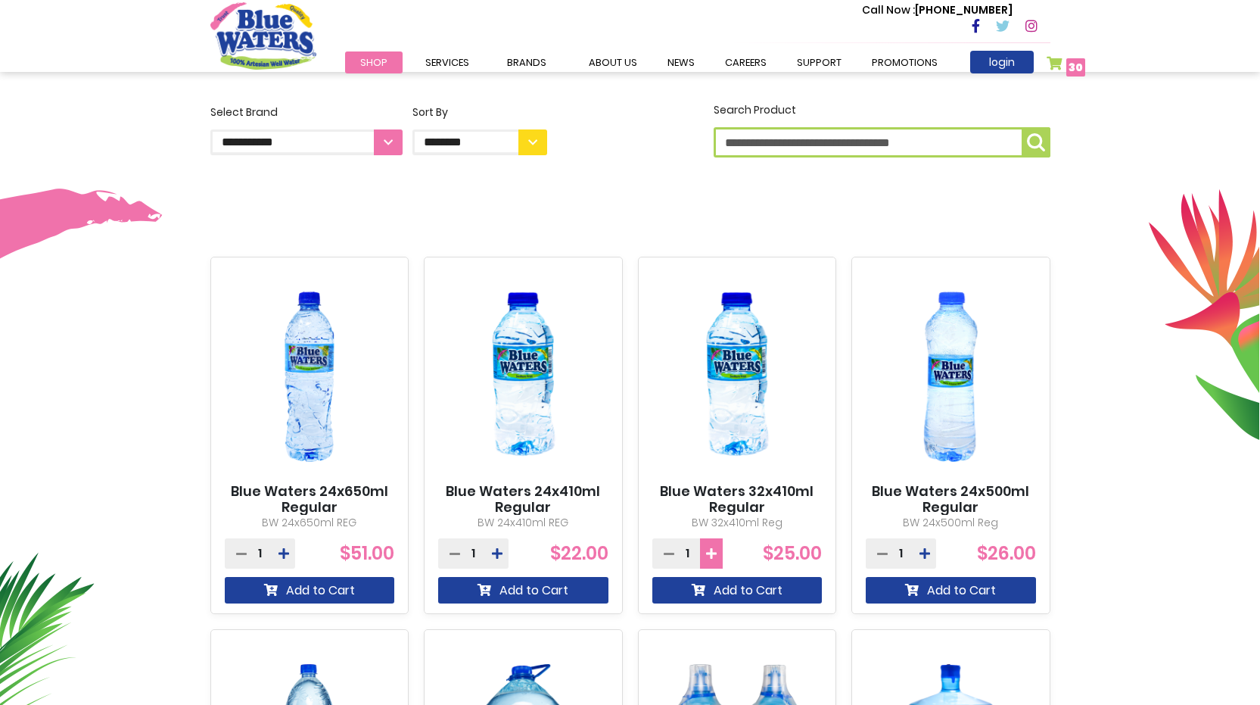
click at [714, 553] on icon at bounding box center [711, 553] width 11 height 12
click at [728, 585] on button "Add to Cart" at bounding box center [737, 590] width 170 height 26
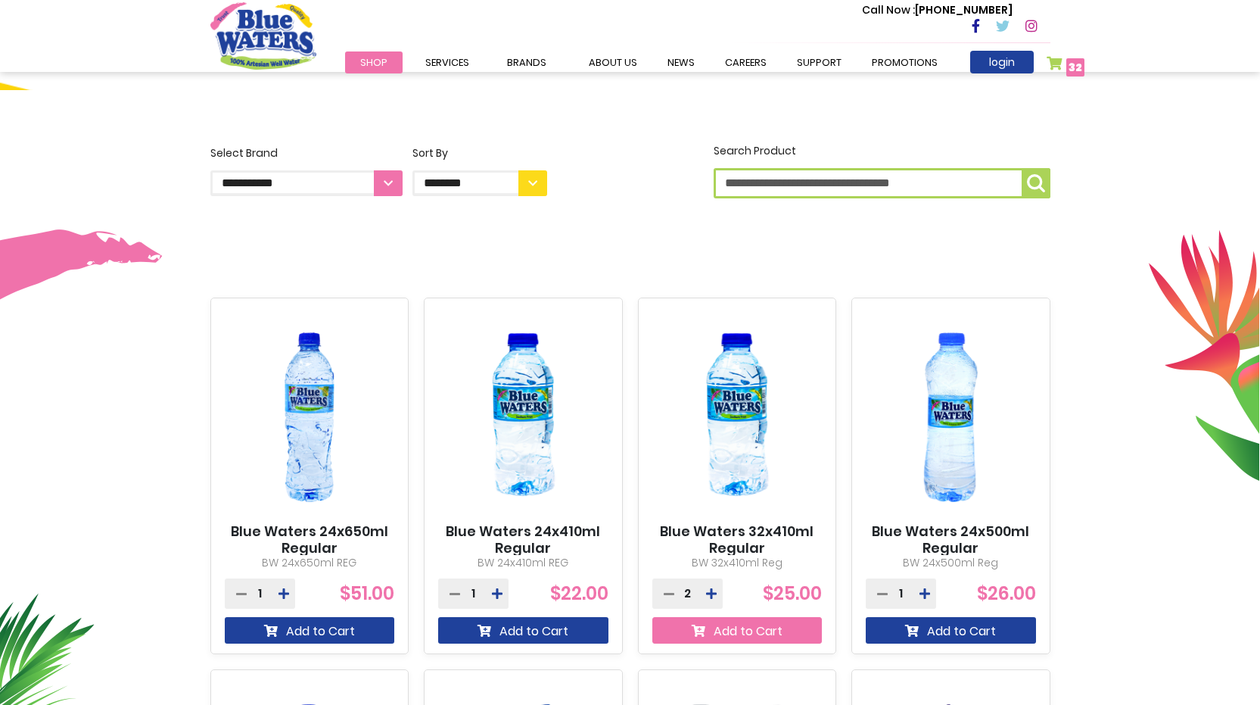
scroll to position [419, 0]
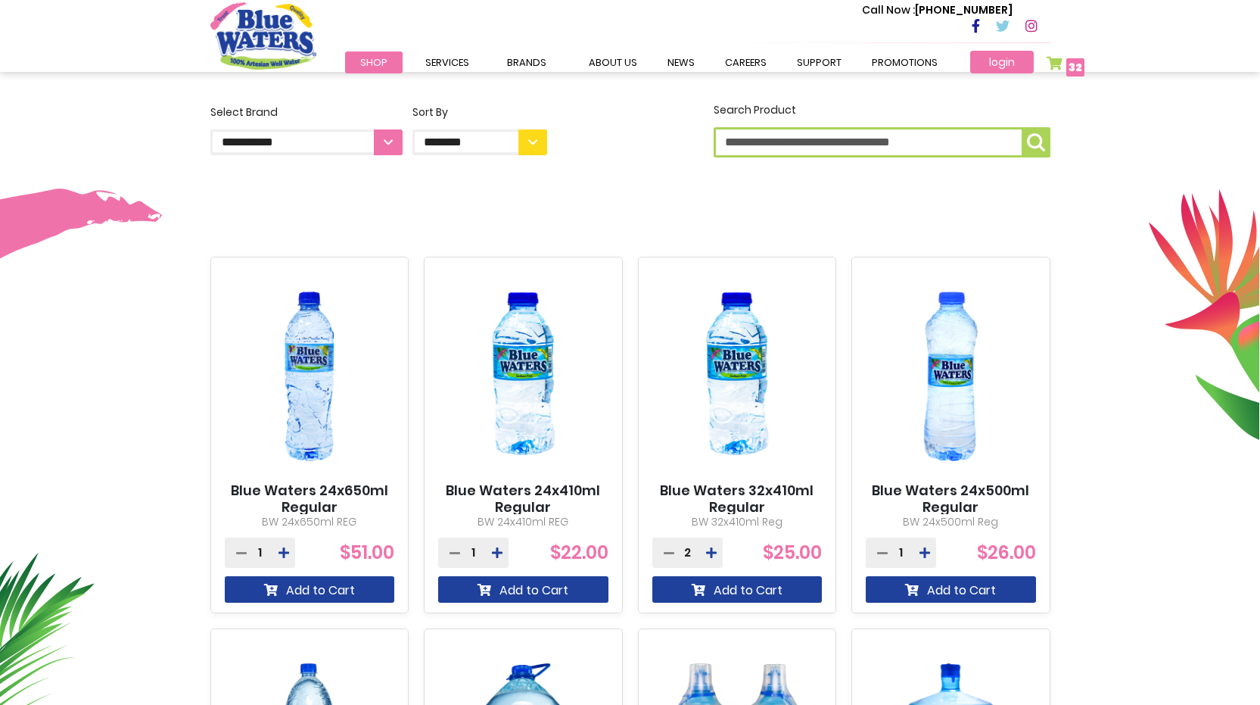
click at [1012, 61] on link "login" at bounding box center [1002, 62] width 64 height 23
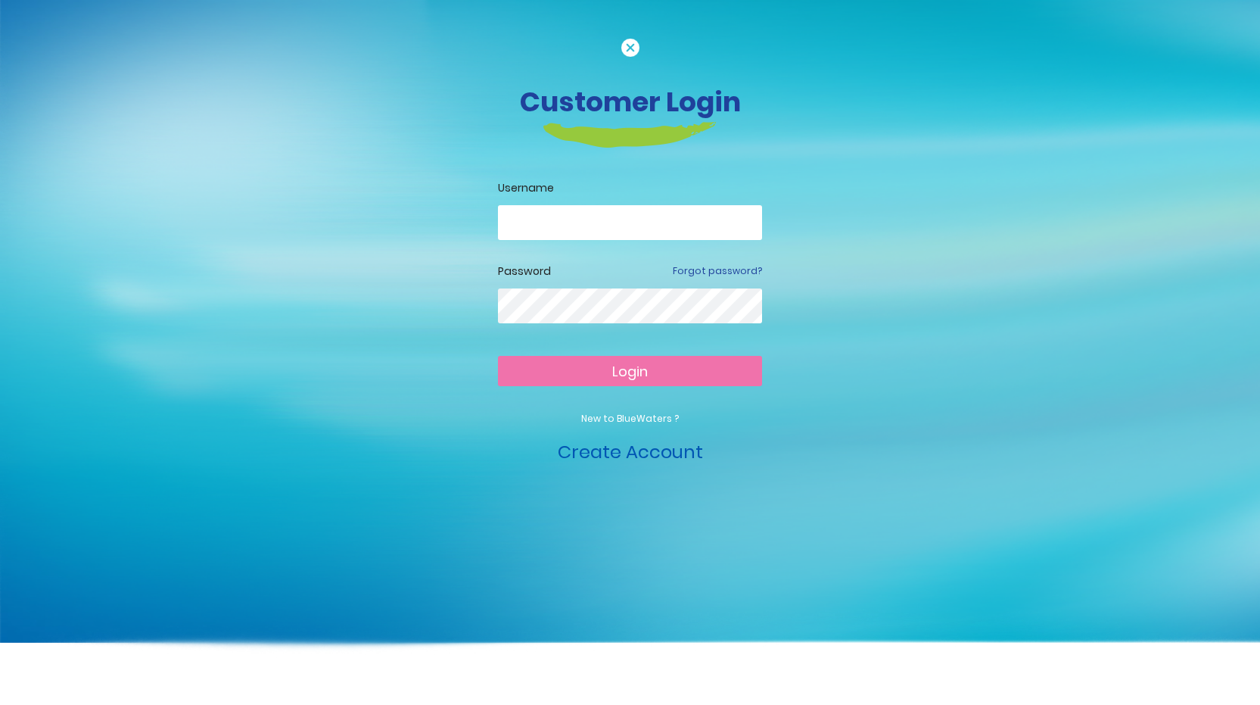
click at [600, 454] on link "Create Account" at bounding box center [630, 451] width 145 height 25
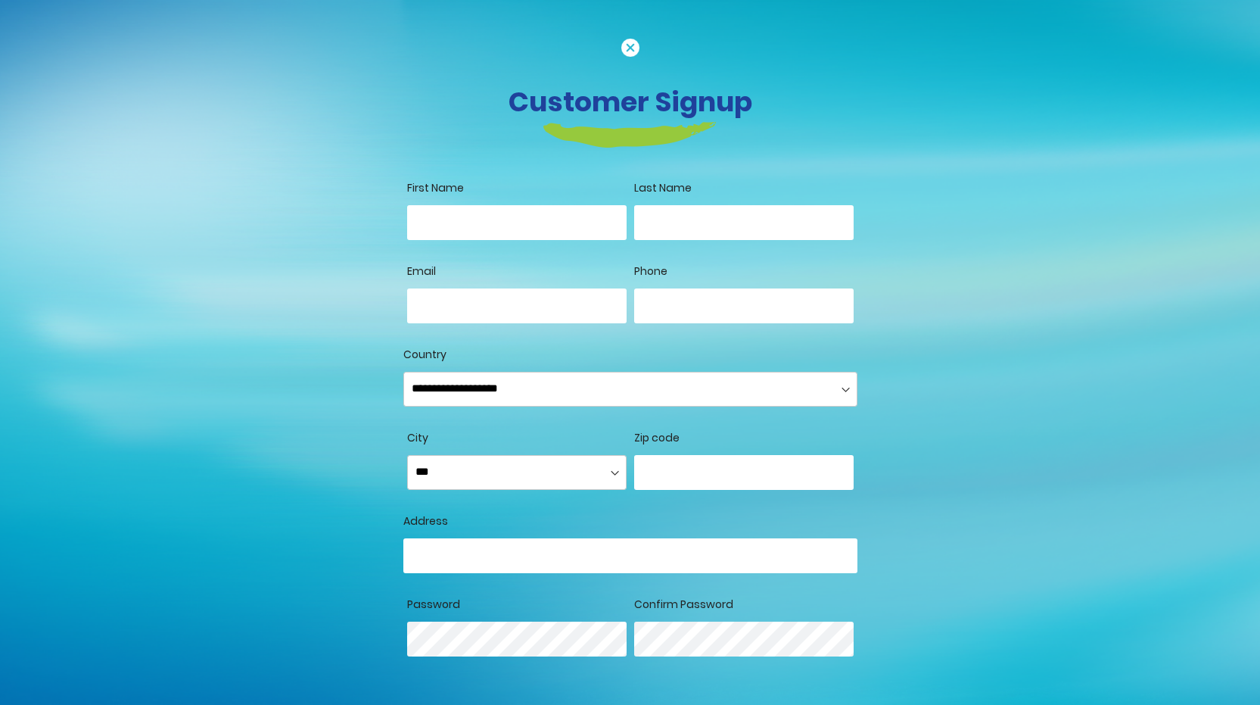
click at [434, 227] on input "First Name" at bounding box center [516, 222] width 219 height 35
type input "******"
click at [680, 222] on input "Last Name" at bounding box center [743, 222] width 219 height 35
type input "***"
click at [522, 312] on input "Email" at bounding box center [516, 305] width 219 height 35
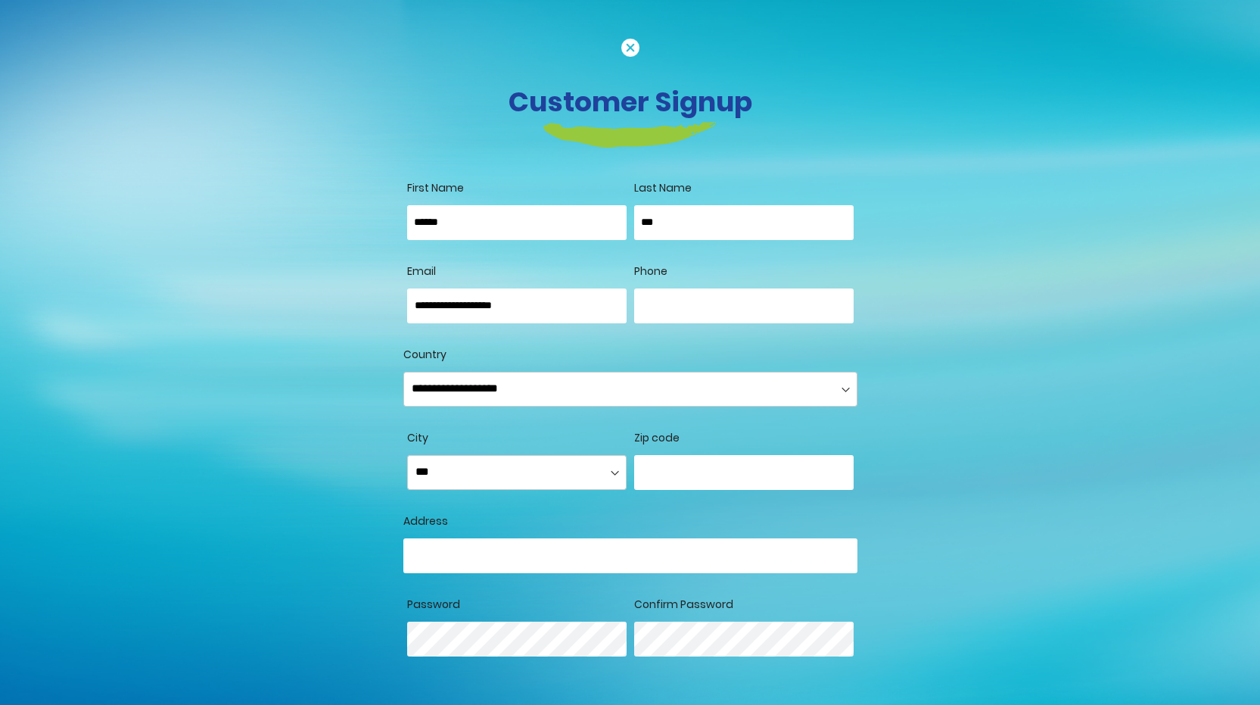
type input "**********"
drag, startPoint x: 729, startPoint y: 306, endPoint x: 739, endPoint y: 295, distance: 15.0
click at [732, 303] on input "Phone" at bounding box center [743, 305] width 219 height 35
click at [761, 320] on input "**********" at bounding box center [743, 305] width 219 height 35
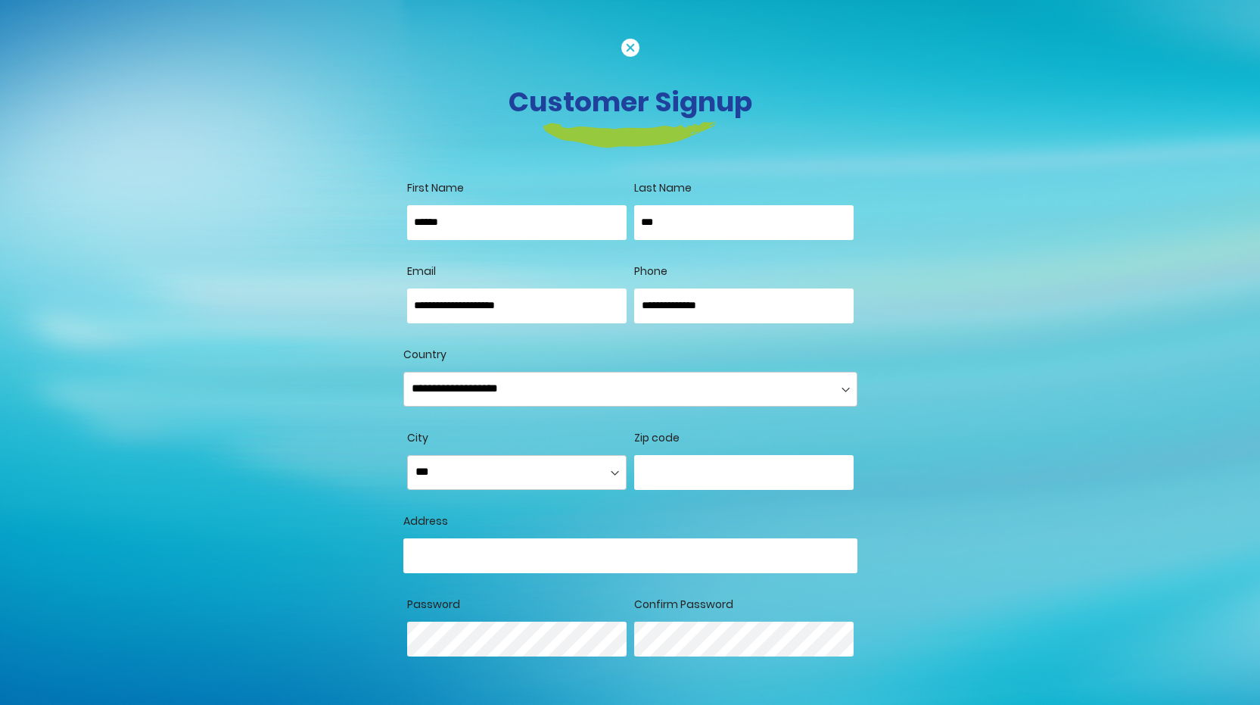
drag, startPoint x: 642, startPoint y: 302, endPoint x: 671, endPoint y: 311, distance: 30.2
click at [671, 311] on input "**********" at bounding box center [743, 305] width 219 height 35
drag, startPoint x: 668, startPoint y: 303, endPoint x: 695, endPoint y: 311, distance: 27.5
click at [695, 311] on input "**********" at bounding box center [743, 305] width 219 height 35
click at [656, 302] on input "**********" at bounding box center [743, 305] width 219 height 35
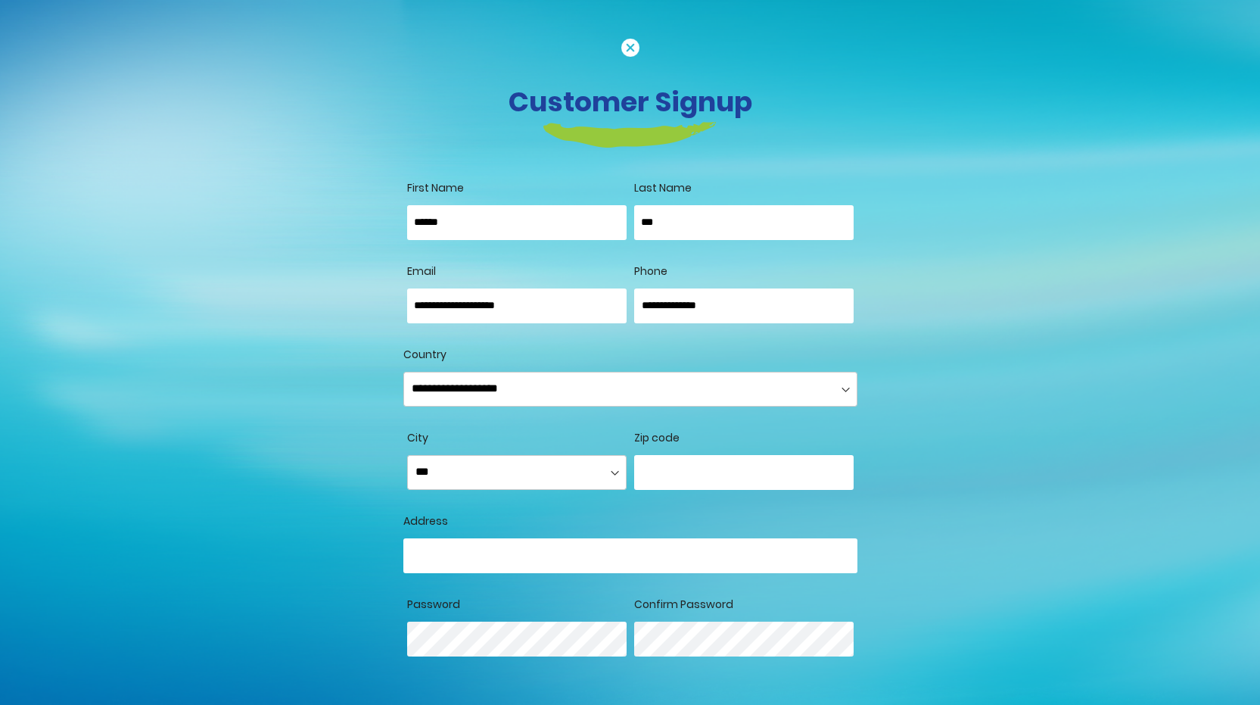
type input "**********"
click at [937, 400] on div "Customer Signup First Name ****** Last Name *** Allow remote shopping assistanc…" at bounding box center [630, 485] width 863 height 894
click at [483, 476] on select "**********" at bounding box center [516, 472] width 219 height 35
select select "**********"
click at [407, 455] on select "**********" at bounding box center [516, 472] width 219 height 35
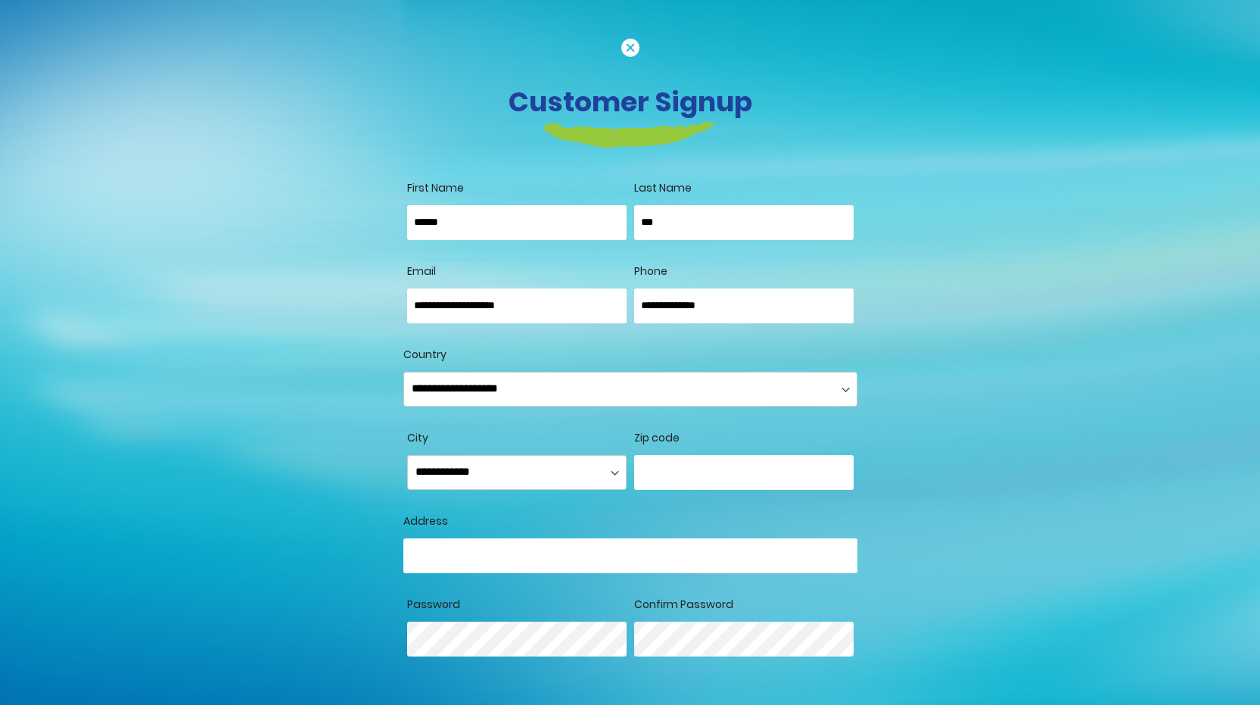
click at [524, 558] on input "Country" at bounding box center [630, 555] width 454 height 35
click at [439, 549] on input "**********" at bounding box center [630, 555] width 454 height 35
click at [495, 558] on input "**********" at bounding box center [630, 555] width 454 height 35
click at [493, 553] on input "**********" at bounding box center [630, 555] width 454 height 35
type input "**********"
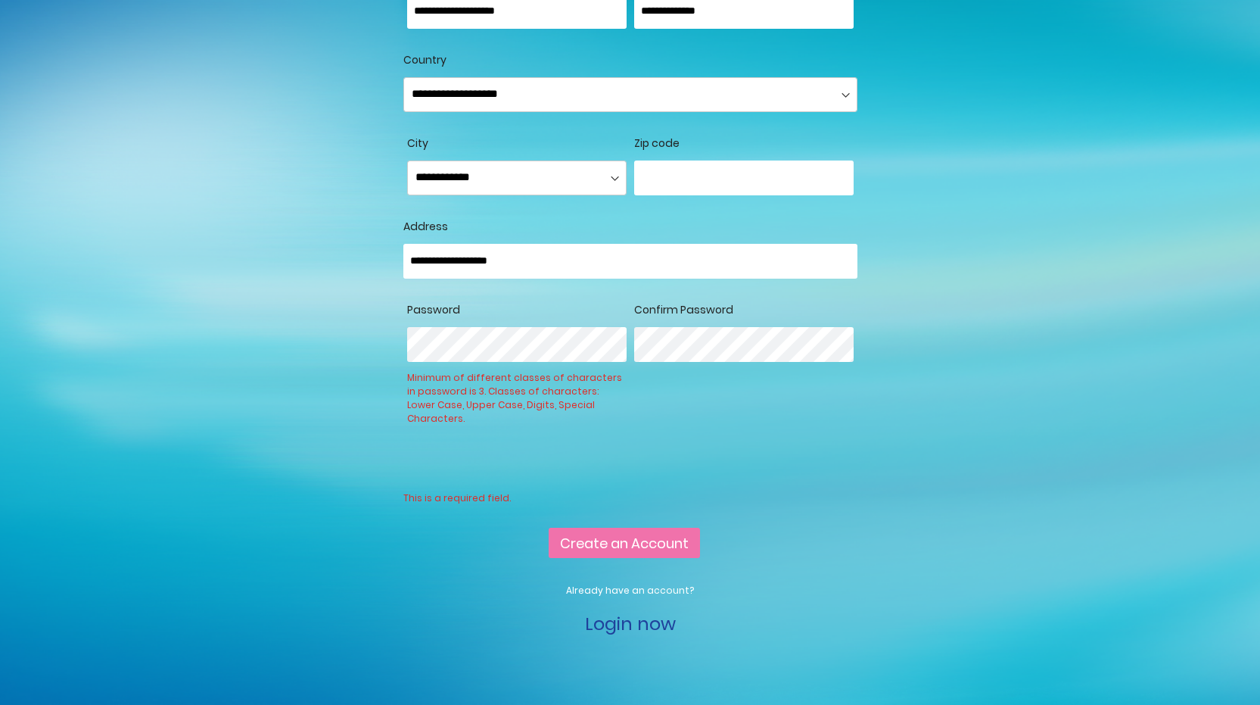
scroll to position [303, 0]
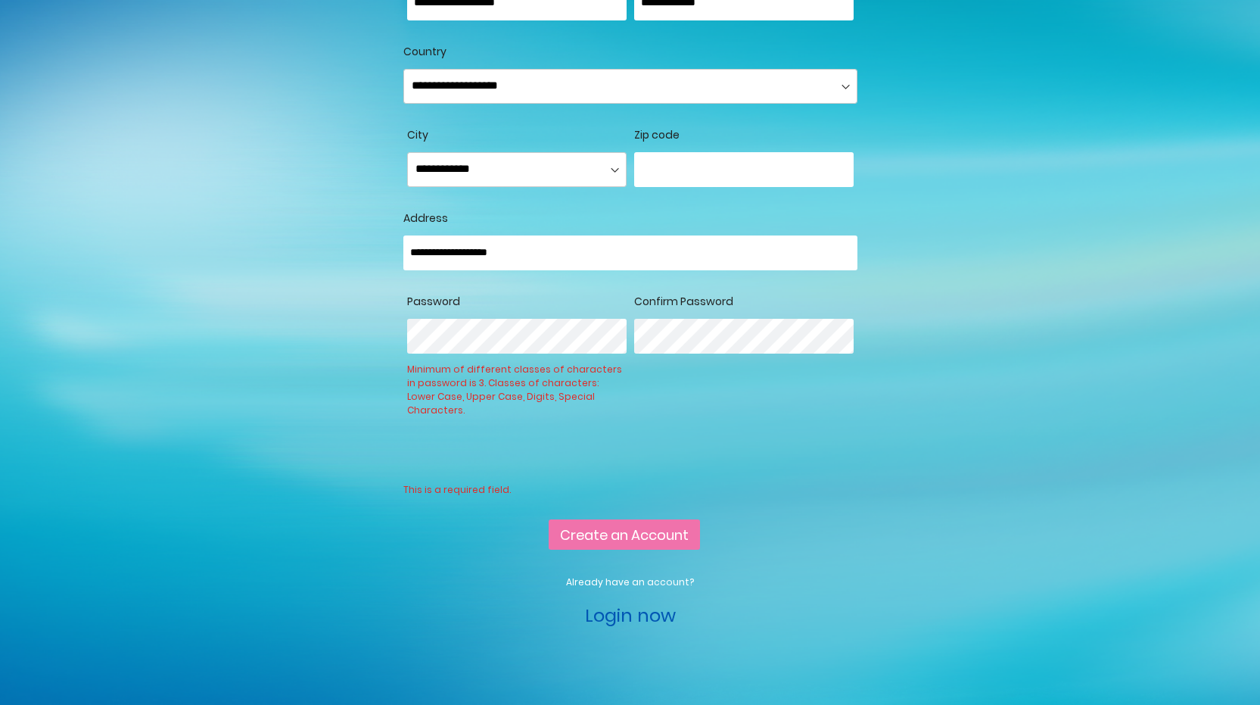
drag, startPoint x: 865, startPoint y: 415, endPoint x: 633, endPoint y: 634, distance: 318.5
click at [633, 627] on link "Login now" at bounding box center [630, 614] width 91 height 25
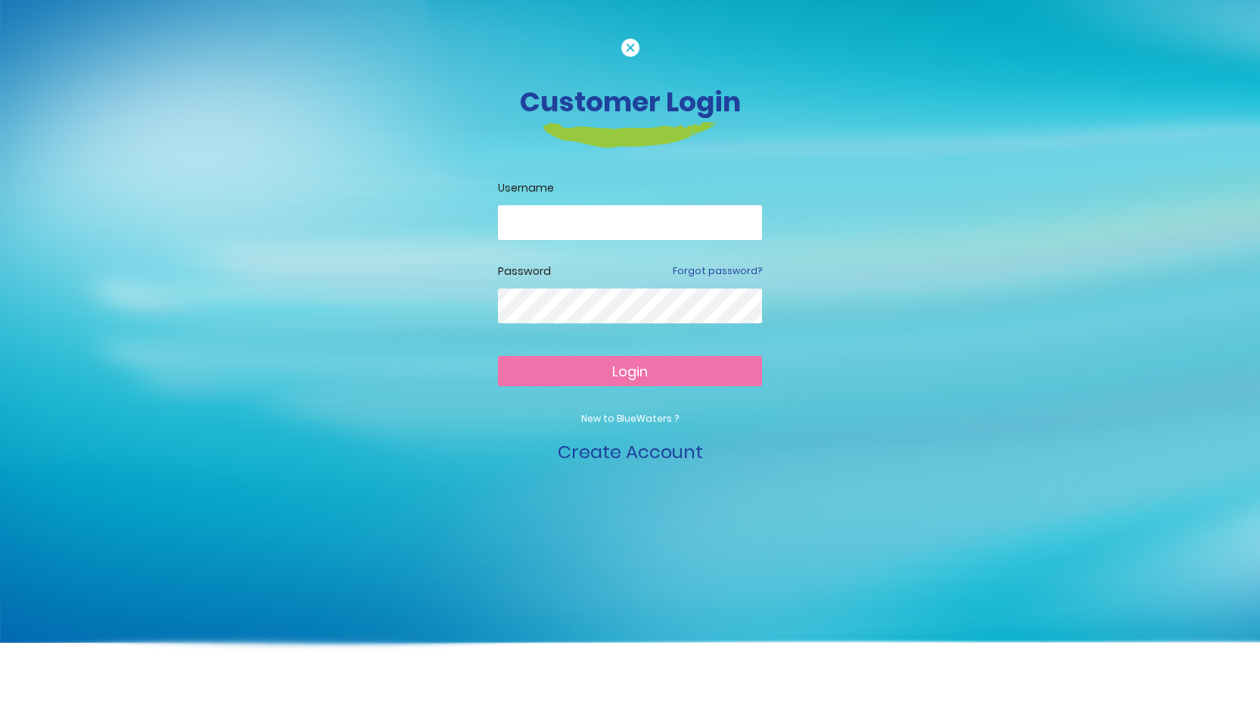
click at [528, 226] on input "email" at bounding box center [630, 222] width 264 height 35
type input "**********"
click at [498, 356] on button "Login" at bounding box center [630, 371] width 264 height 30
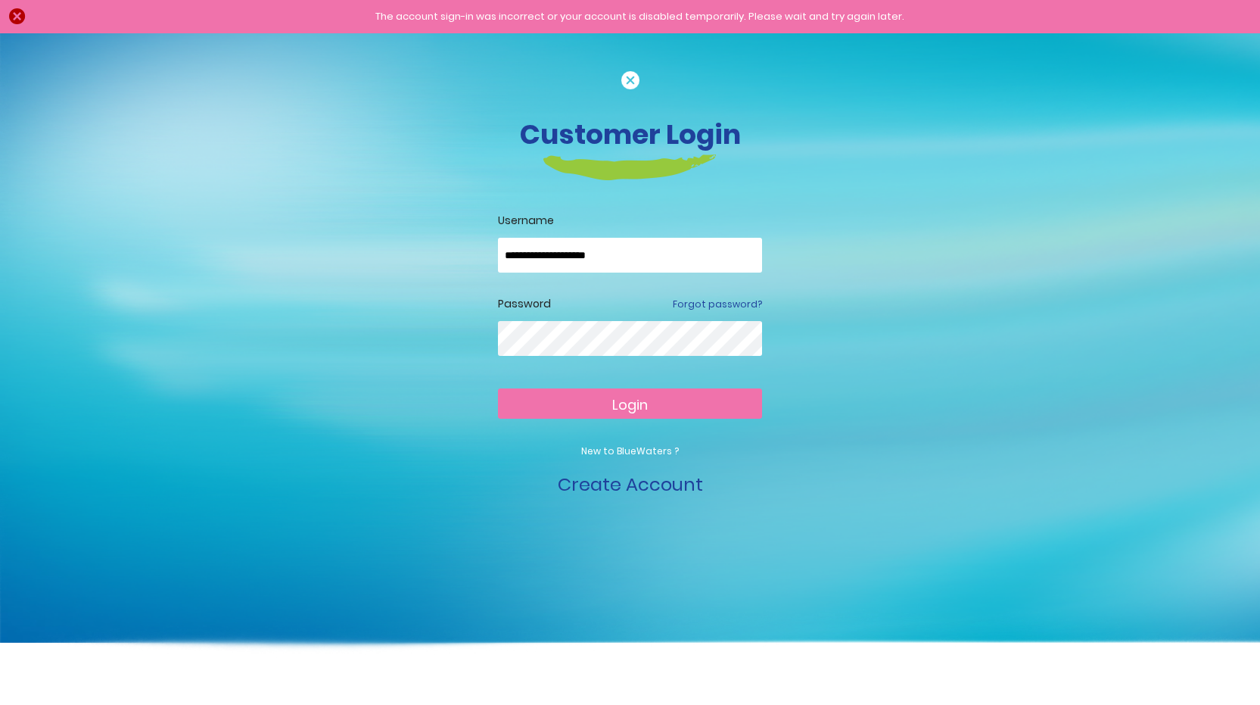
click at [608, 396] on button "Login" at bounding box center [630, 403] width 264 height 30
click at [498, 388] on button "Login" at bounding box center [630, 403] width 264 height 30
click at [625, 450] on p "New to BlueWaters ?" at bounding box center [630, 451] width 264 height 14
click at [742, 304] on link "Forgot password?" at bounding box center [717, 304] width 89 height 14
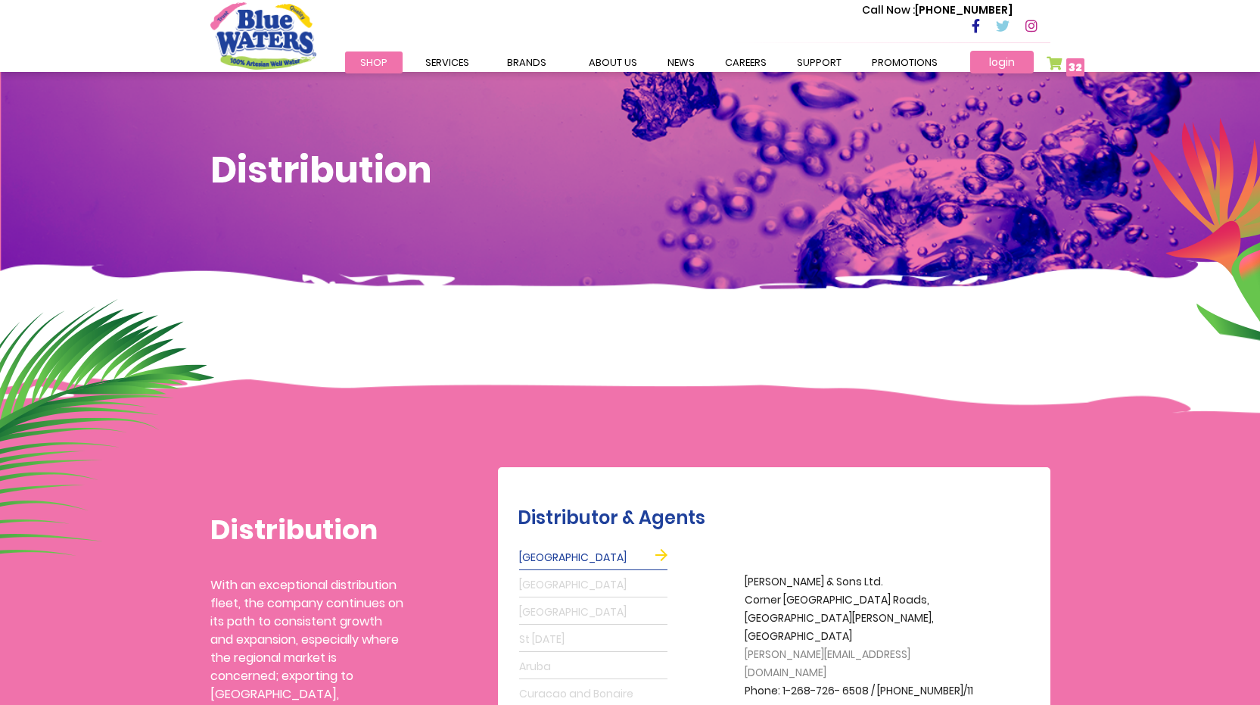
click at [994, 61] on link "login" at bounding box center [1002, 62] width 64 height 23
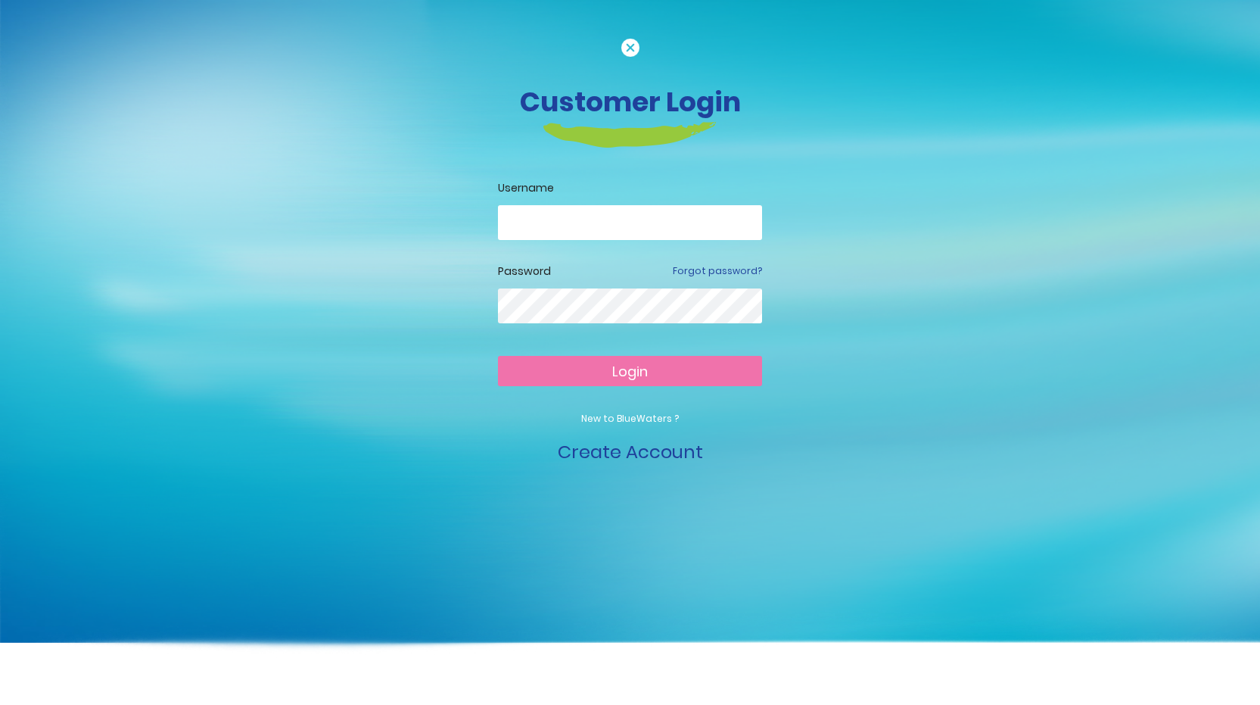
click at [550, 215] on input "email" at bounding box center [630, 222] width 264 height 35
type input "**********"
click at [636, 377] on span "Login" at bounding box center [630, 371] width 36 height 19
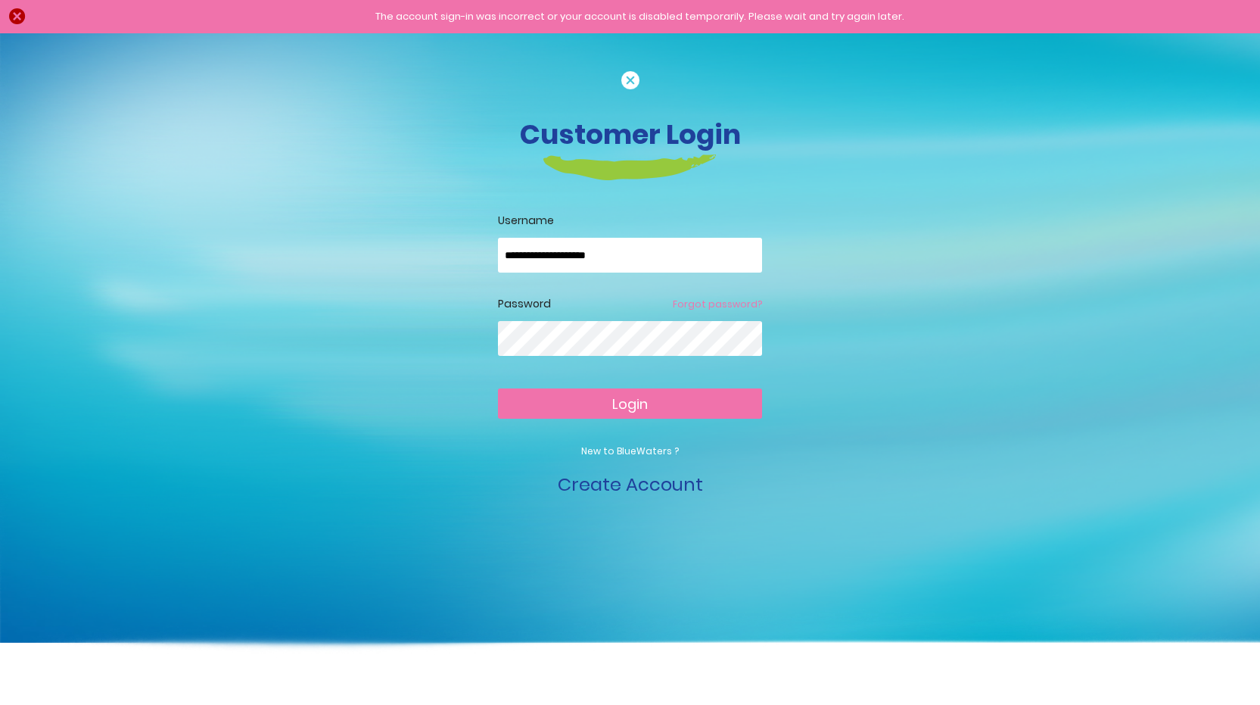
click at [747, 308] on link "Forgot password?" at bounding box center [717, 304] width 89 height 14
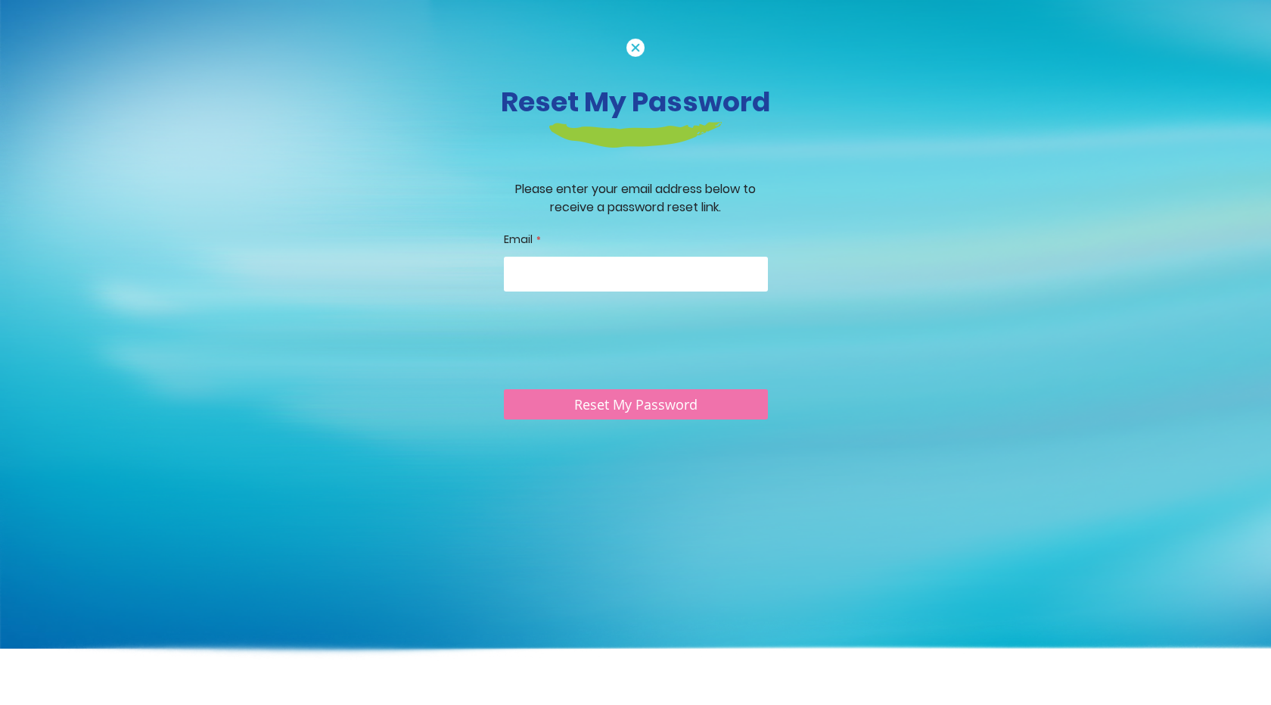
click at [568, 278] on input "Email" at bounding box center [636, 274] width 264 height 35
type input "**********"
click at [610, 406] on span "Reset My Password" at bounding box center [635, 405] width 123 height 18
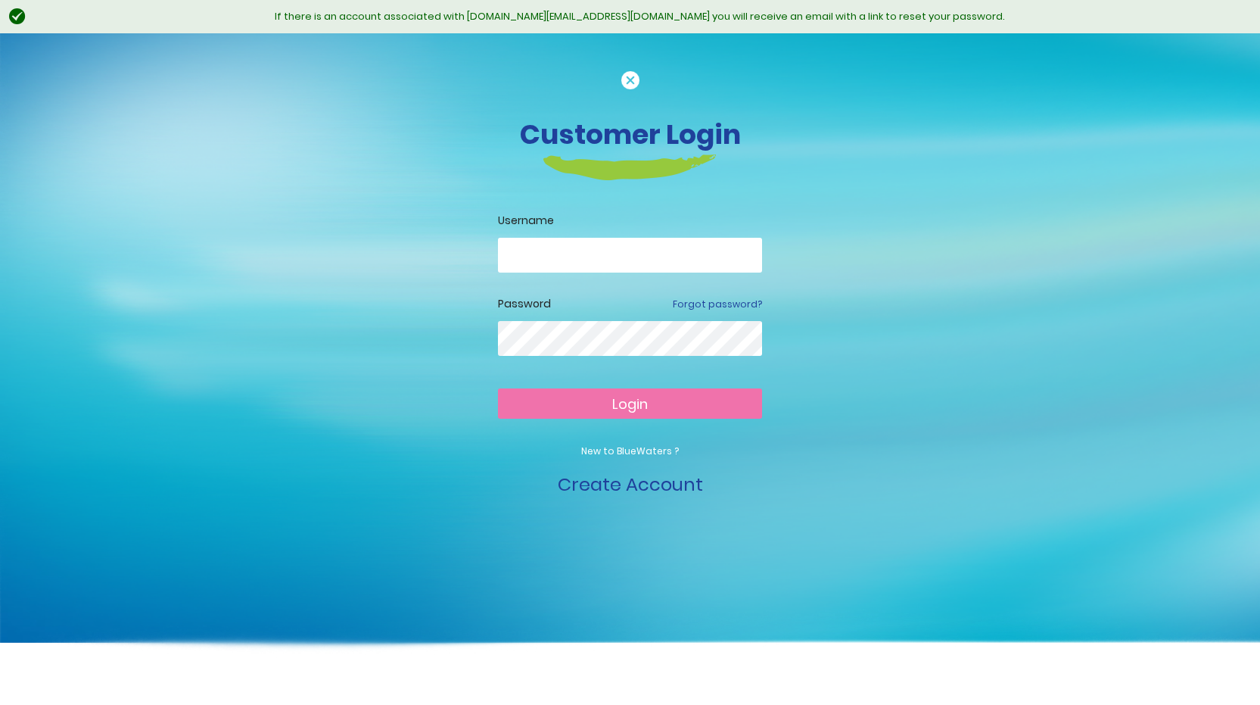
click at [551, 258] on input "email" at bounding box center [630, 255] width 264 height 35
type input "**********"
click at [677, 397] on button "Login" at bounding box center [630, 403] width 264 height 30
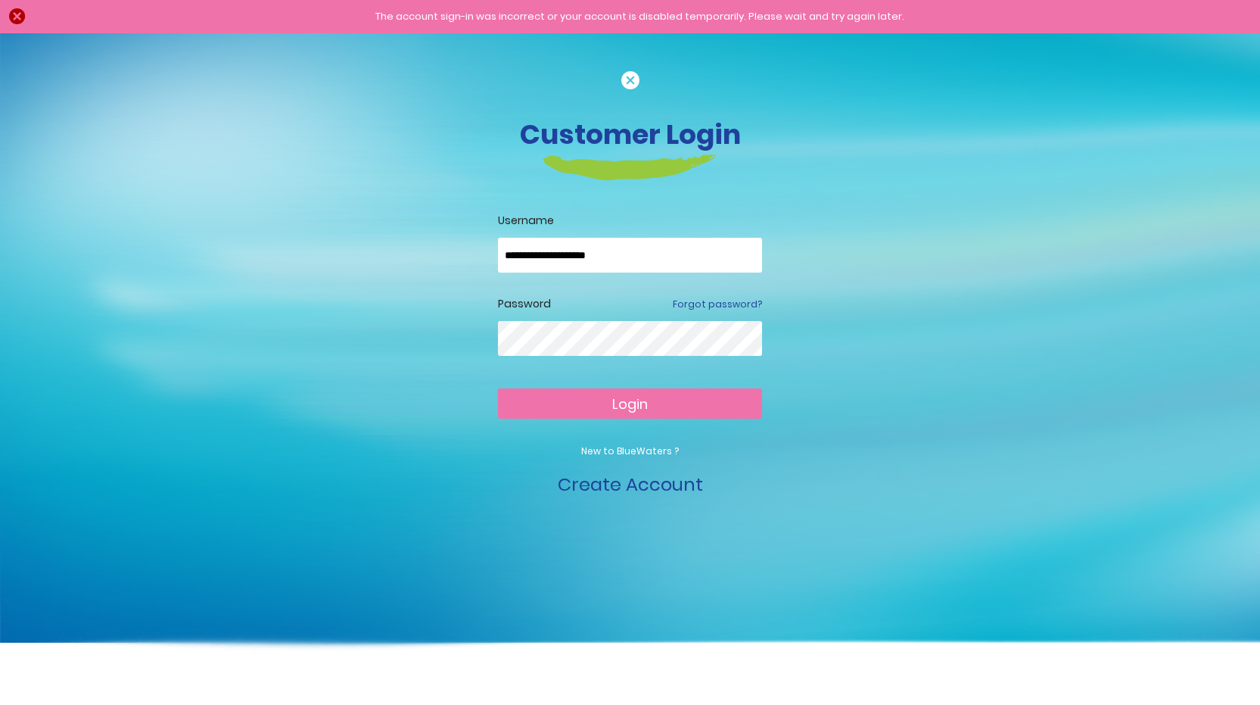
click at [593, 408] on button "Login" at bounding box center [630, 403] width 264 height 30
click at [605, 403] on button "Login" at bounding box center [630, 403] width 264 height 30
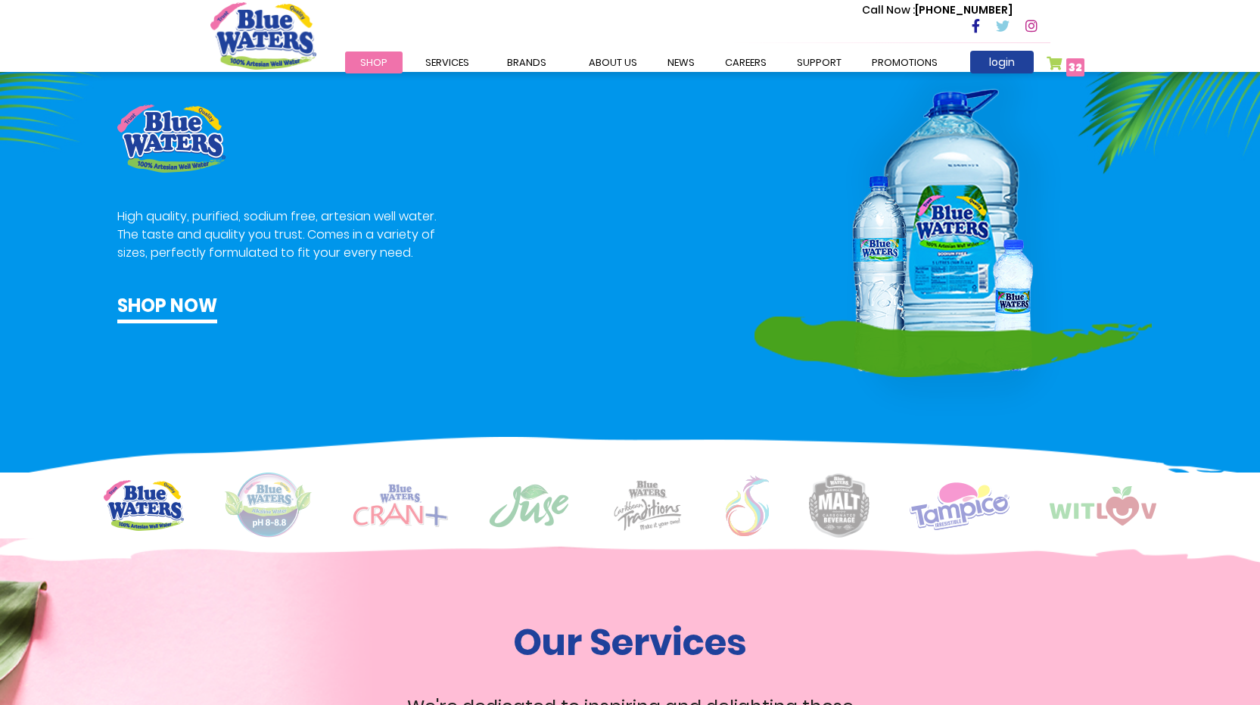
scroll to position [908, 0]
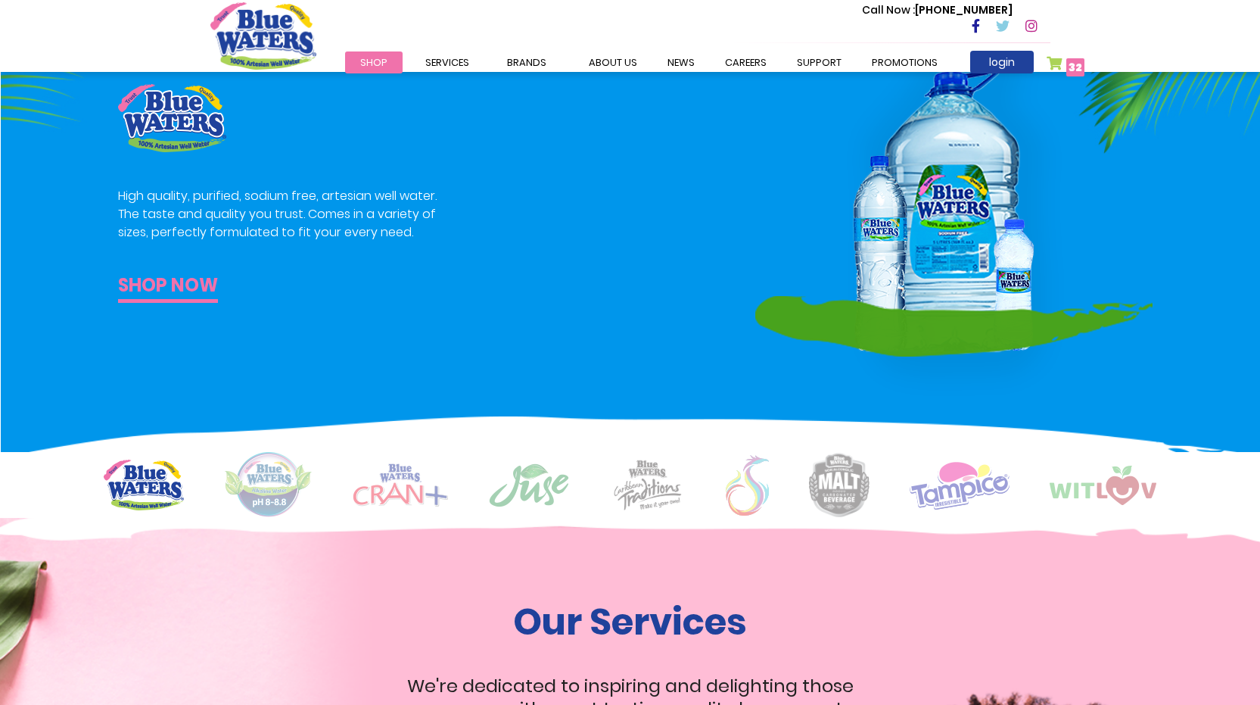
click at [183, 287] on link "Shop now" at bounding box center [168, 287] width 100 height 31
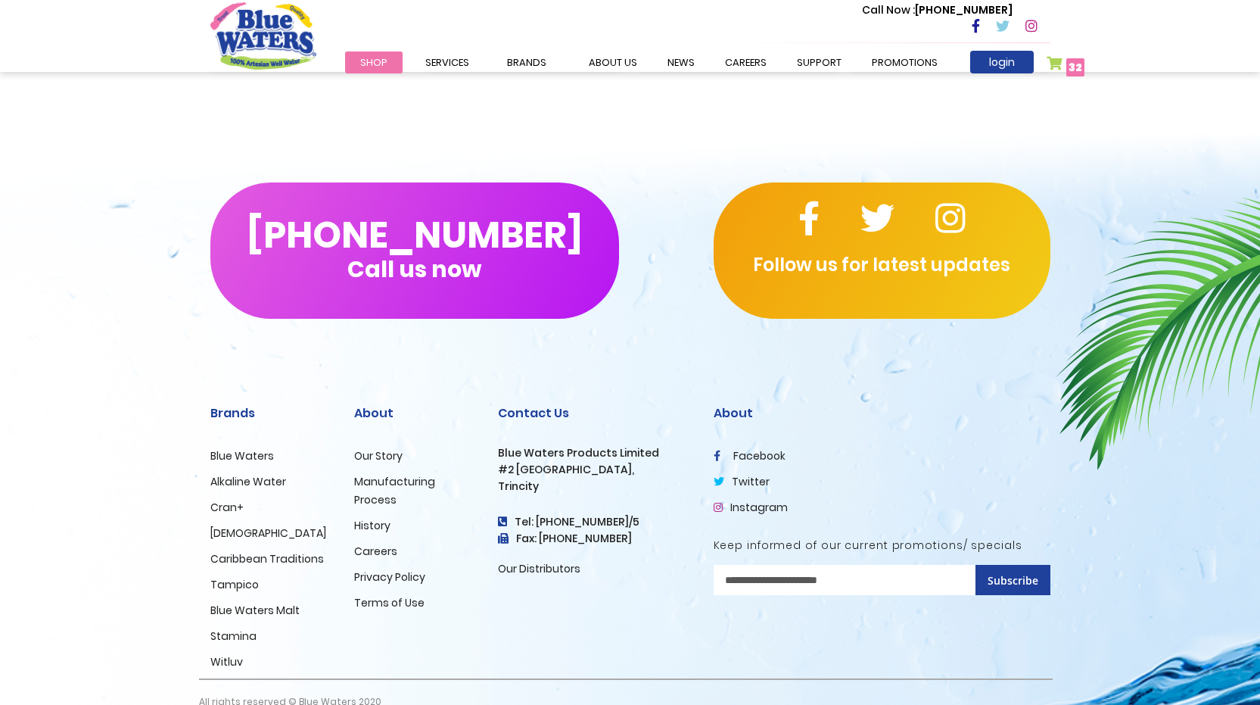
scroll to position [1321, 0]
